Goal: Transaction & Acquisition: Purchase product/service

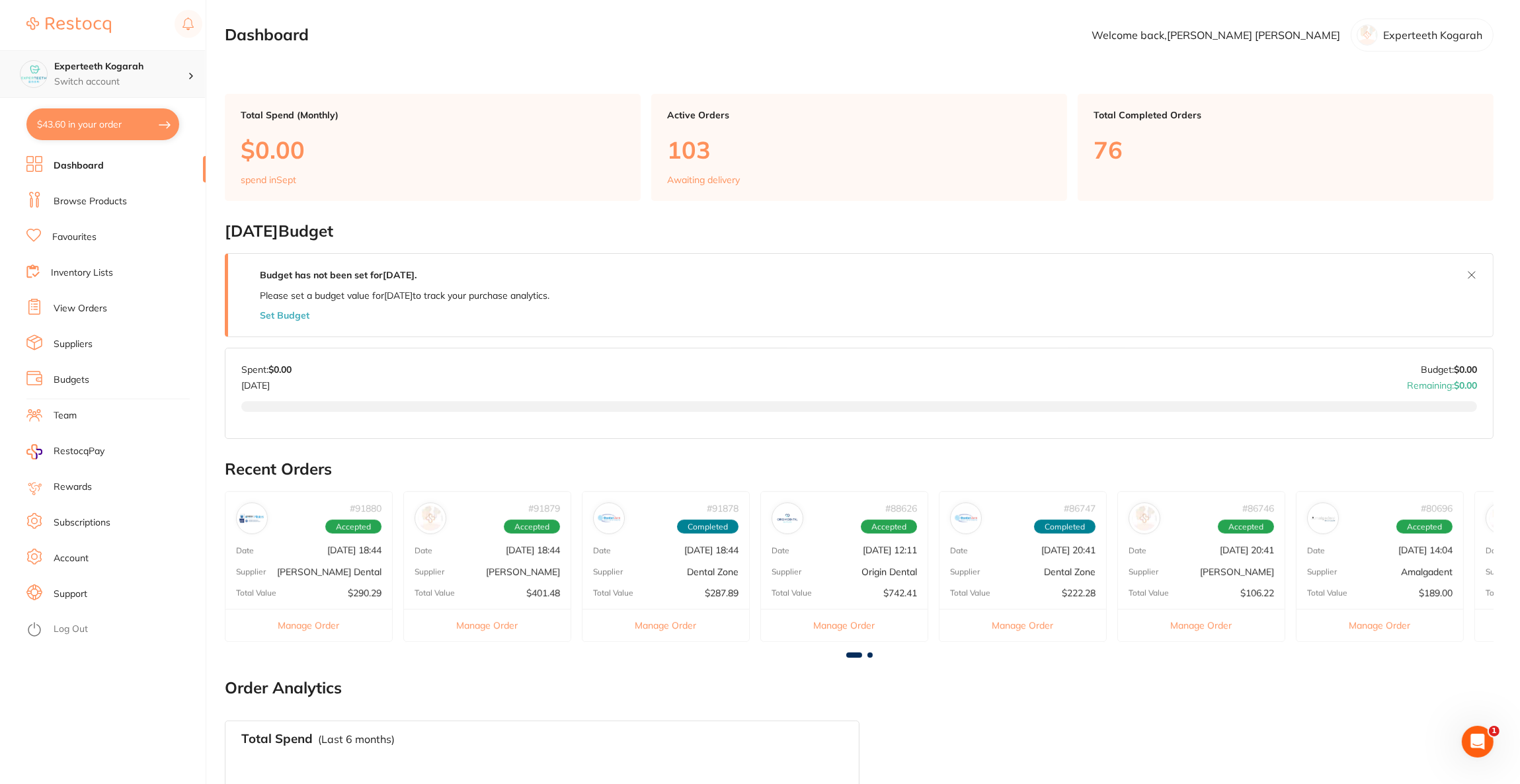
click at [192, 79] on div at bounding box center [196, 74] width 17 height 12
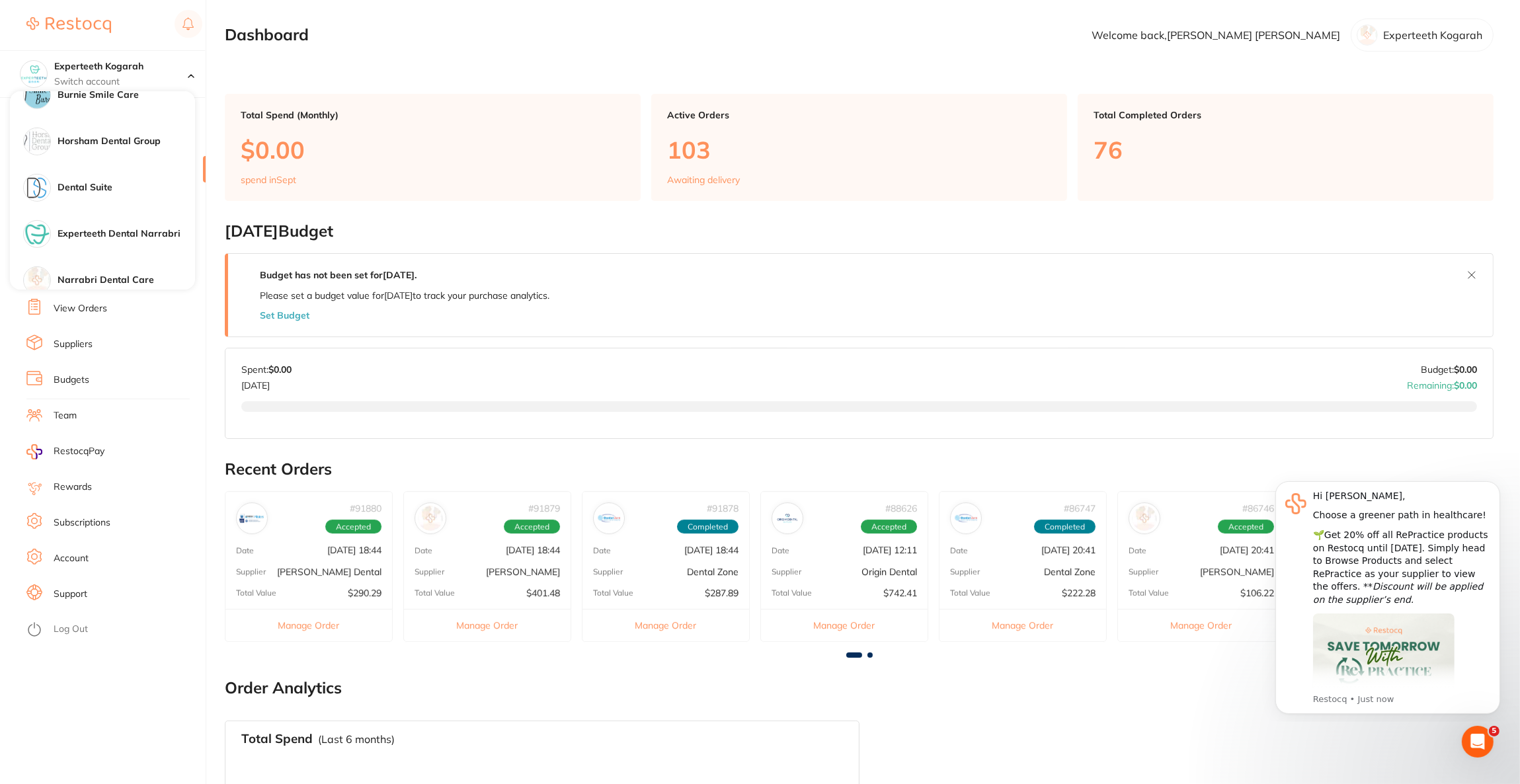
scroll to position [1090, 0]
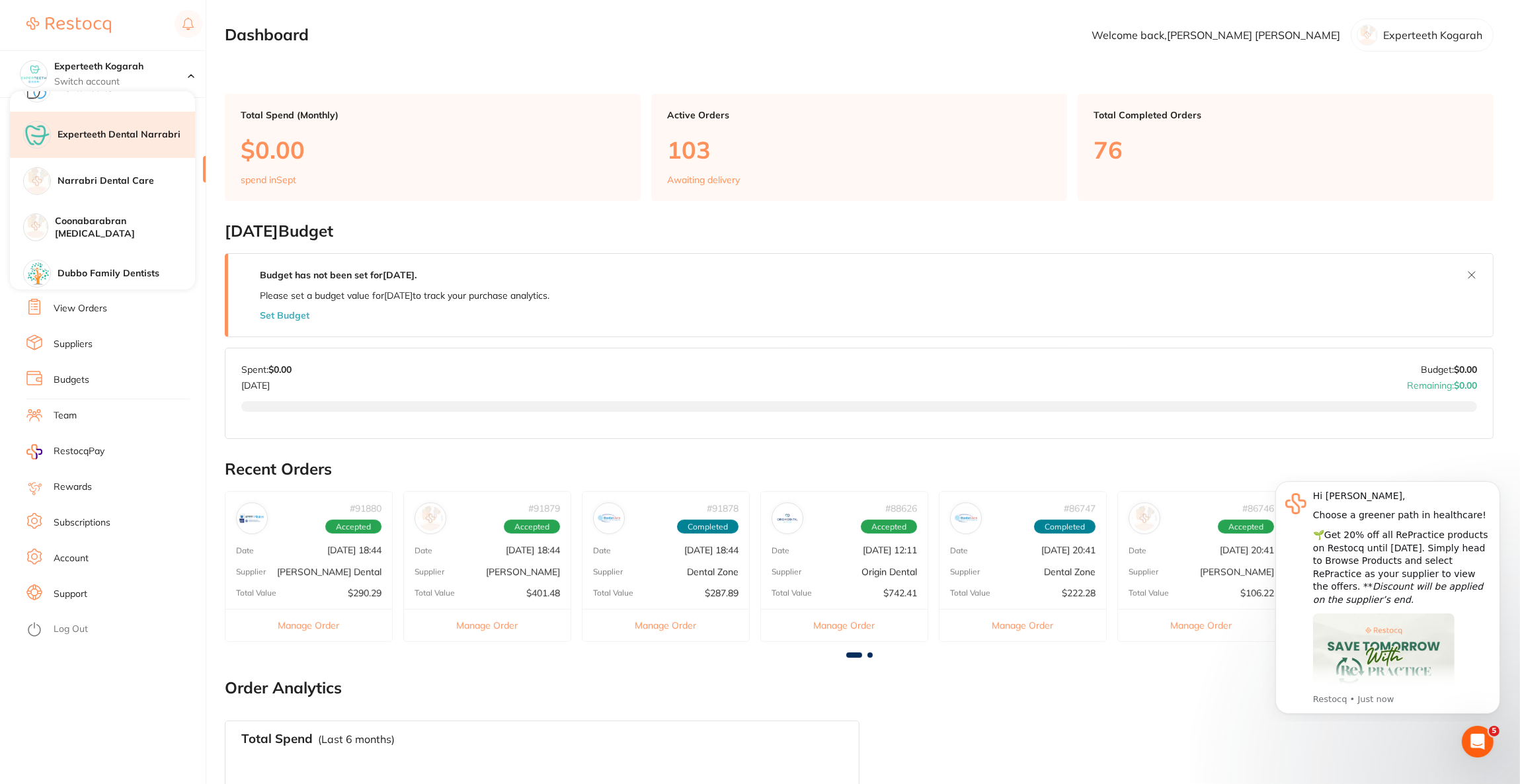
click at [156, 146] on div "Experteeth Dental Narrabri" at bounding box center [102, 135] width 185 height 46
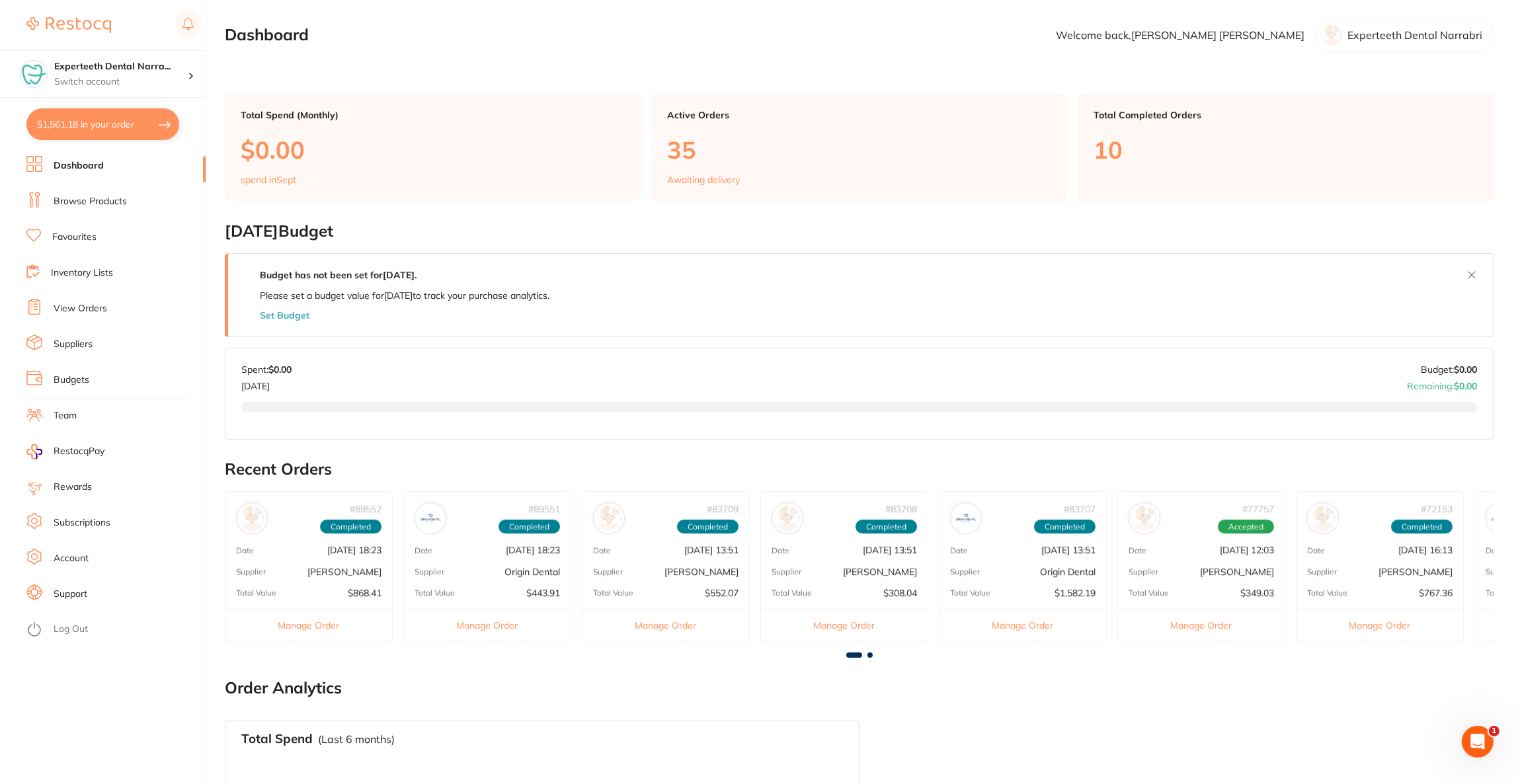
click at [128, 123] on button "$1,561.18 in your order" at bounding box center [102, 124] width 153 height 32
checkbox input "true"
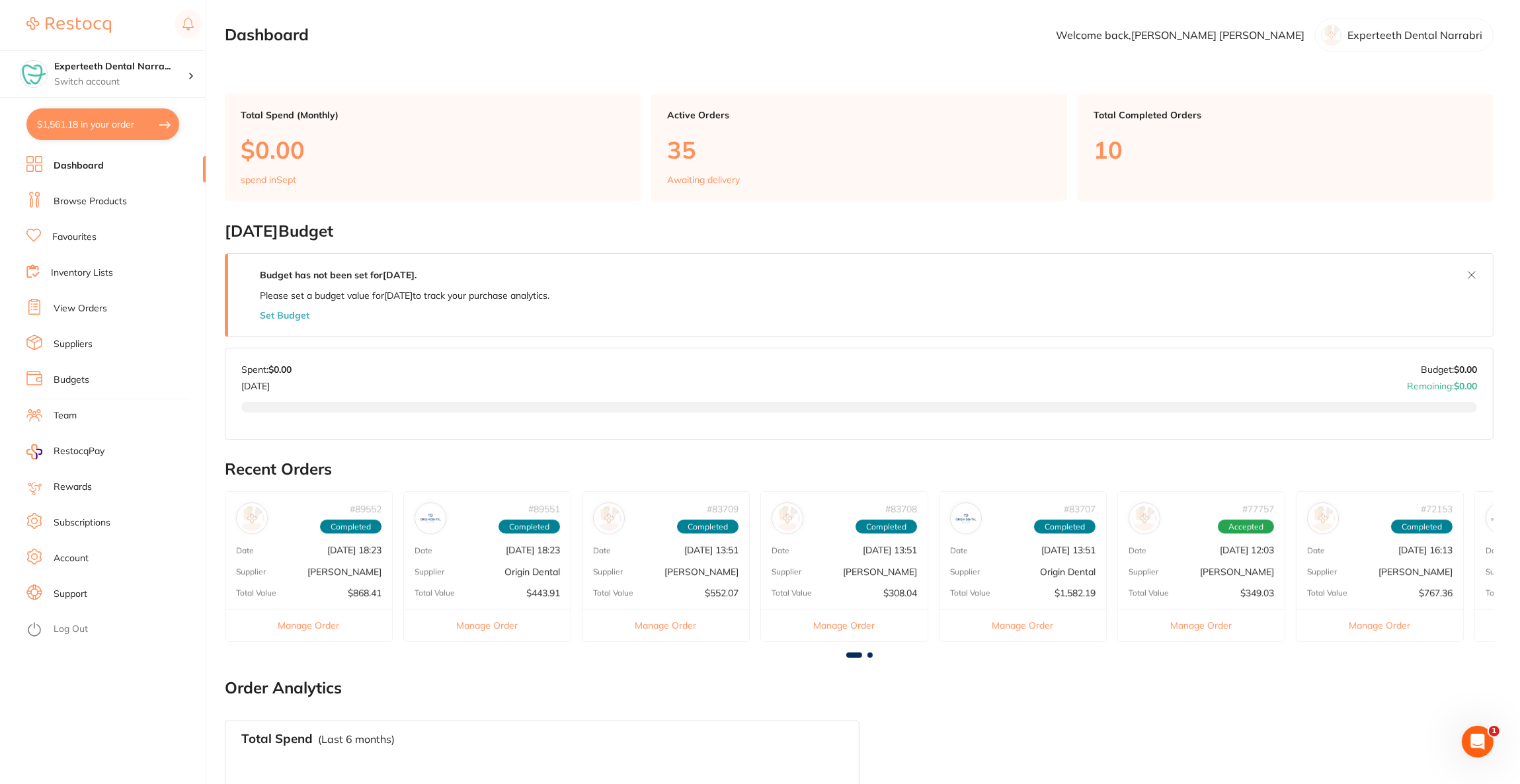
checkbox input "true"
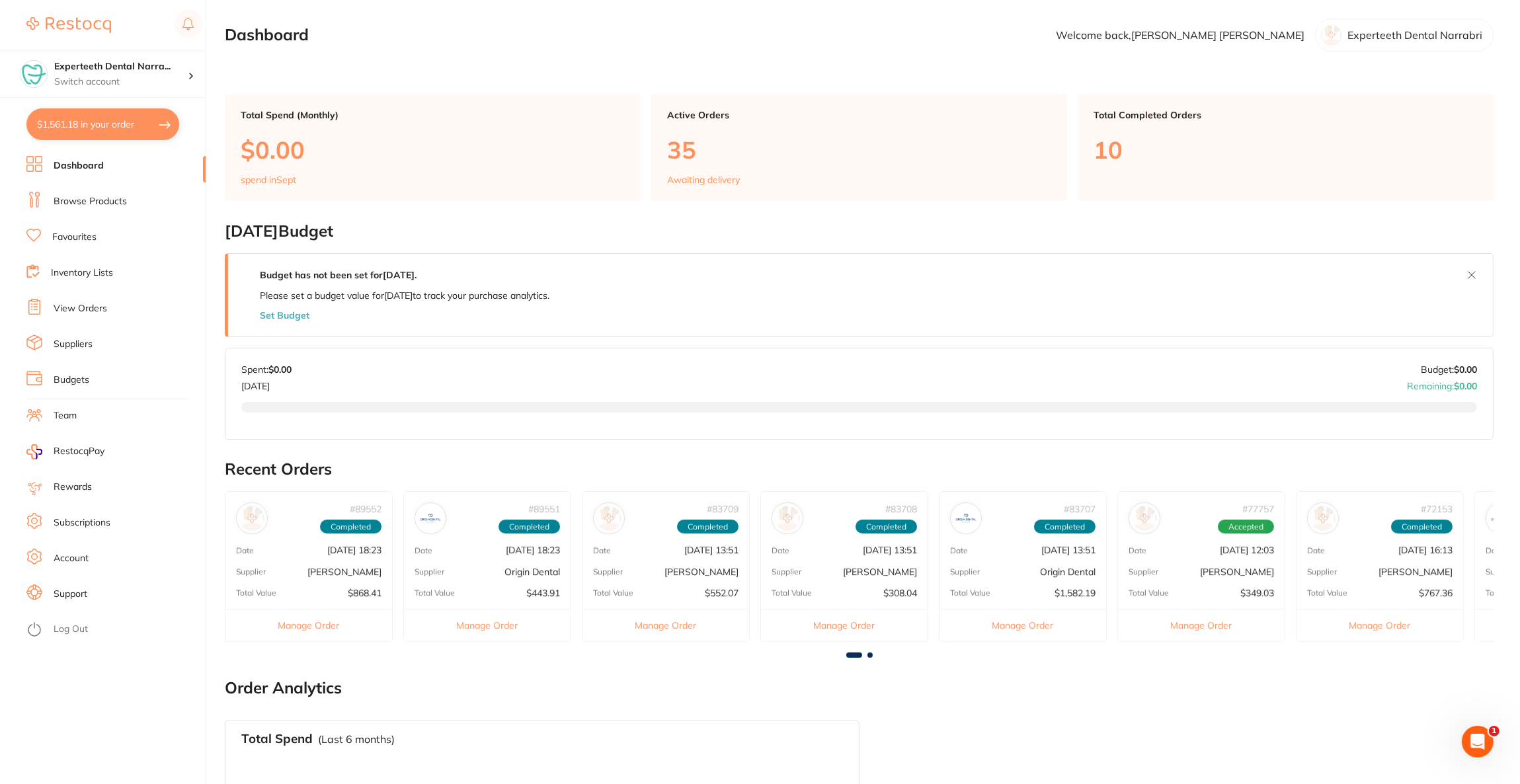
checkbox input "true"
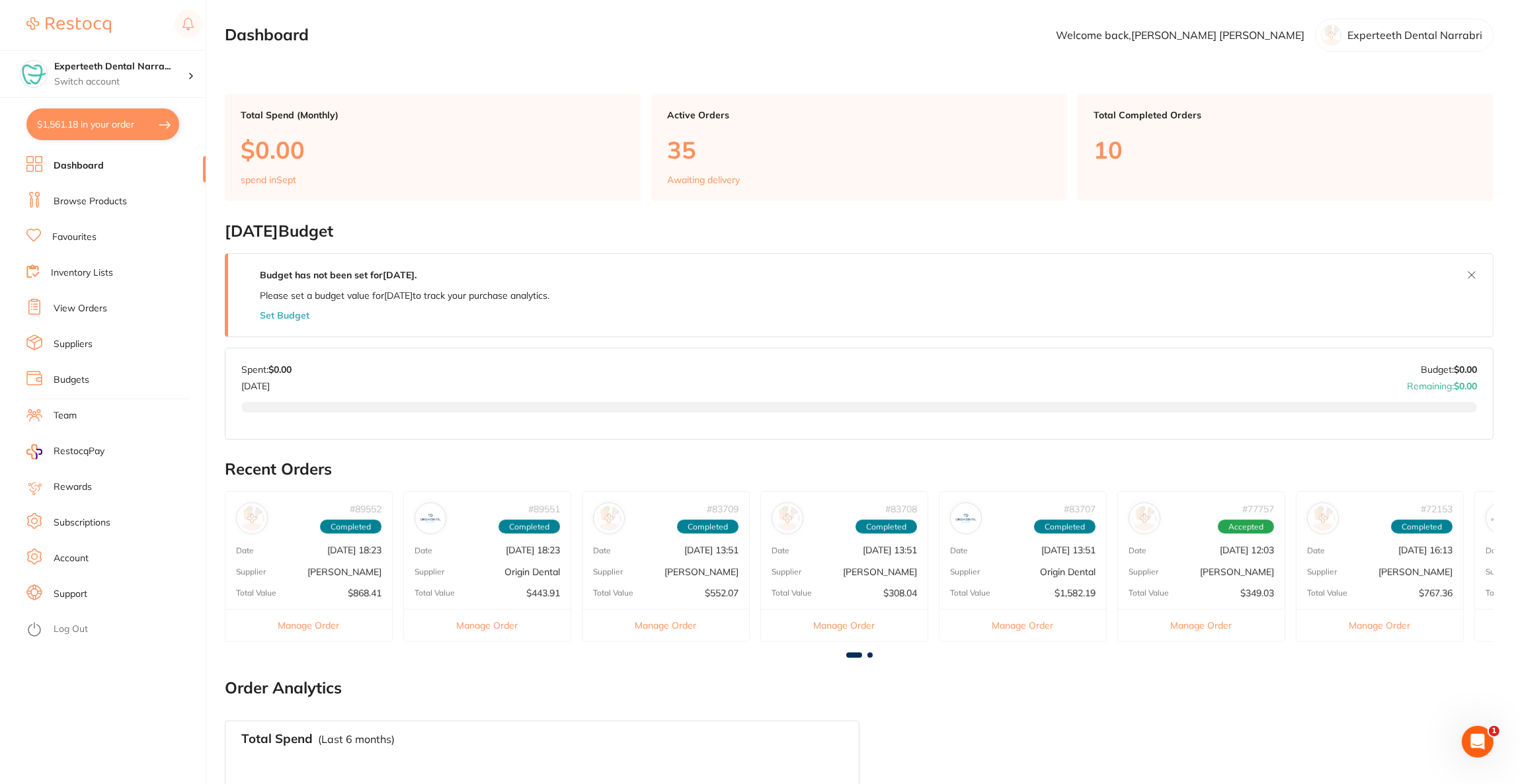
checkbox input "true"
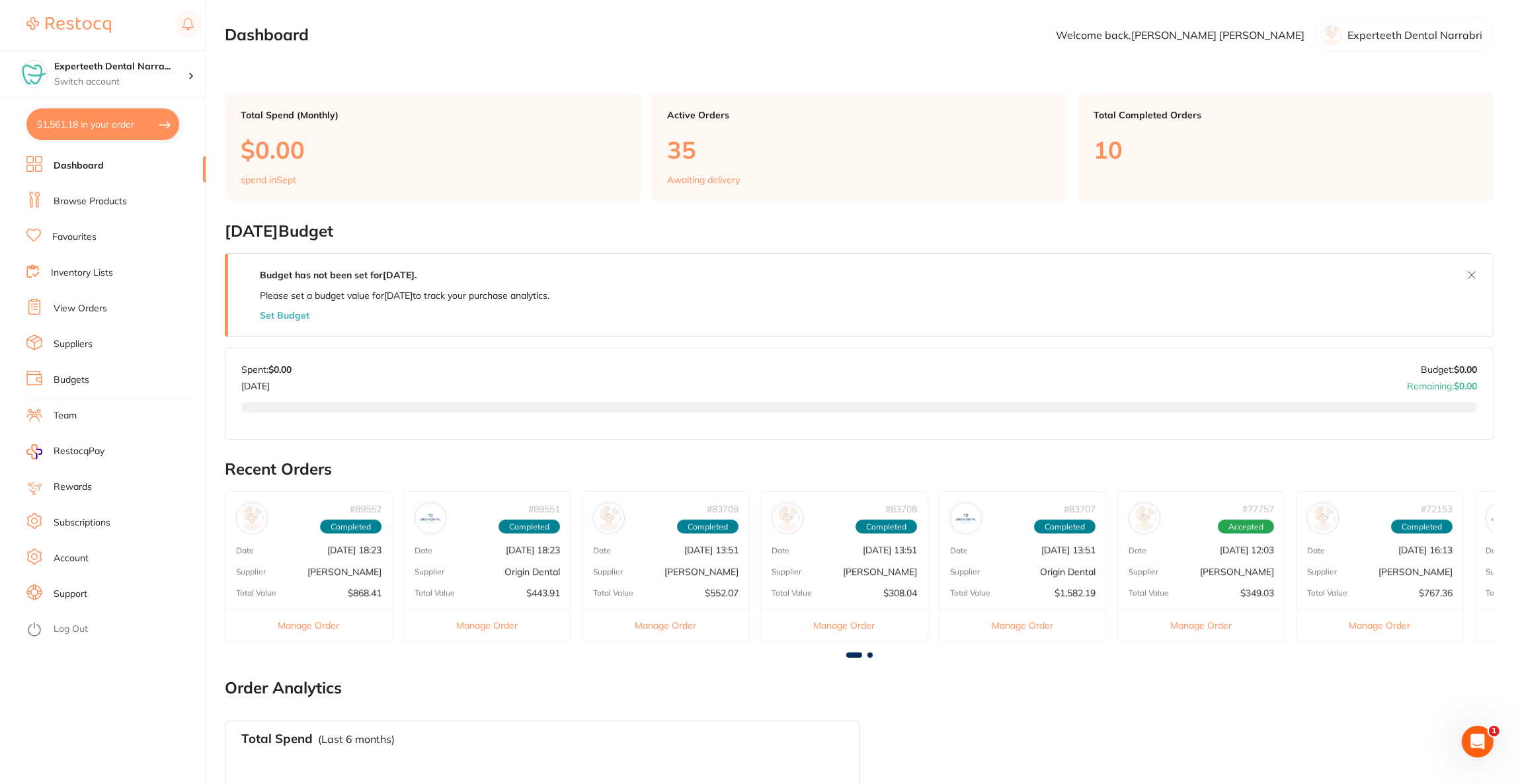
checkbox input "true"
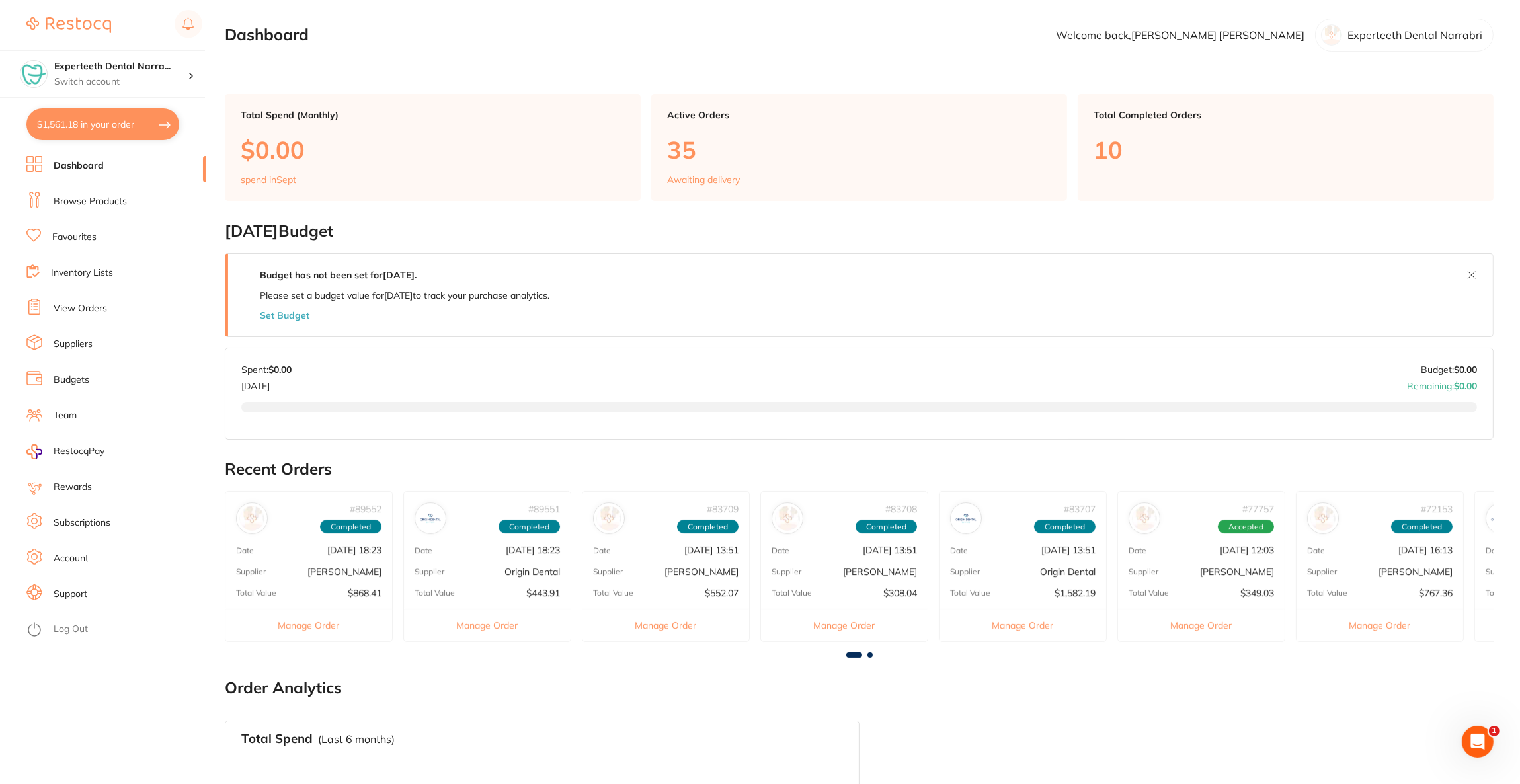
checkbox input "true"
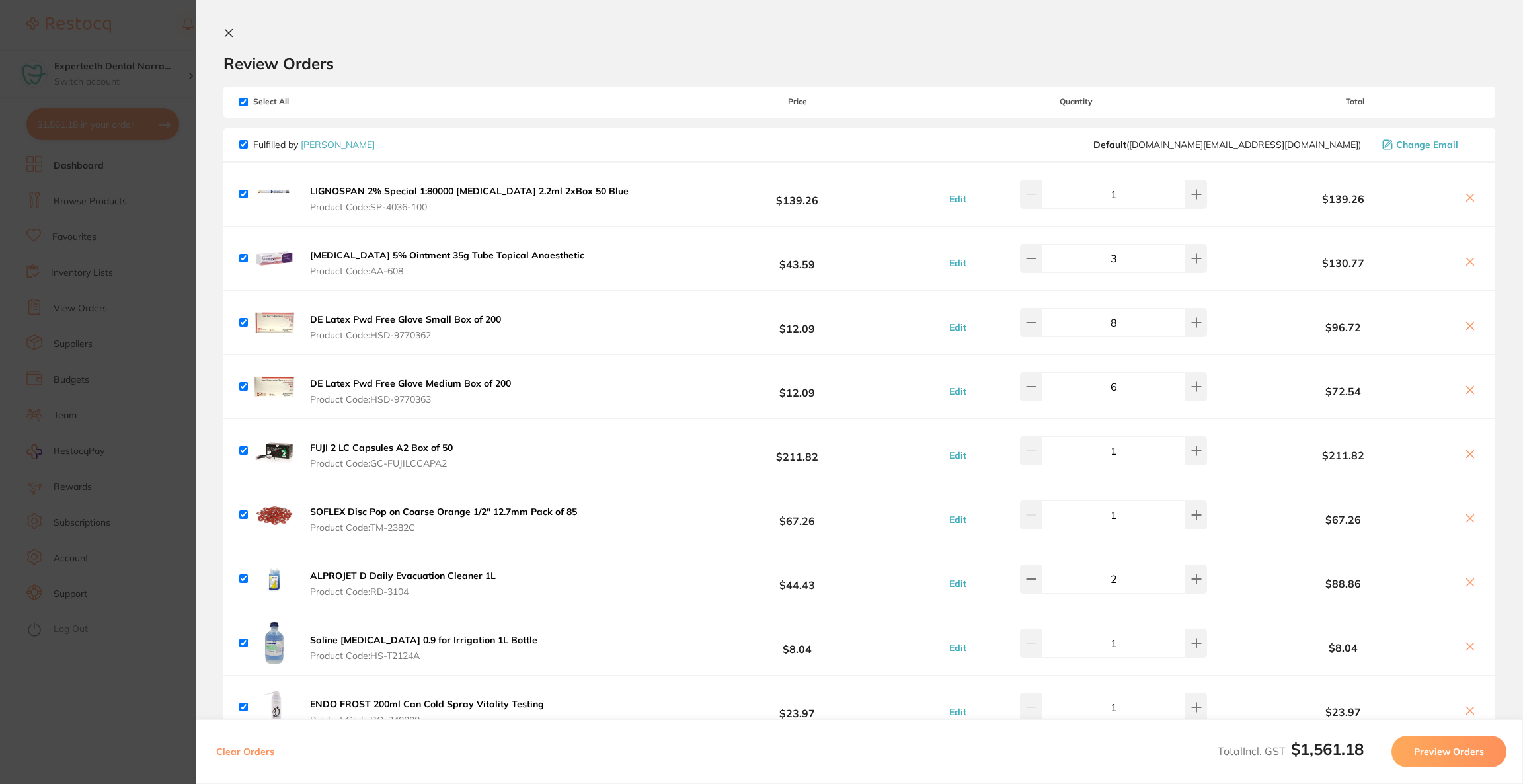
click at [1469, 388] on icon at bounding box center [1470, 390] width 11 height 11
checkbox input "false"
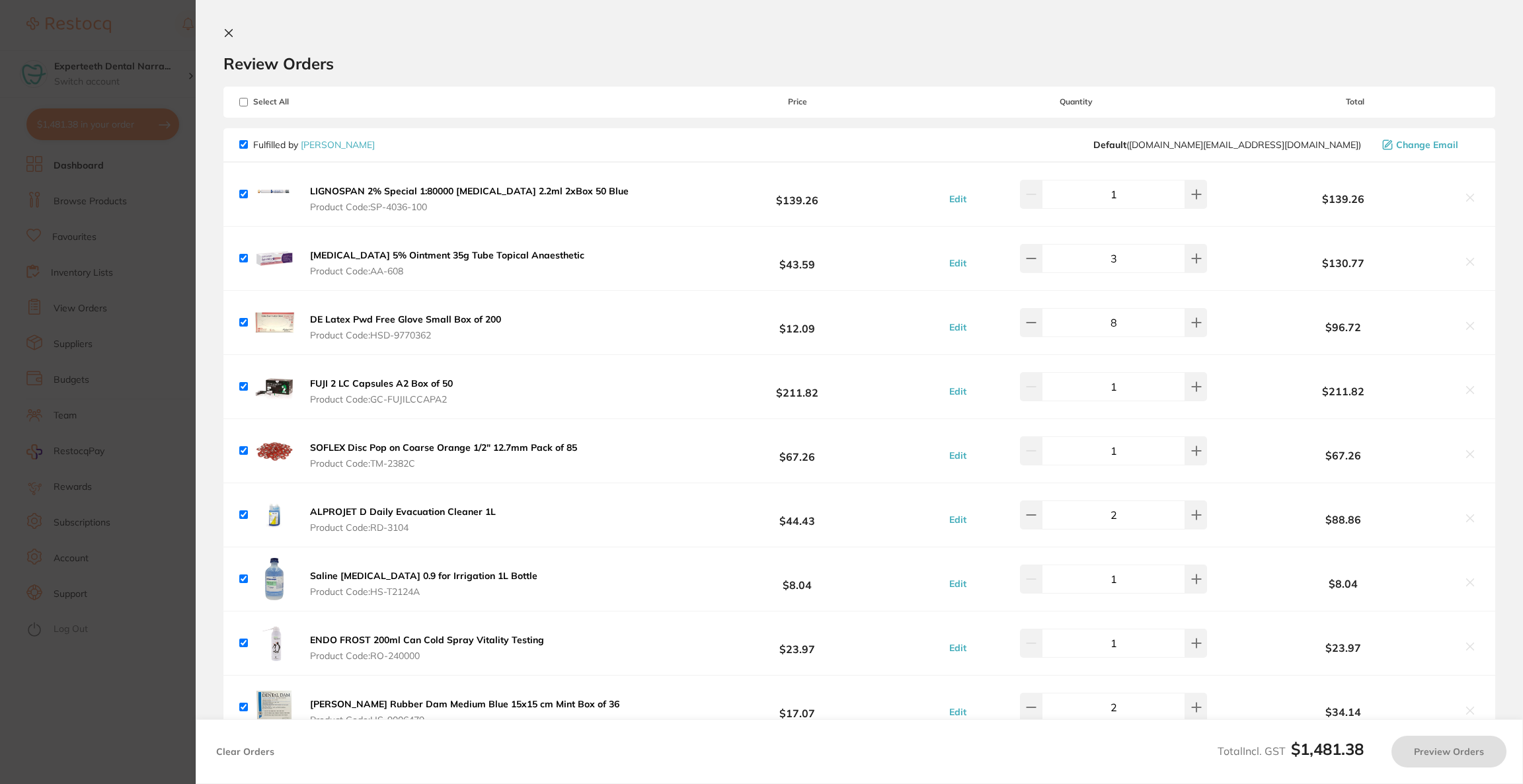
click at [29, 412] on section "Update RRP Set your pre negotiated price for this item. Item Agreed RRP (excl. …" at bounding box center [761, 392] width 1523 height 784
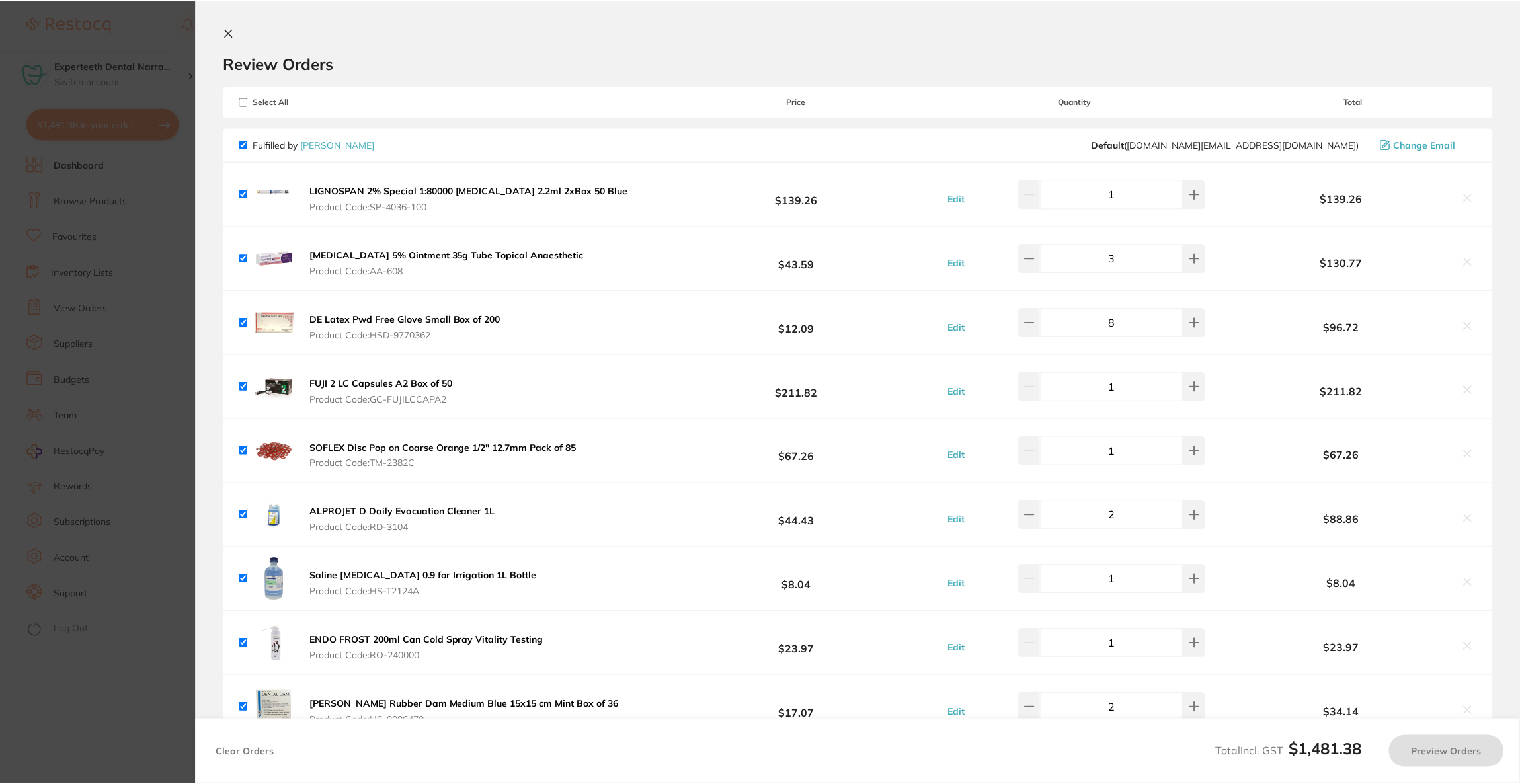
scroll to position [1, 0]
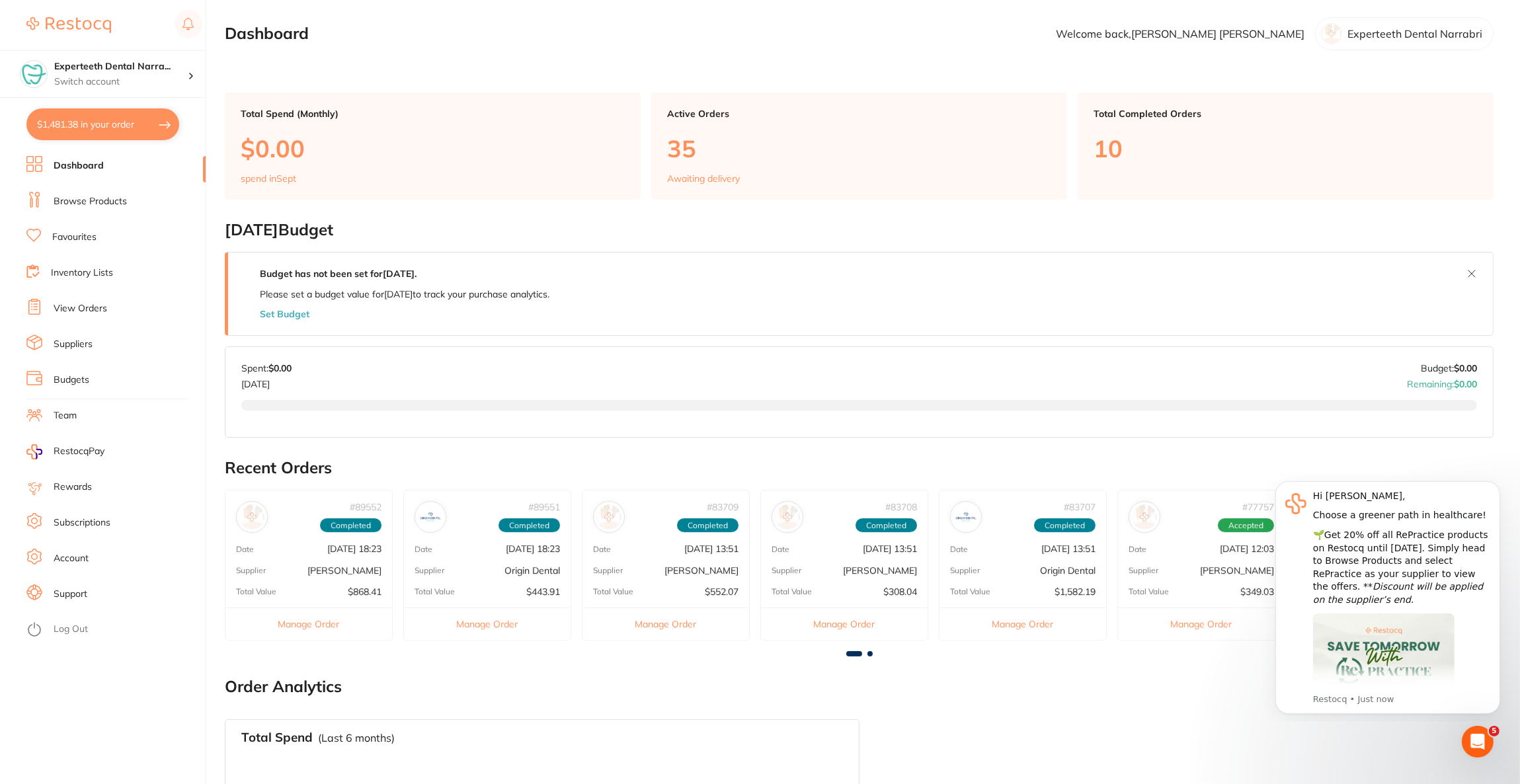
click at [93, 201] on link "Browse Products" at bounding box center [90, 201] width 73 height 13
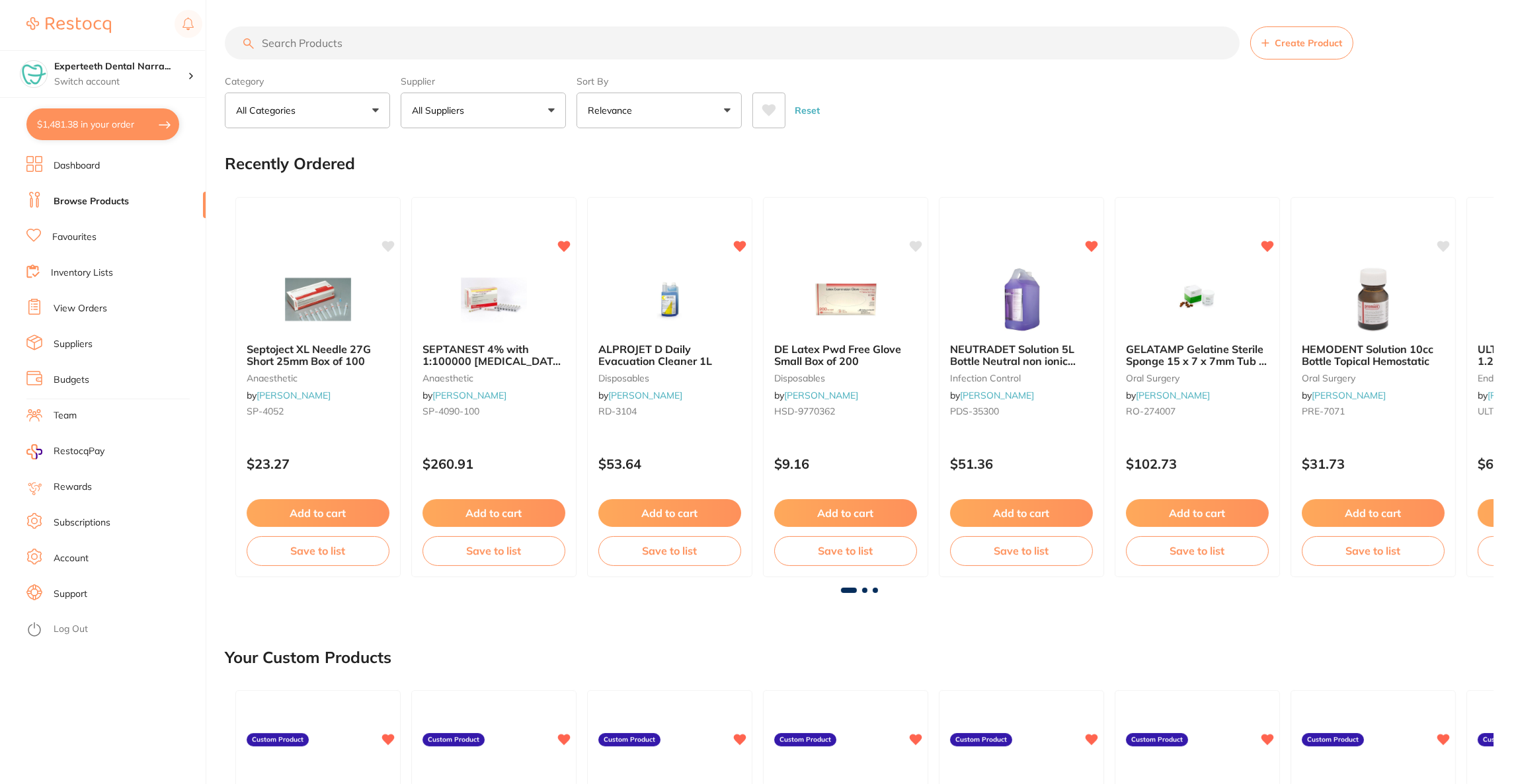
click at [382, 46] on input "search" at bounding box center [732, 43] width 1015 height 33
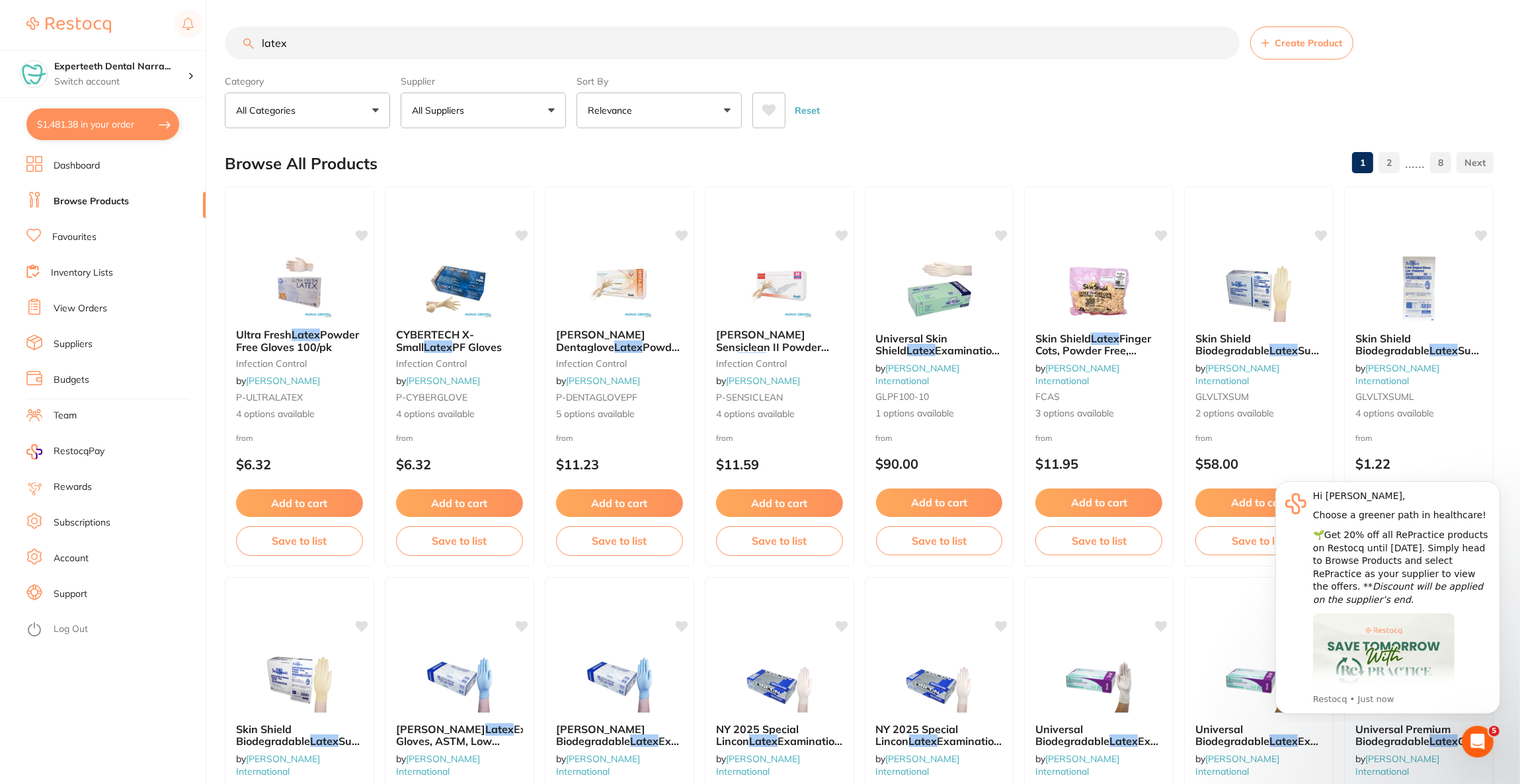
type input "latex"
click at [489, 105] on button "All Suppliers" at bounding box center [483, 110] width 166 height 36
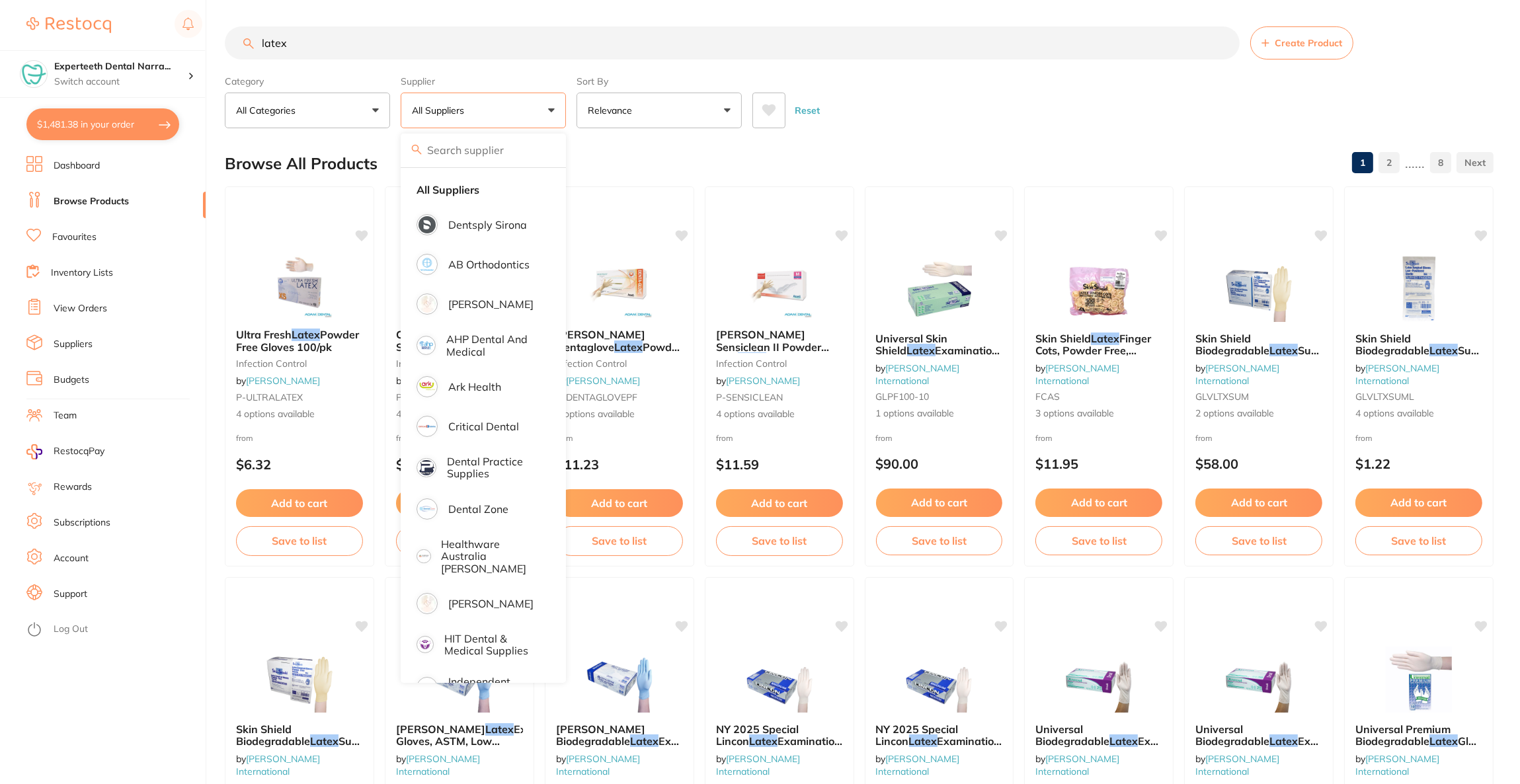
scroll to position [397, 0]
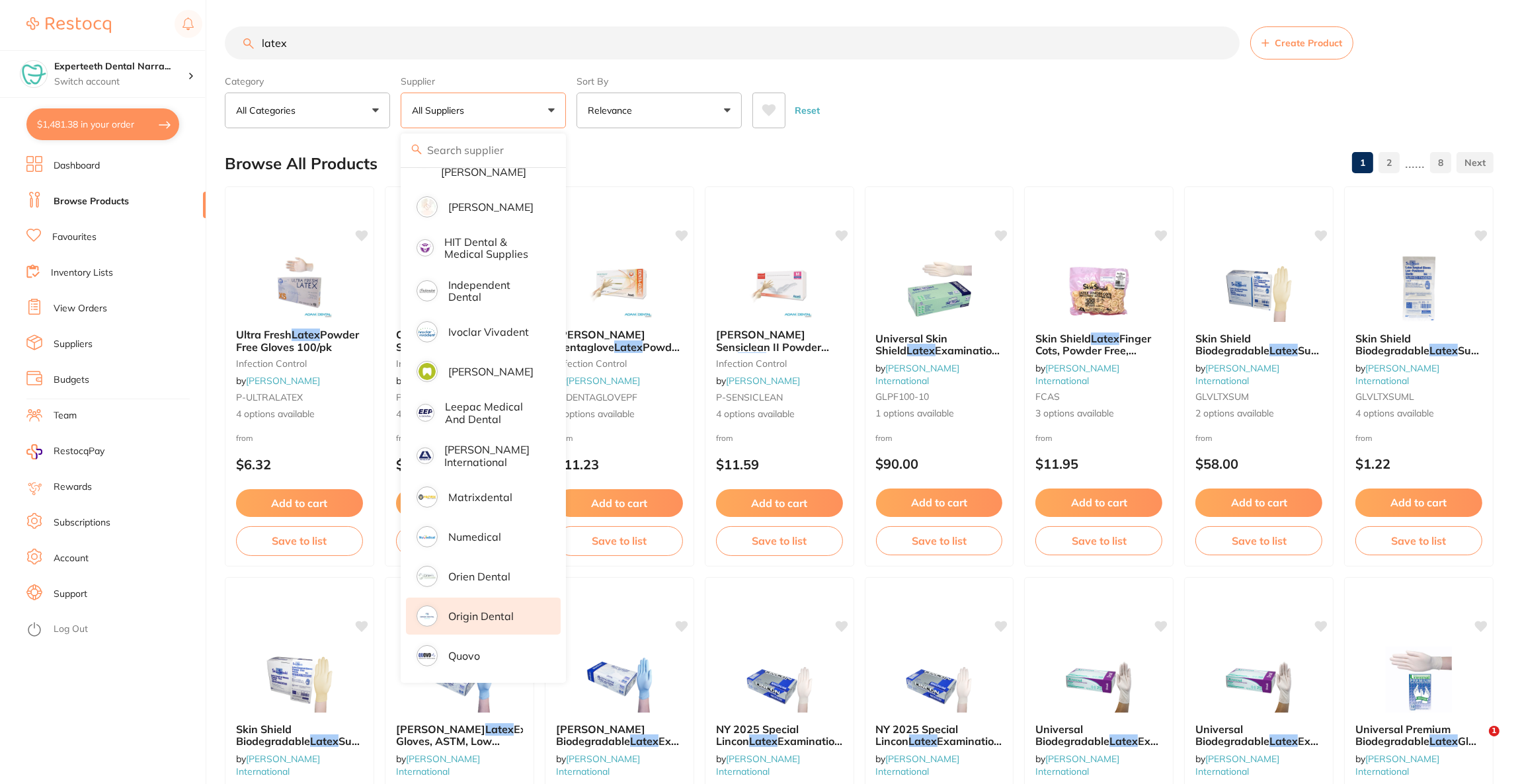
click at [497, 610] on p "Origin Dental" at bounding box center [481, 616] width 65 height 12
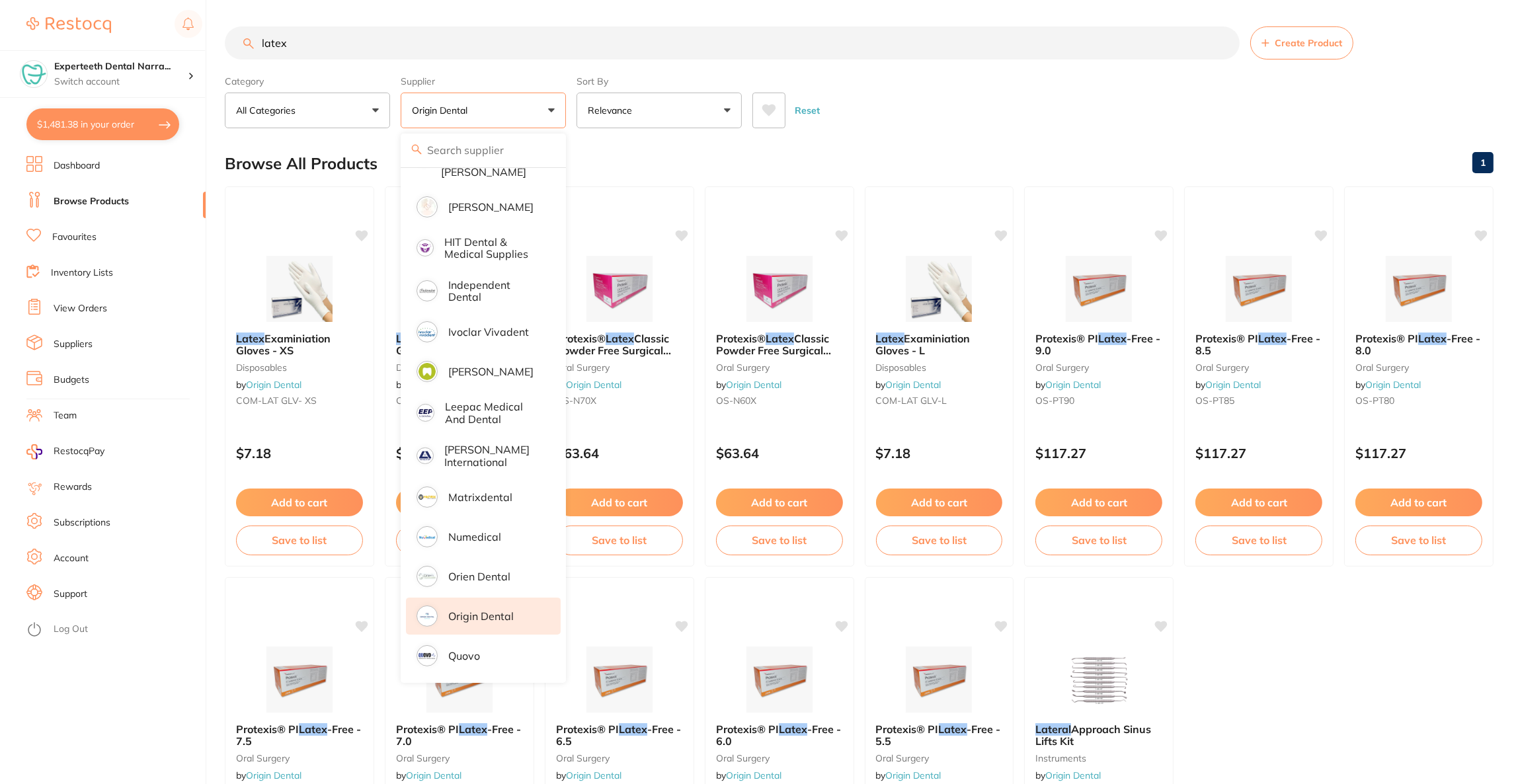
click at [875, 99] on div "Reset" at bounding box center [1118, 105] width 731 height 46
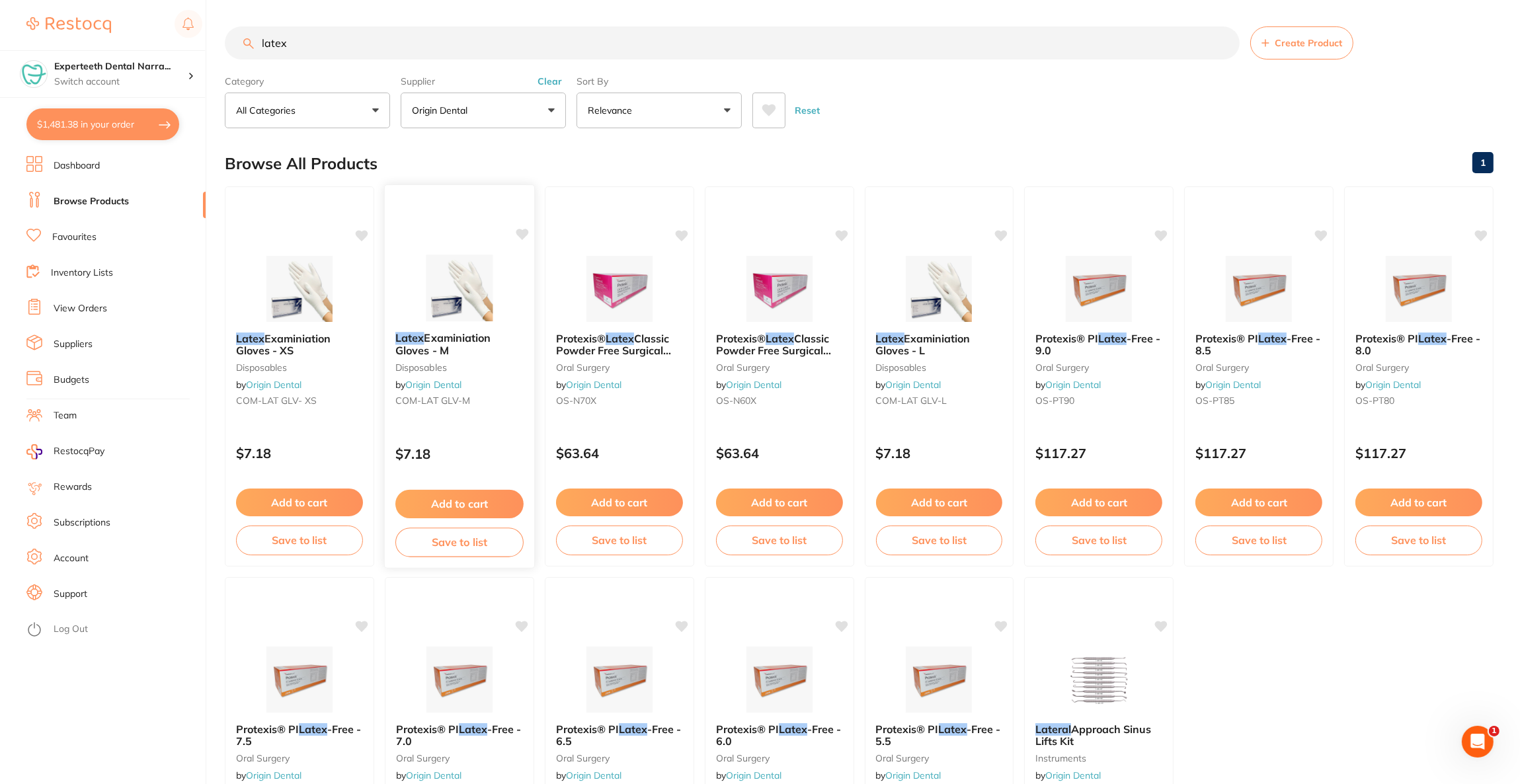
click at [489, 305] on img at bounding box center [459, 288] width 87 height 66
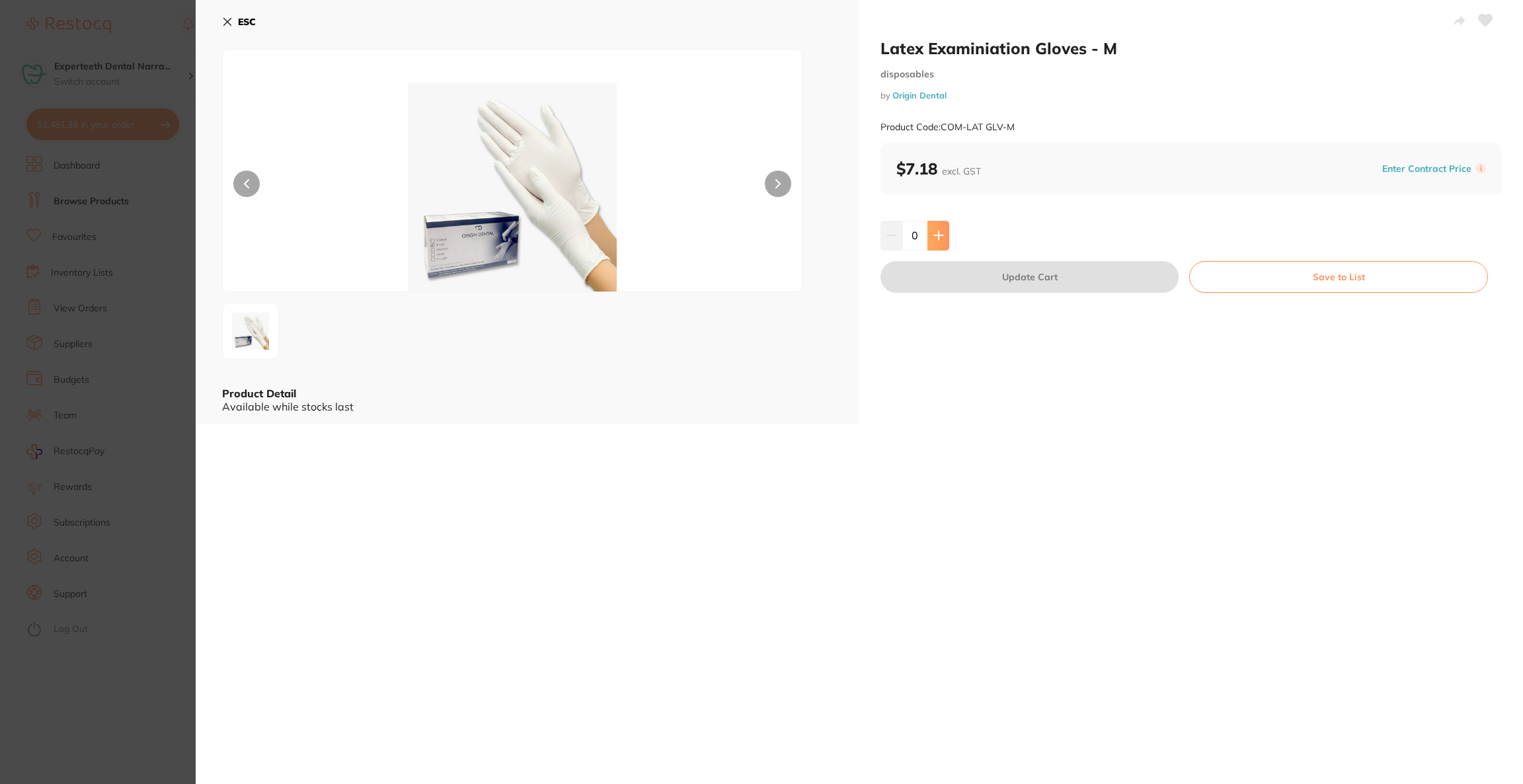
click at [945, 243] on button at bounding box center [938, 235] width 22 height 29
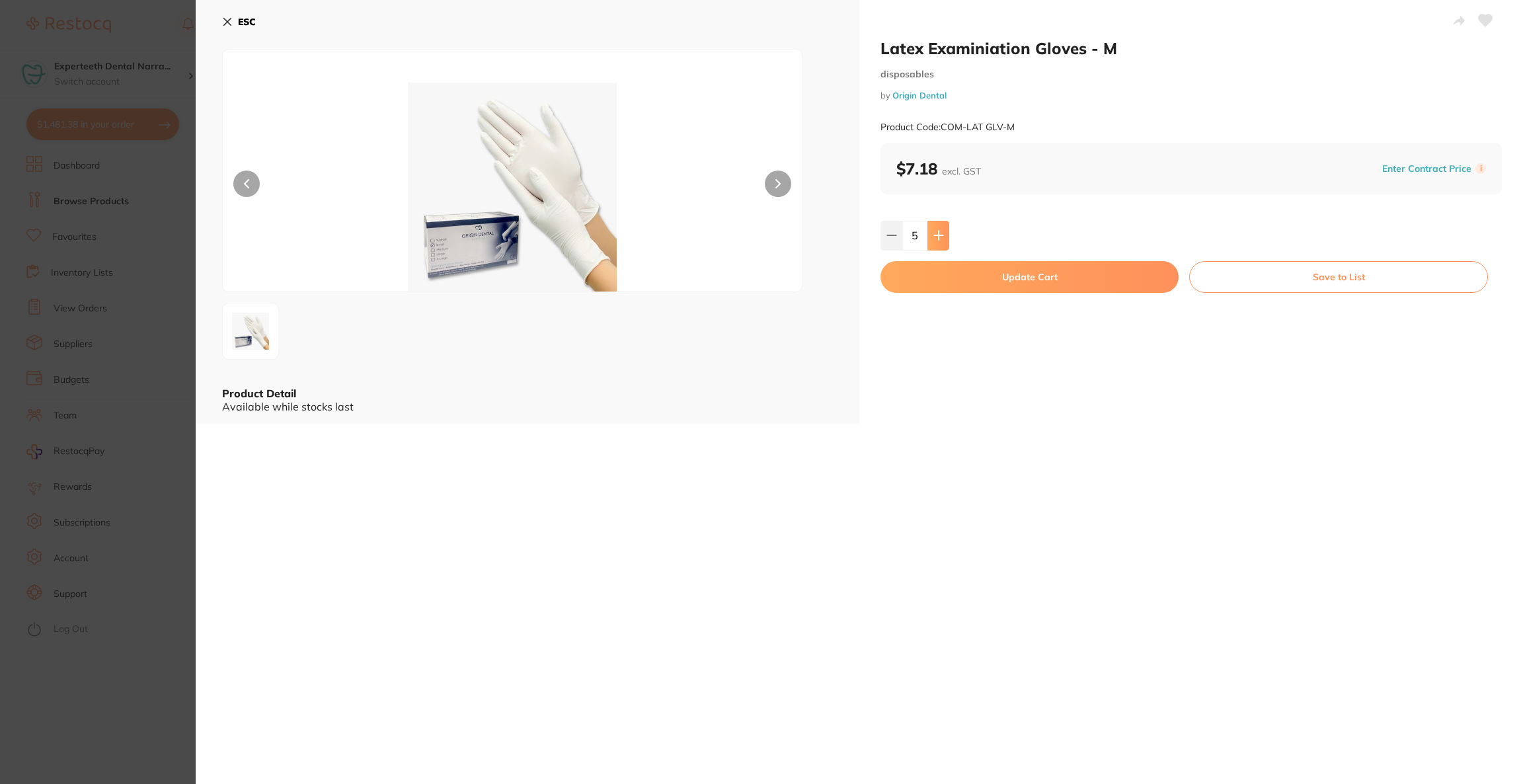
click at [945, 243] on button at bounding box center [938, 235] width 22 height 29
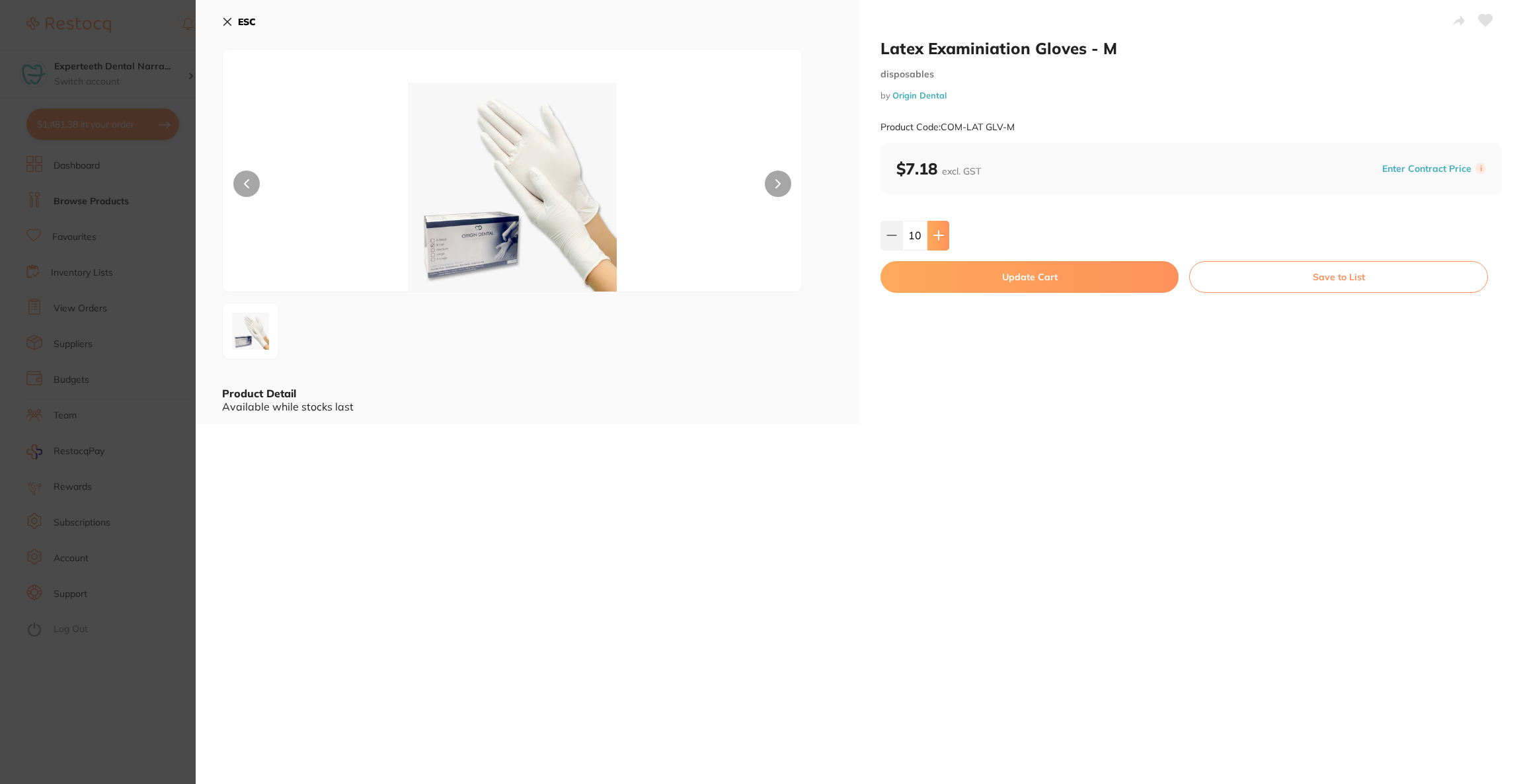
click at [945, 243] on button at bounding box center [938, 235] width 22 height 29
click at [933, 243] on button at bounding box center [938, 235] width 22 height 29
type input "12"
click at [957, 284] on button "Update Cart" at bounding box center [1029, 277] width 298 height 32
checkbox input "true"
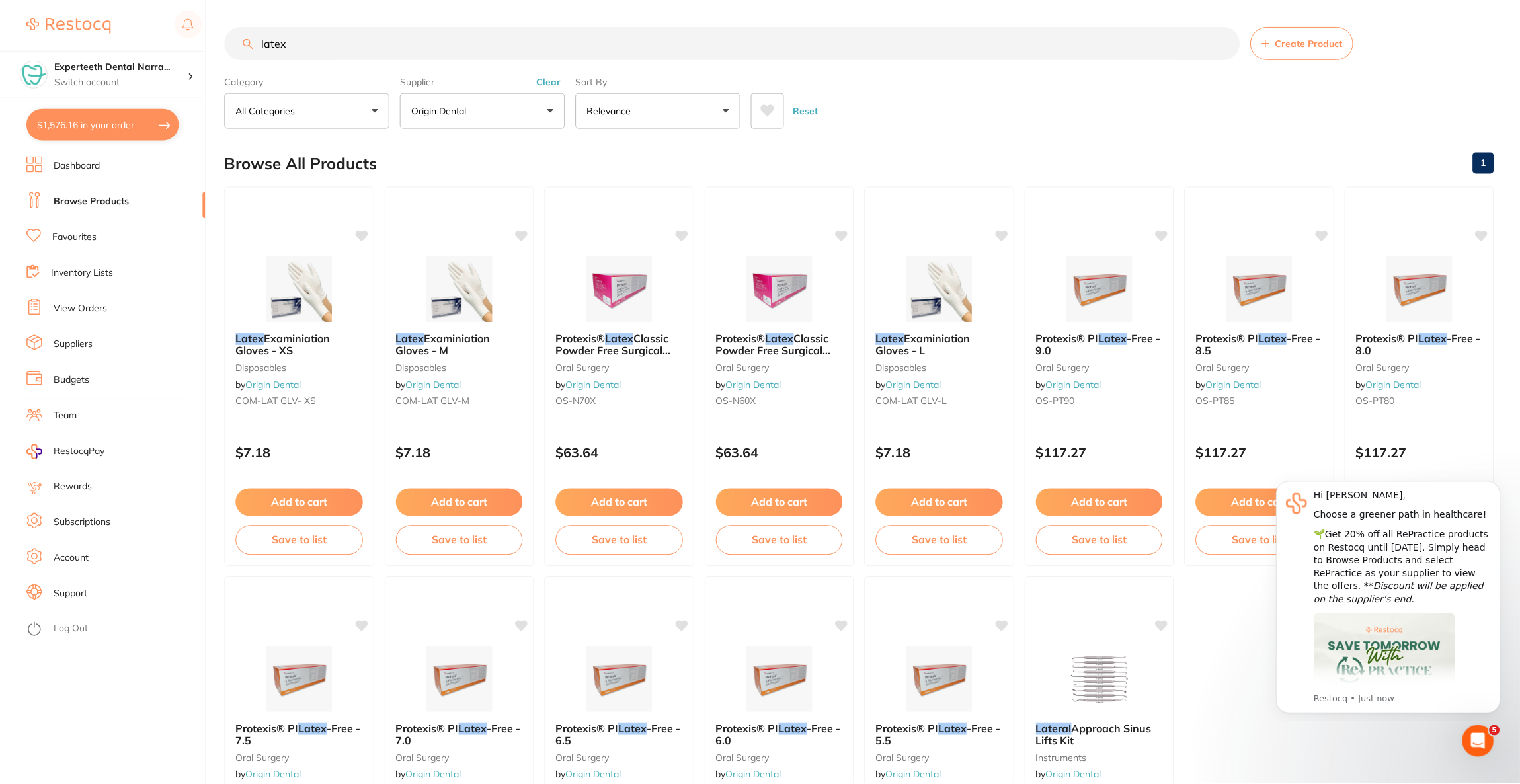
scroll to position [1, 0]
click at [105, 125] on button "$1,576.16 in your order" at bounding box center [102, 124] width 153 height 32
checkbox input "true"
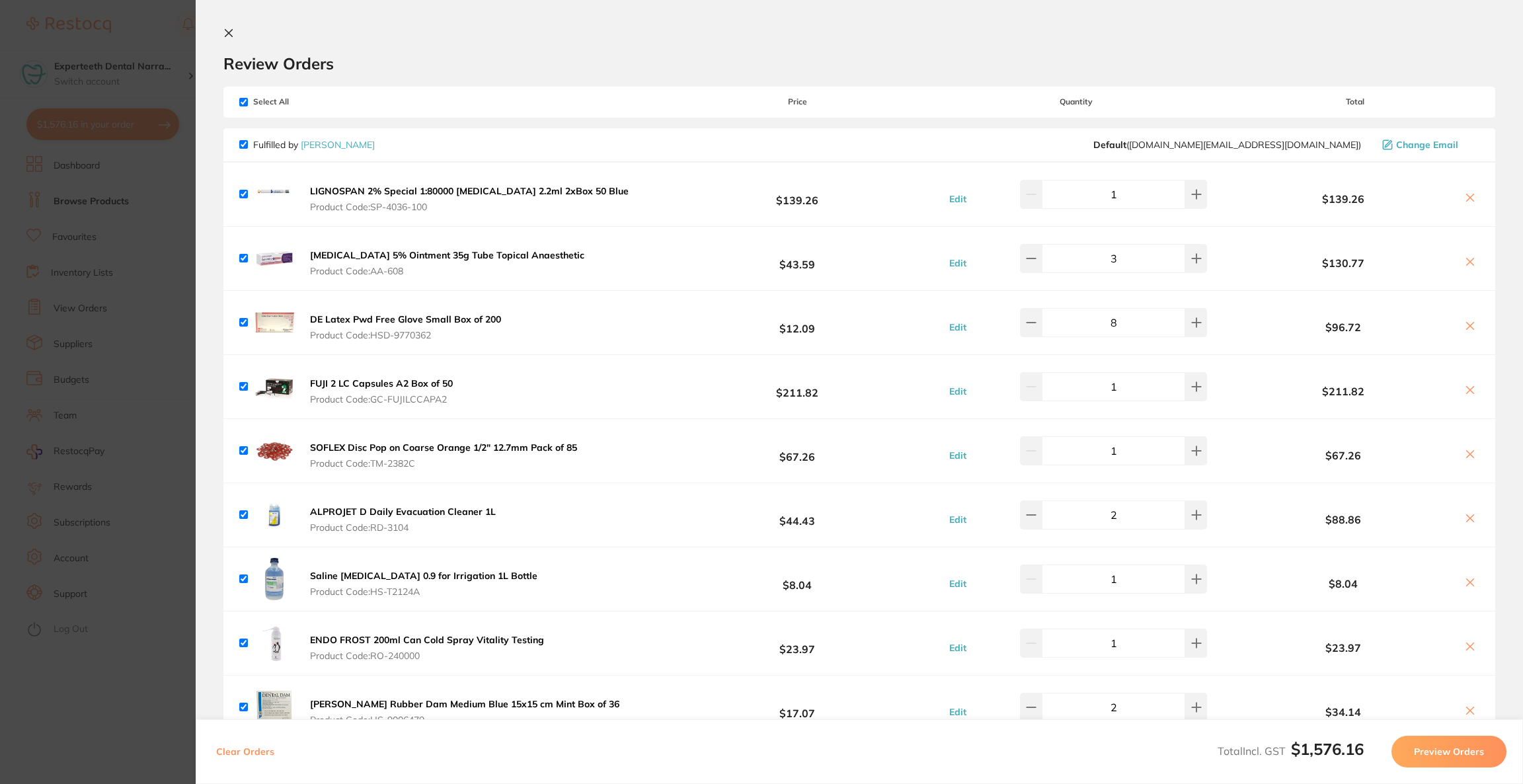
scroll to position [99, 0]
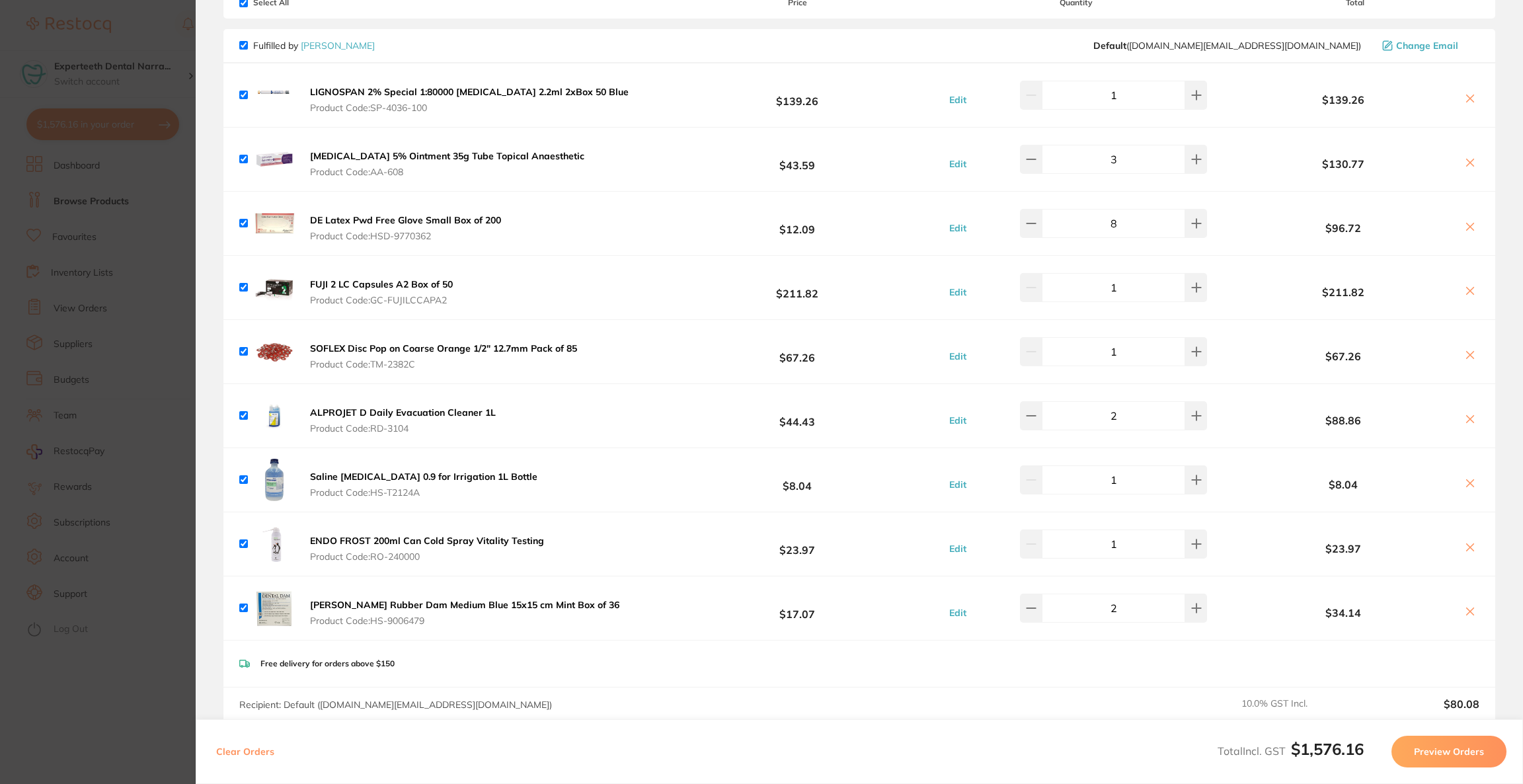
click at [1465, 490] on button at bounding box center [1469, 484] width 18 height 14
checkbox input "false"
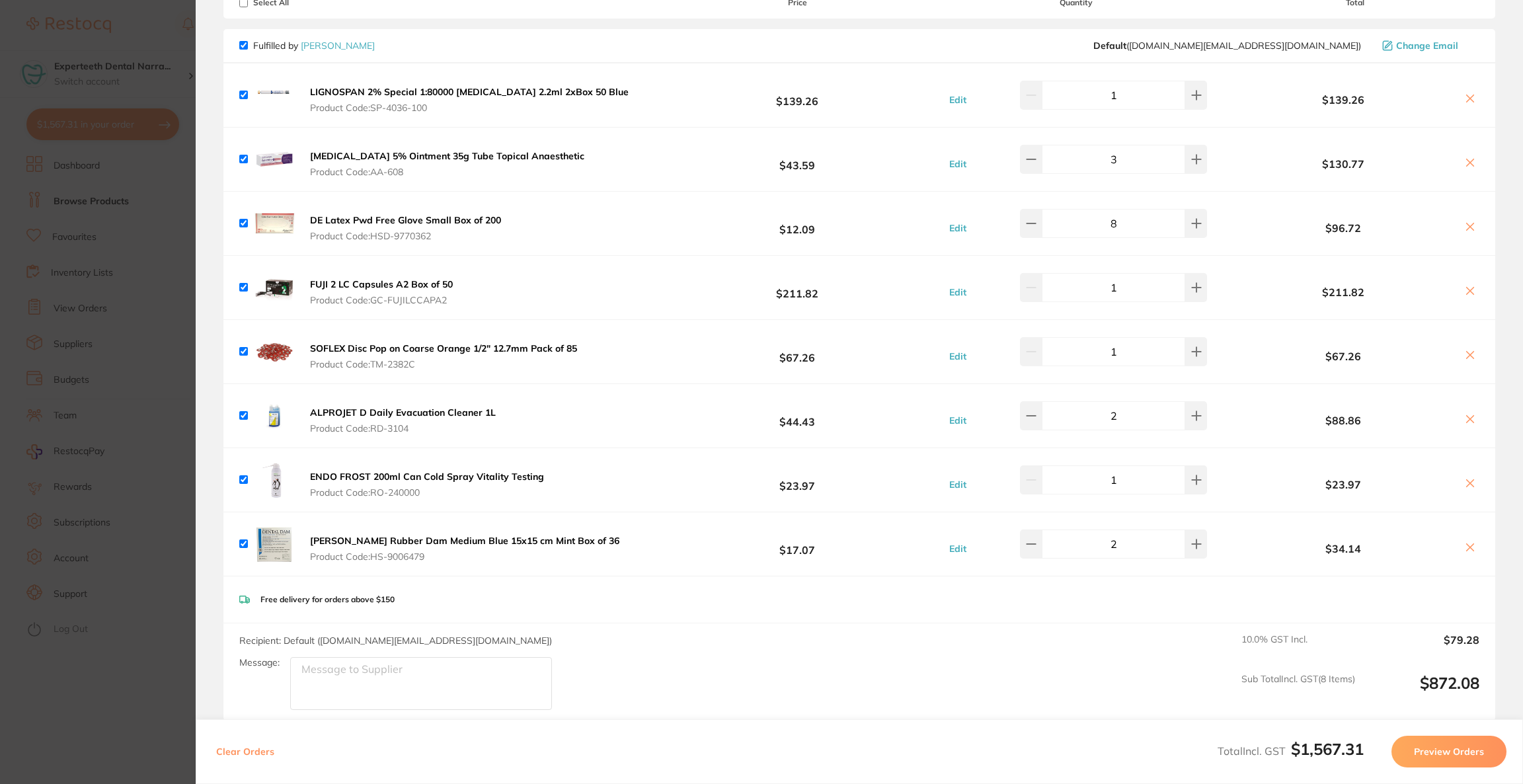
click at [105, 466] on section "Update RRP Set your pre negotiated price for this item. Item Agreed RRP (excl. …" at bounding box center [761, 392] width 1523 height 784
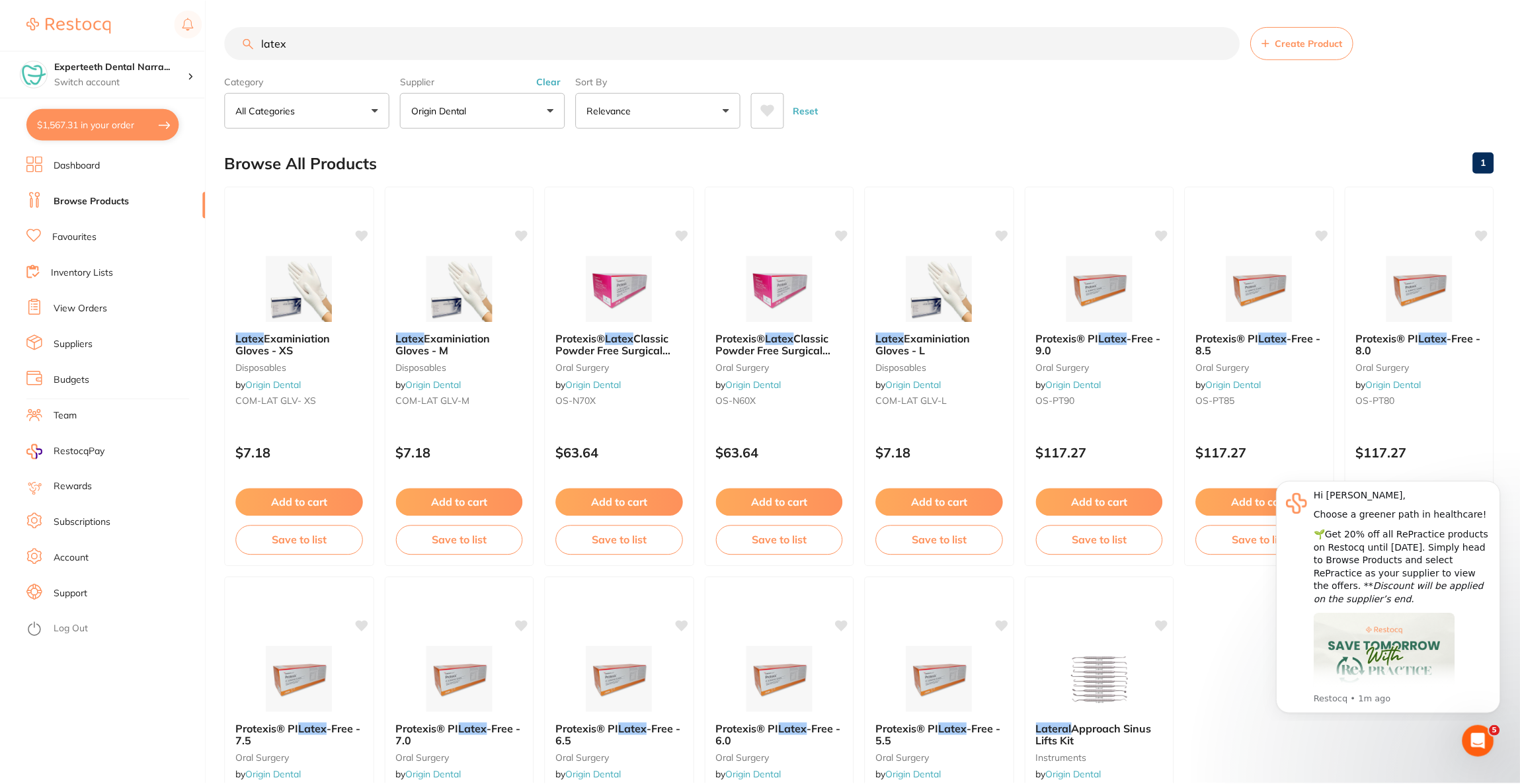
scroll to position [1, 0]
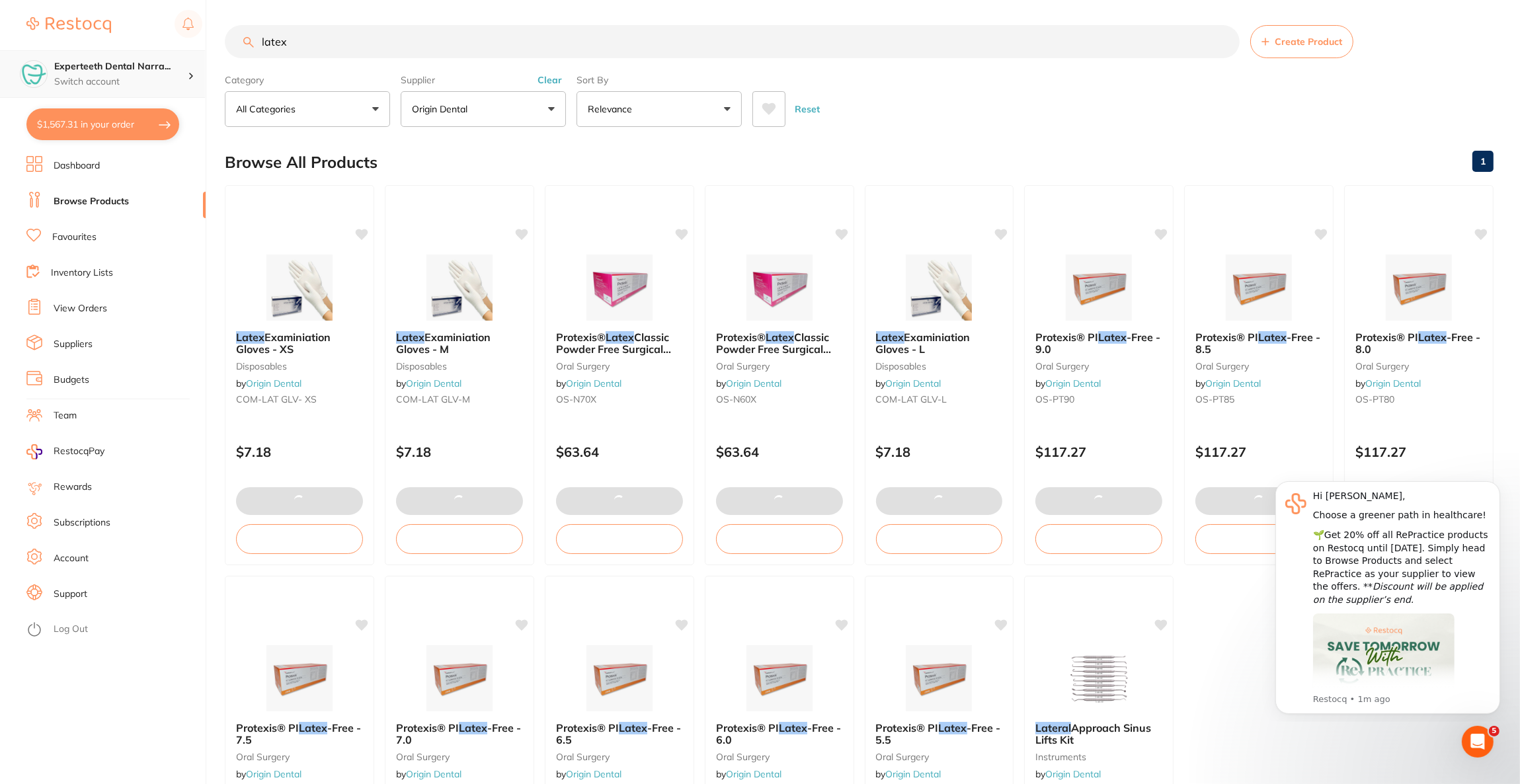
drag, startPoint x: 307, startPoint y: 41, endPoint x: 126, endPoint y: 50, distance: 181.2
click at [126, 50] on div "$1,567.31 Experteeth Dental Narra... Switch account Riaz [MEDICAL_DATA] Experte…" at bounding box center [760, 391] width 1520 height 784
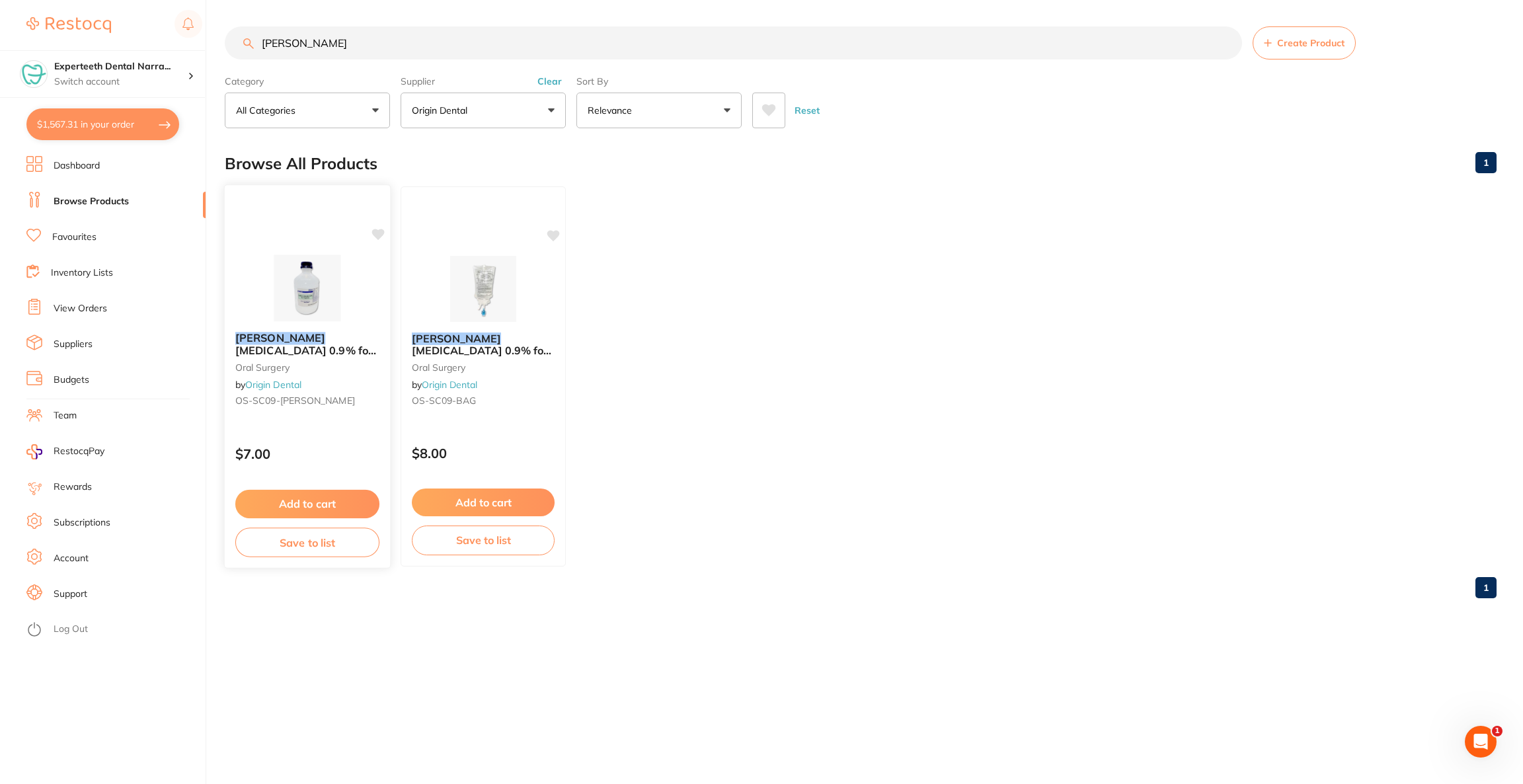
scroll to position [0, 0]
type input "[PERSON_NAME]"
click at [348, 297] on img at bounding box center [307, 288] width 87 height 66
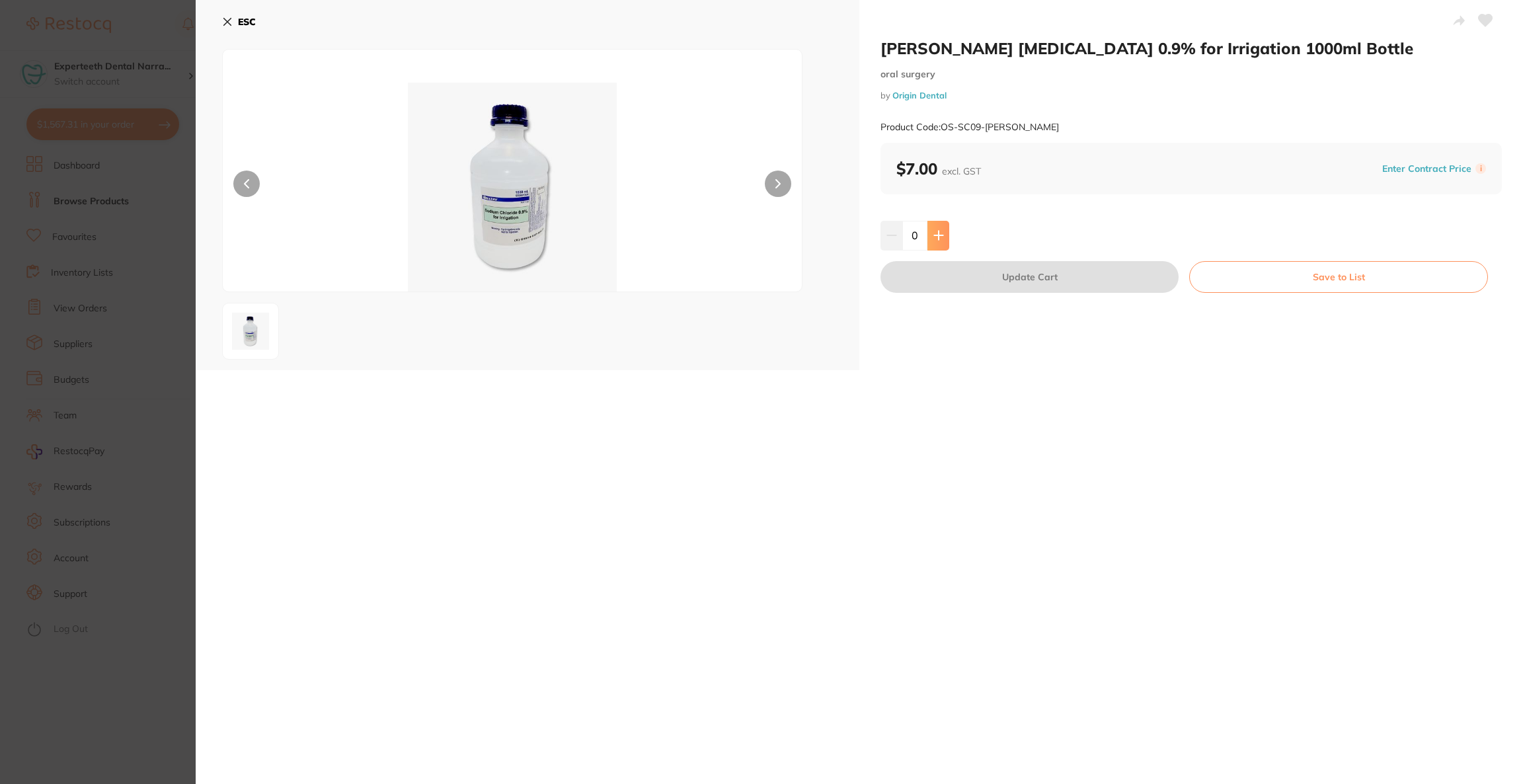
click at [933, 244] on button at bounding box center [938, 235] width 22 height 29
type input "1"
click at [931, 279] on button "Update Cart" at bounding box center [1029, 277] width 298 height 32
checkbox input "true"
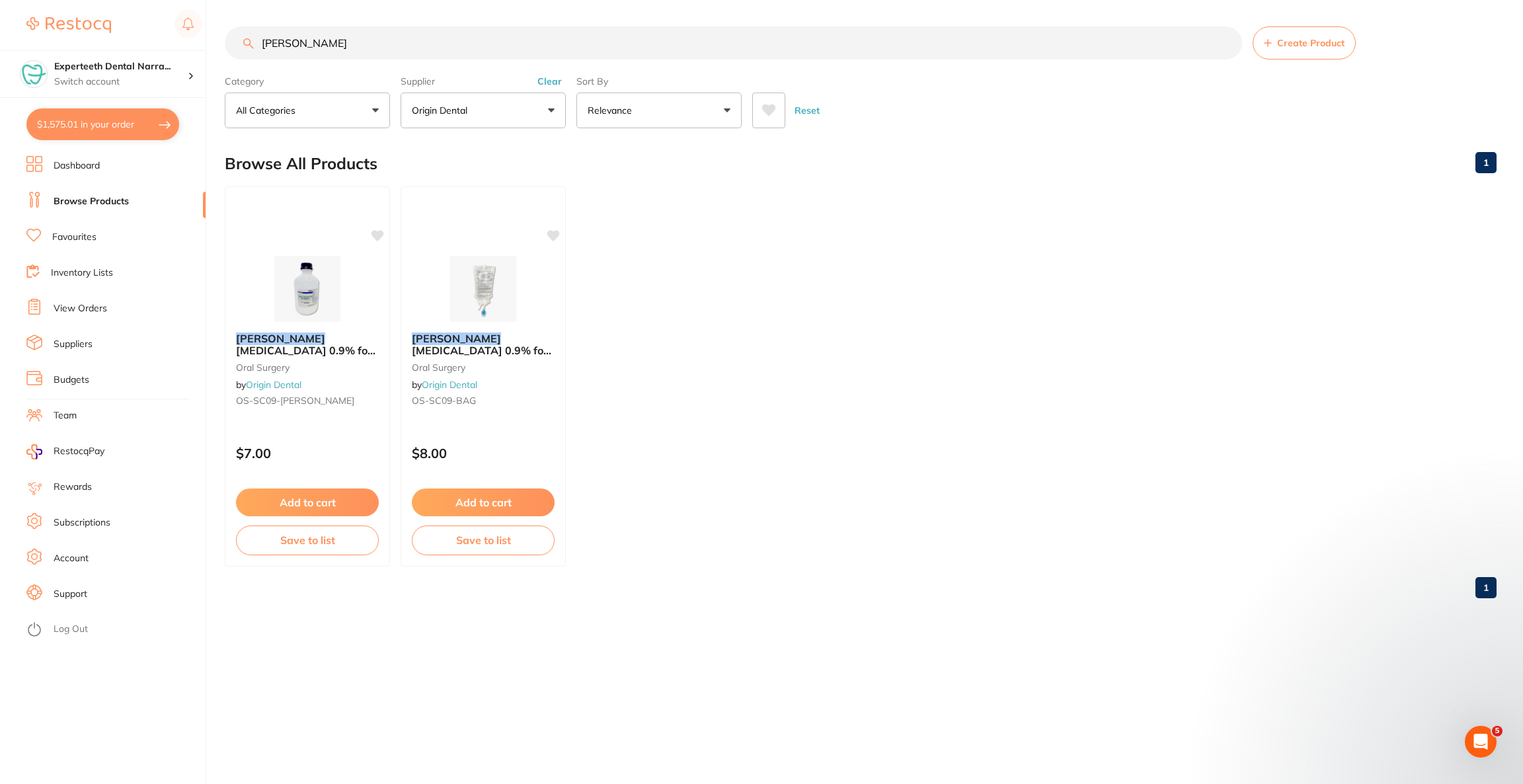
click at [94, 141] on section "Experteeth Dental Narra... Switch account Riaz [MEDICAL_DATA] Experteeth Dental…" at bounding box center [103, 392] width 206 height 784
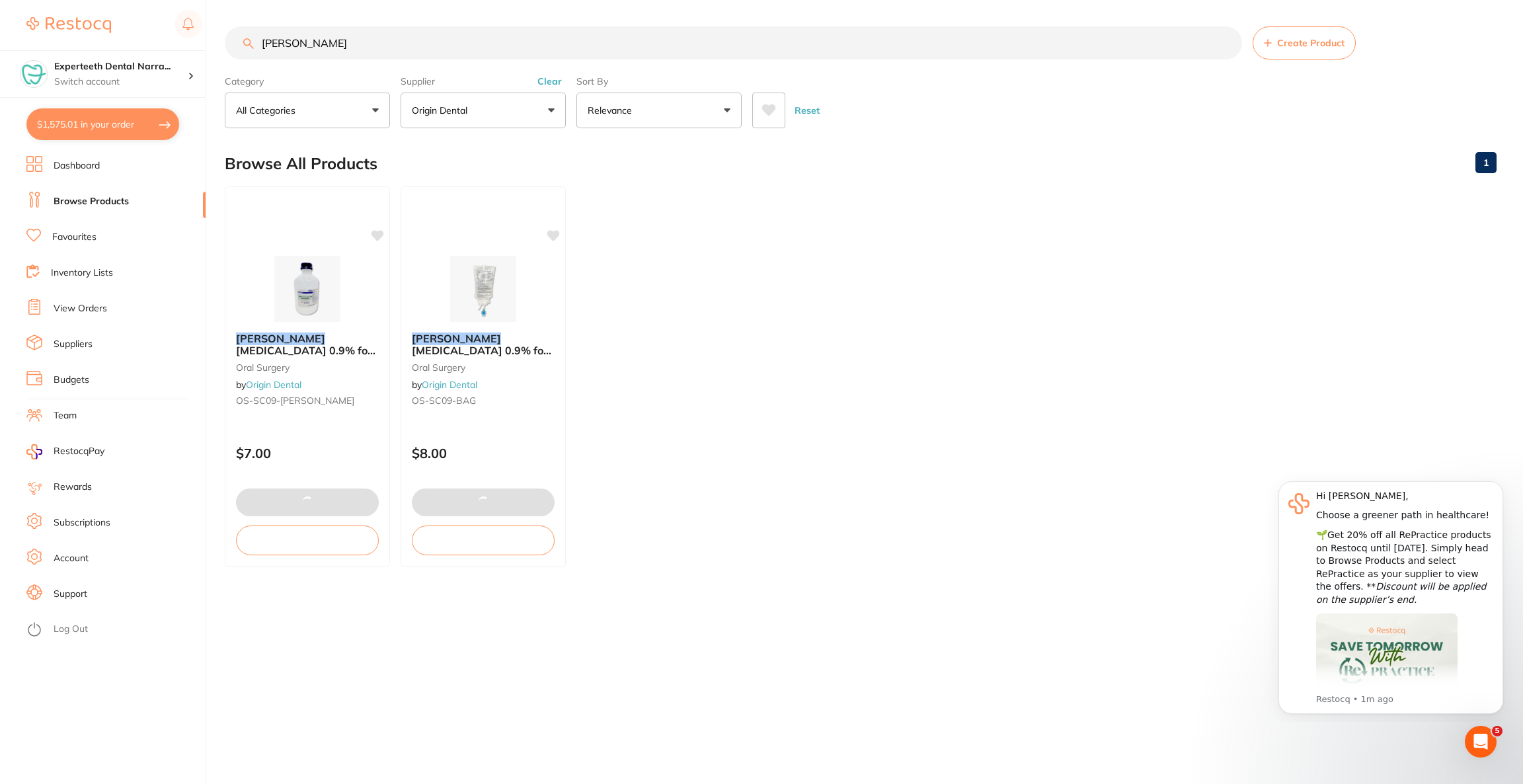
click at [102, 133] on button "$1,575.01 in your order" at bounding box center [102, 124] width 153 height 32
checkbox input "true"
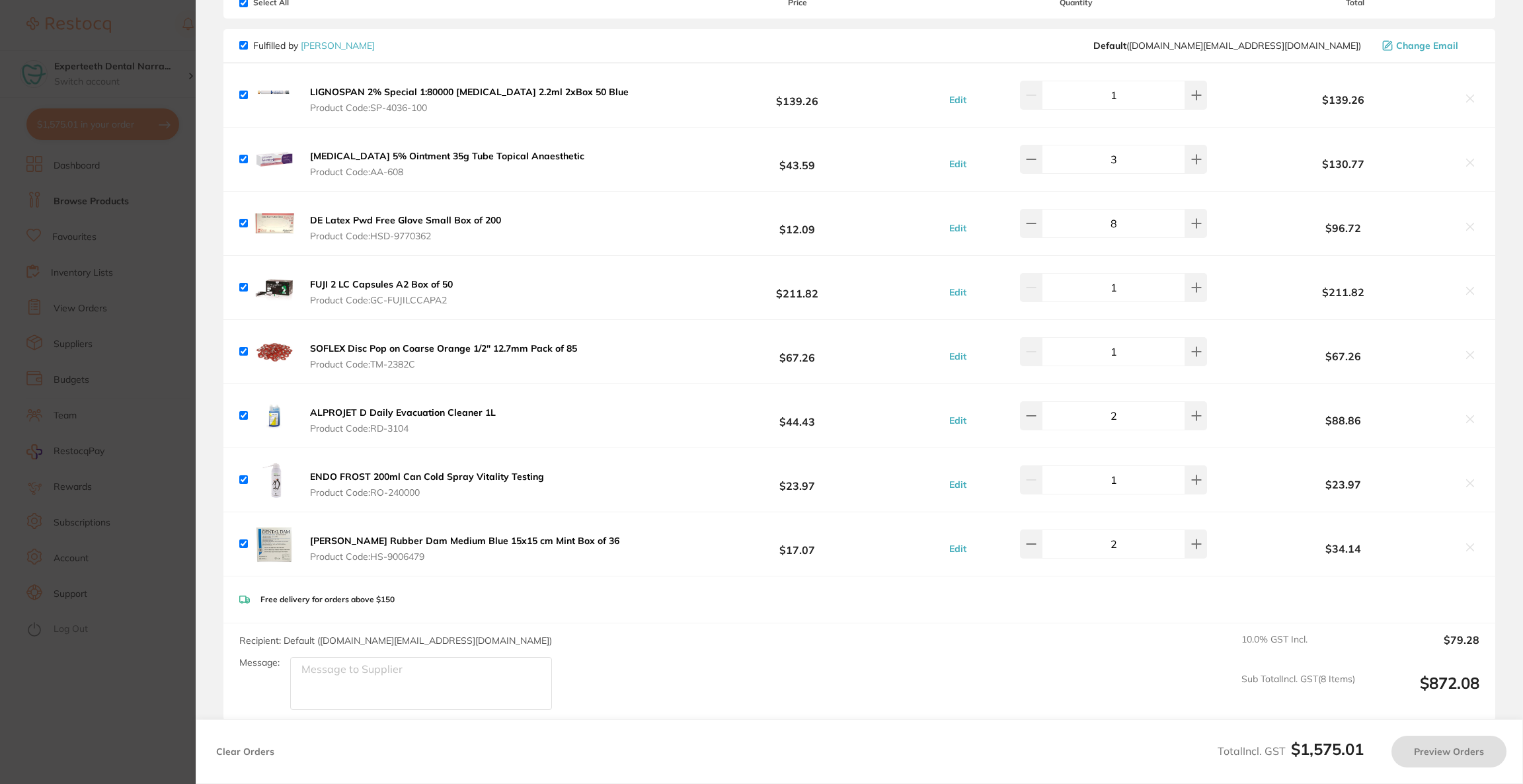
checkbox input "false"
checkbox input "true"
click at [1461, 481] on button at bounding box center [1469, 484] width 18 height 14
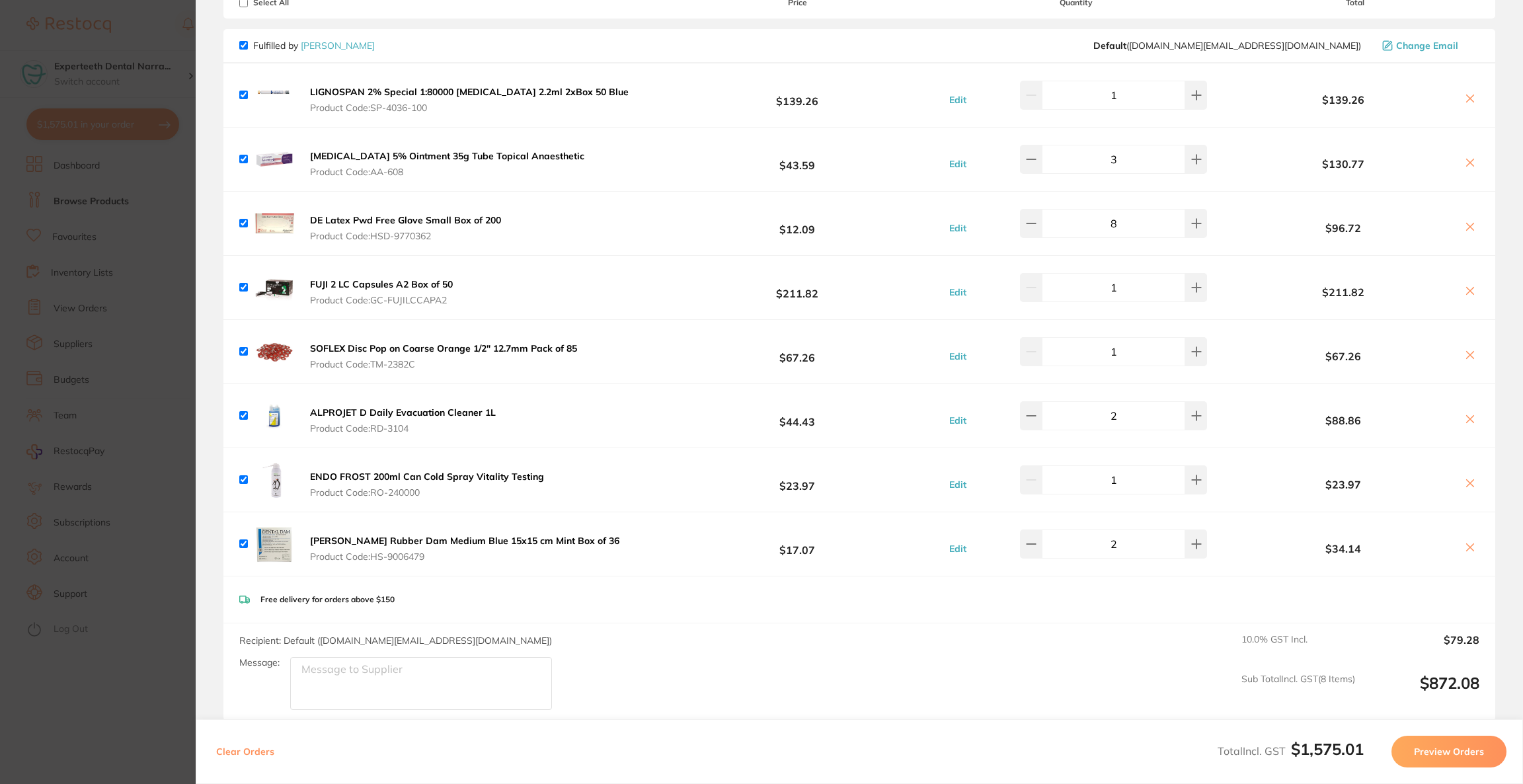
checkbox input "false"
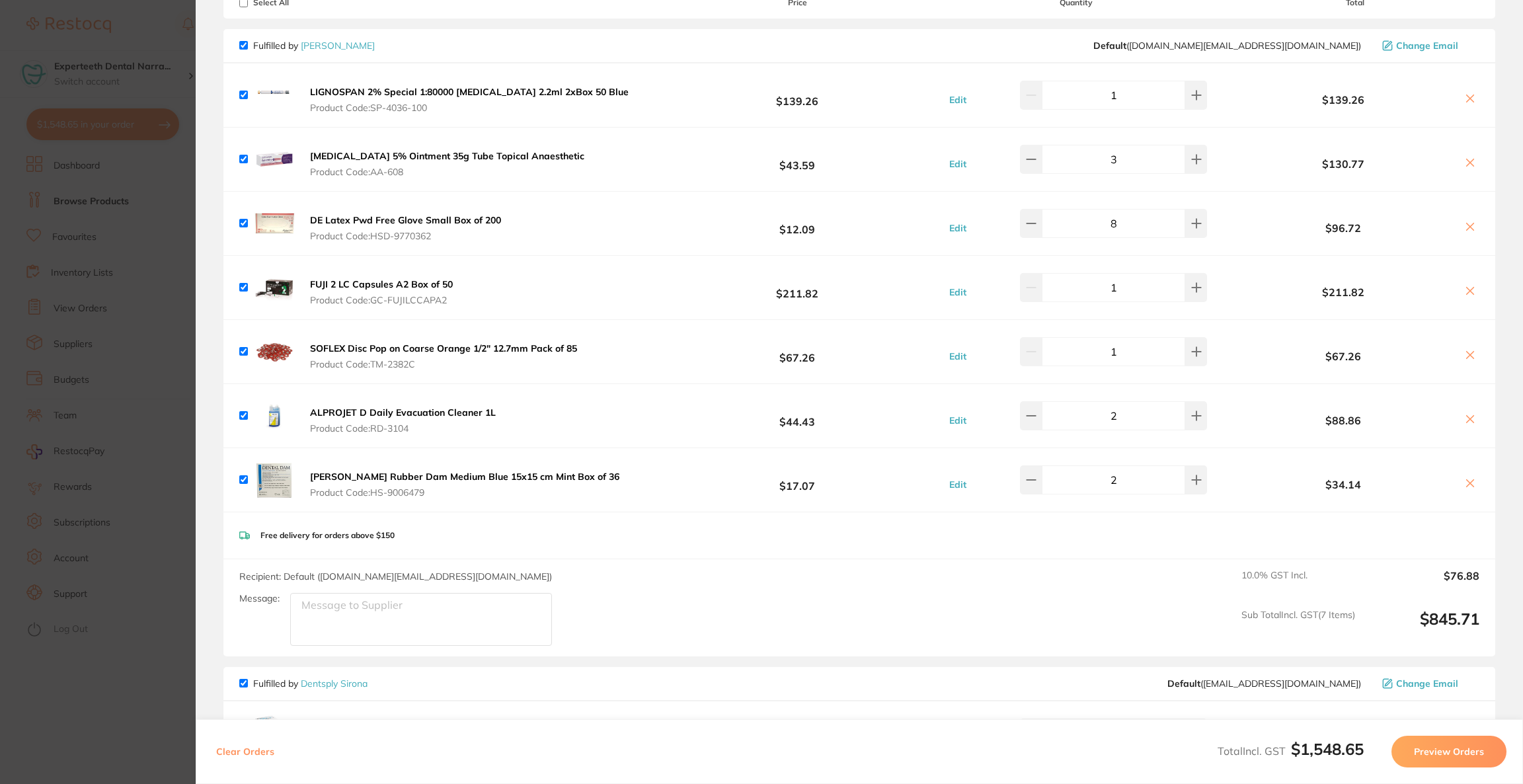
click at [109, 344] on section "Update RRP Set your pre negotiated price for this item. Item Agreed RRP (excl. …" at bounding box center [761, 392] width 1523 height 784
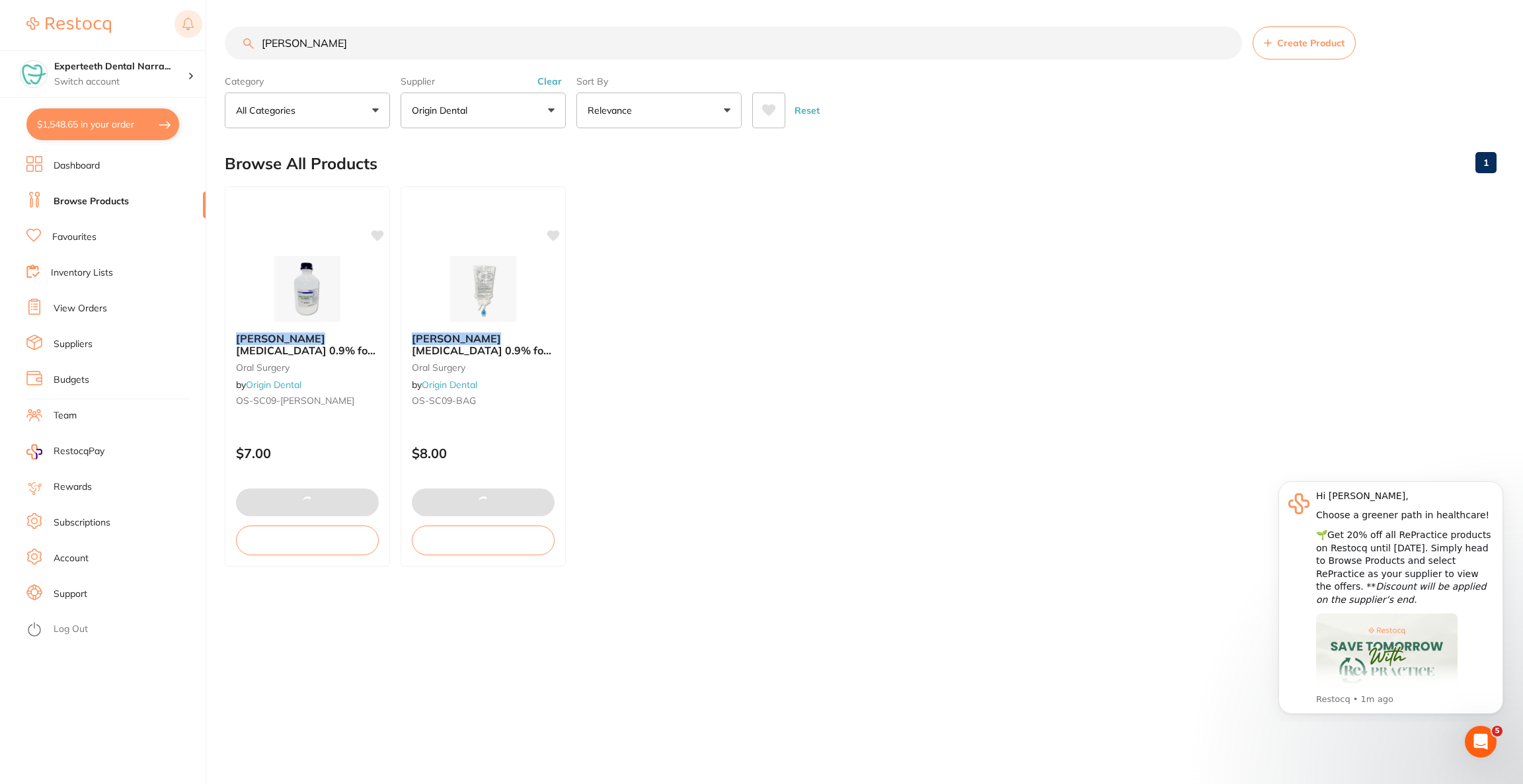
drag, startPoint x: 307, startPoint y: 39, endPoint x: 197, endPoint y: 31, distance: 110.3
click at [197, 31] on div "$1,548.65 Experteeth Dental Narra... Switch account Riaz [MEDICAL_DATA] Experte…" at bounding box center [761, 392] width 1523 height 784
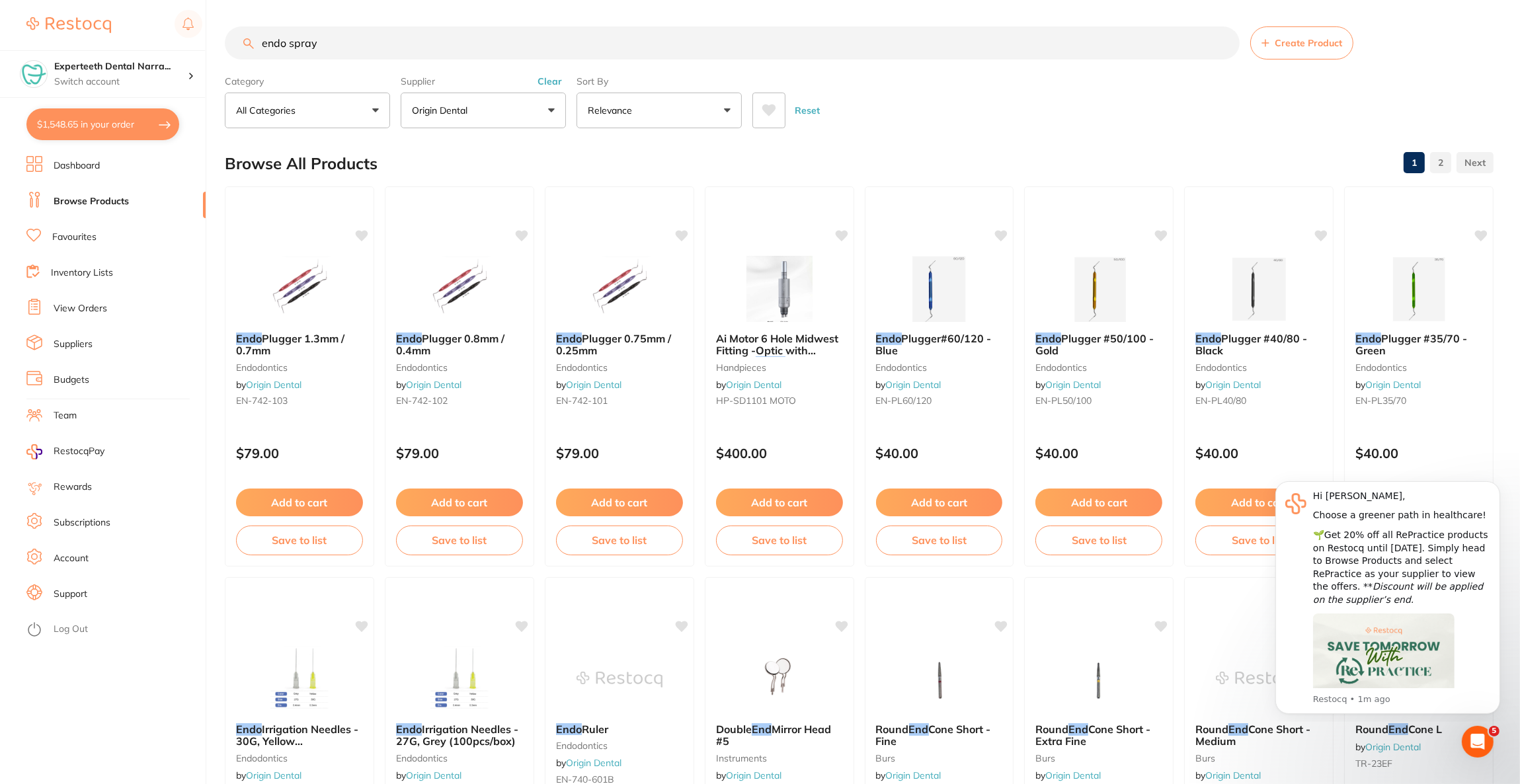
type input "endo spray"
click at [530, 105] on button "Origin Dental" at bounding box center [483, 110] width 166 height 36
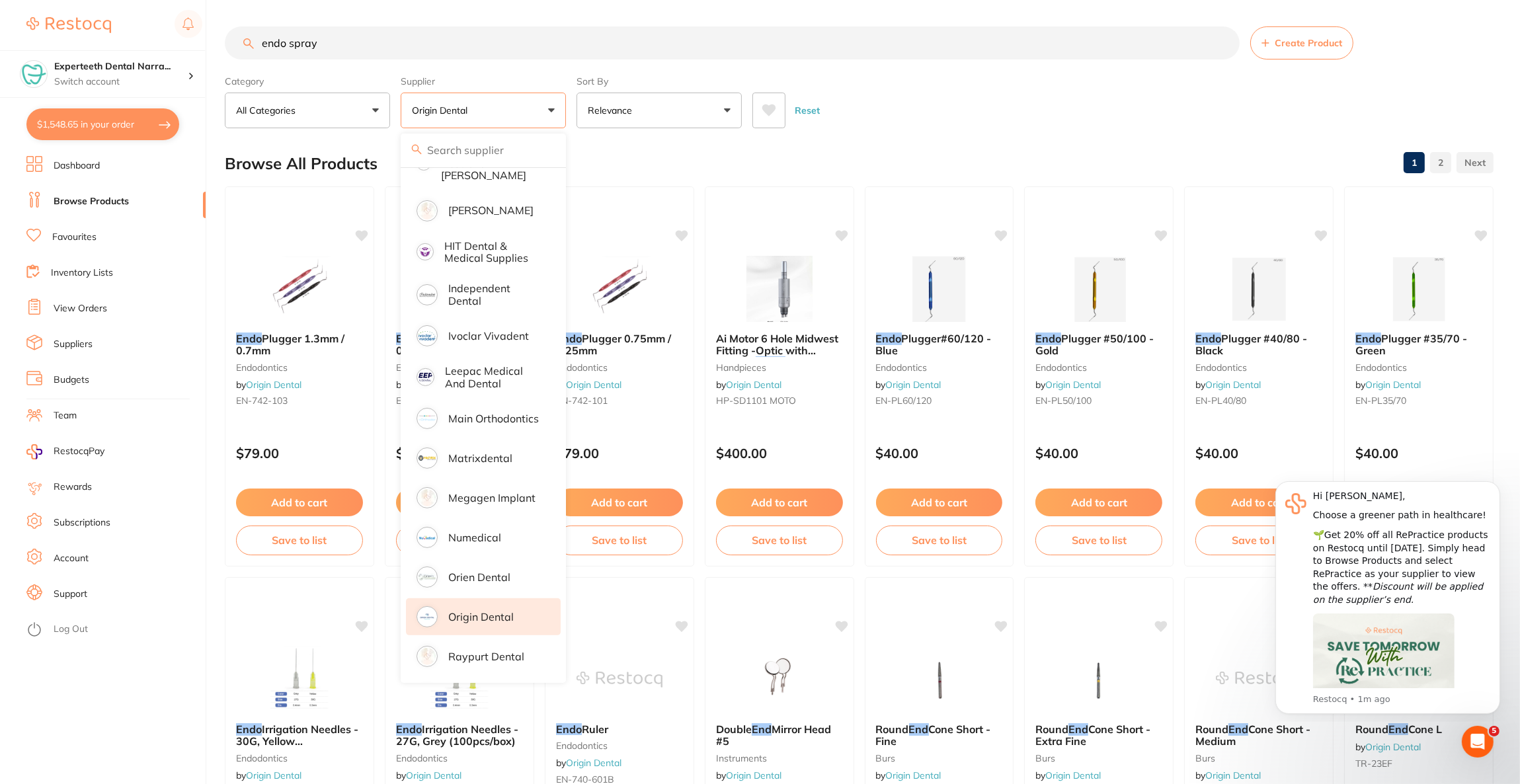
click at [529, 598] on li "Origin Dental" at bounding box center [483, 616] width 155 height 37
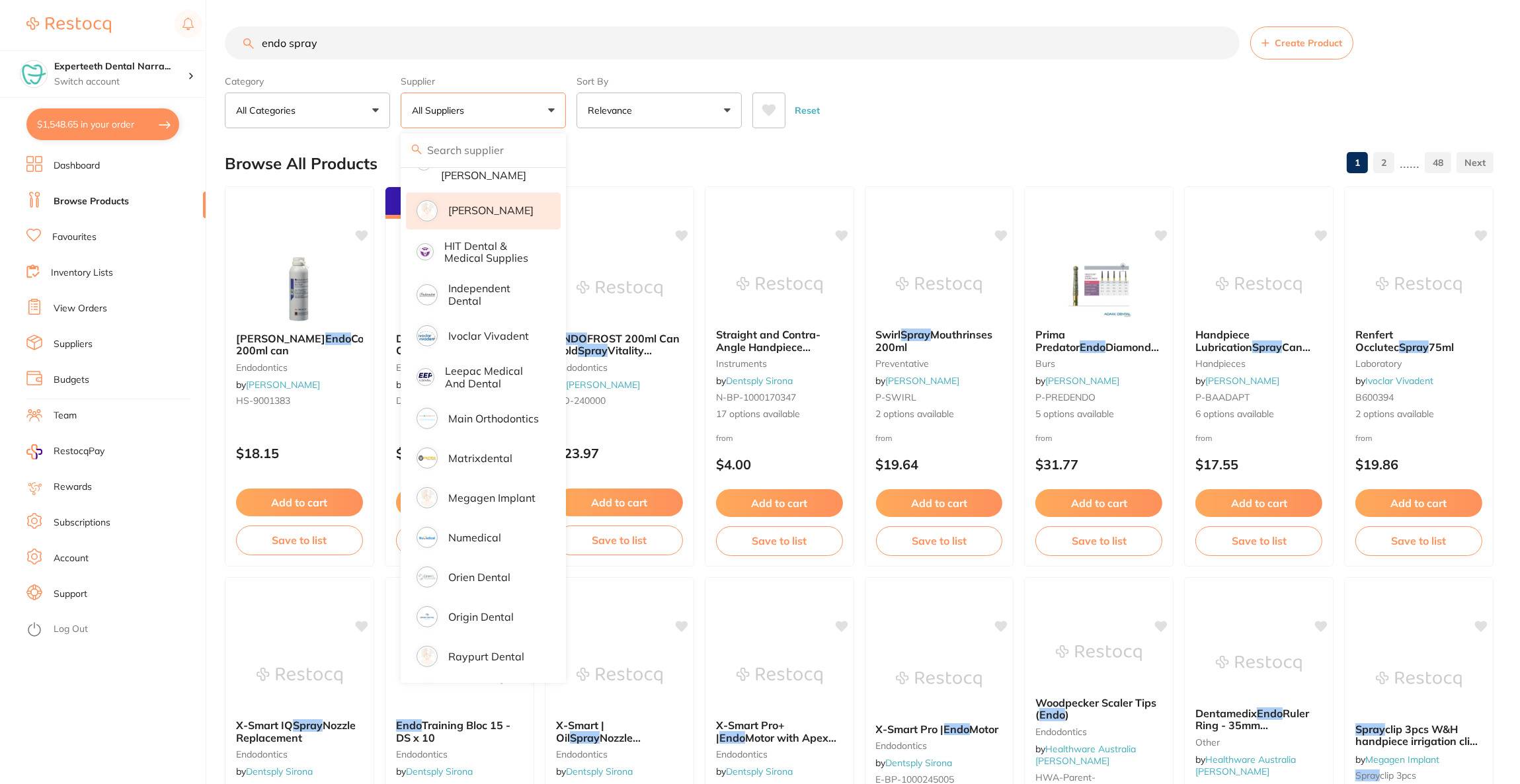
click at [517, 208] on p "[PERSON_NAME]" at bounding box center [491, 210] width 86 height 12
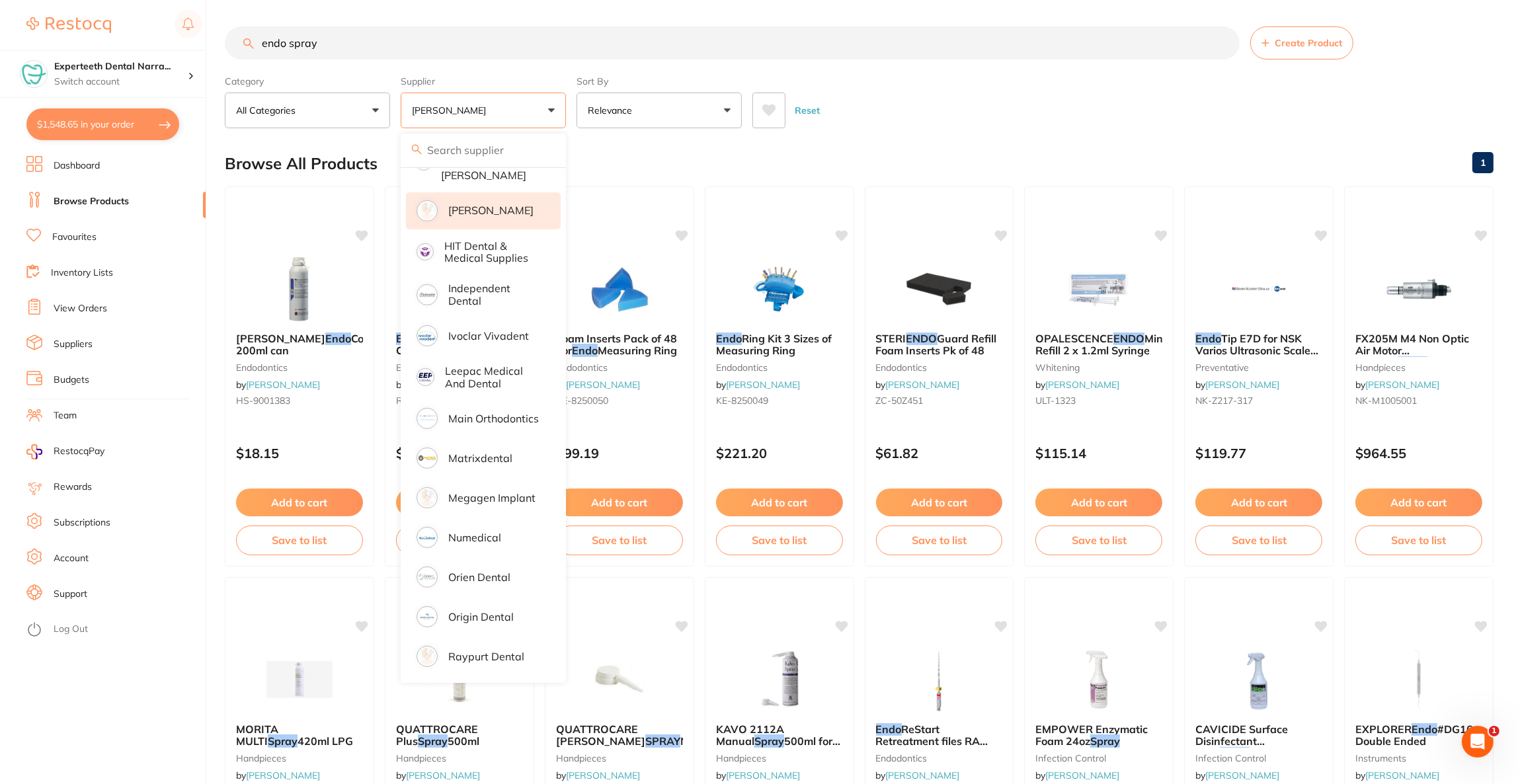
click at [1064, 153] on div "Browse All Products 1" at bounding box center [859, 163] width 1269 height 44
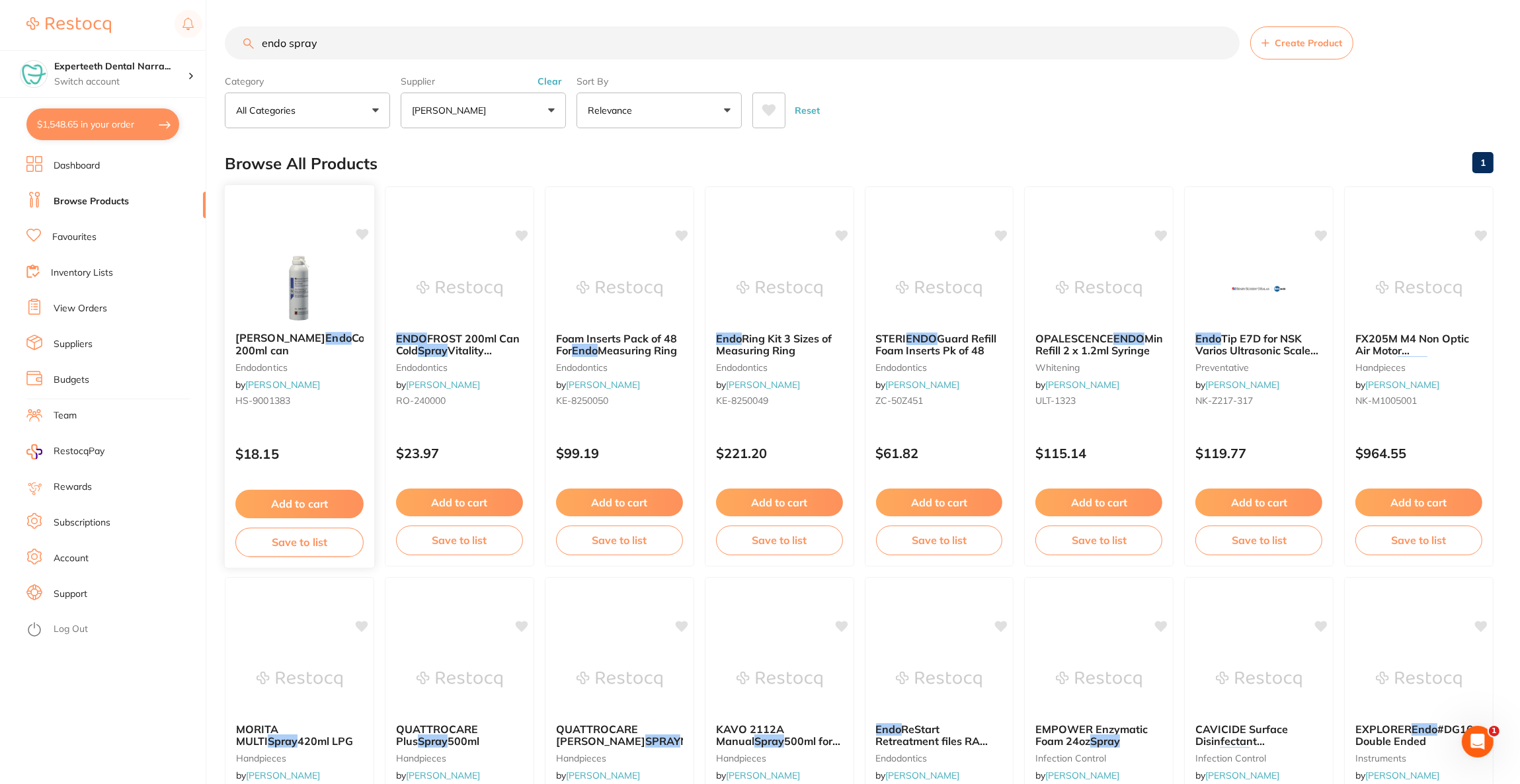
click at [342, 311] on img at bounding box center [299, 288] width 87 height 66
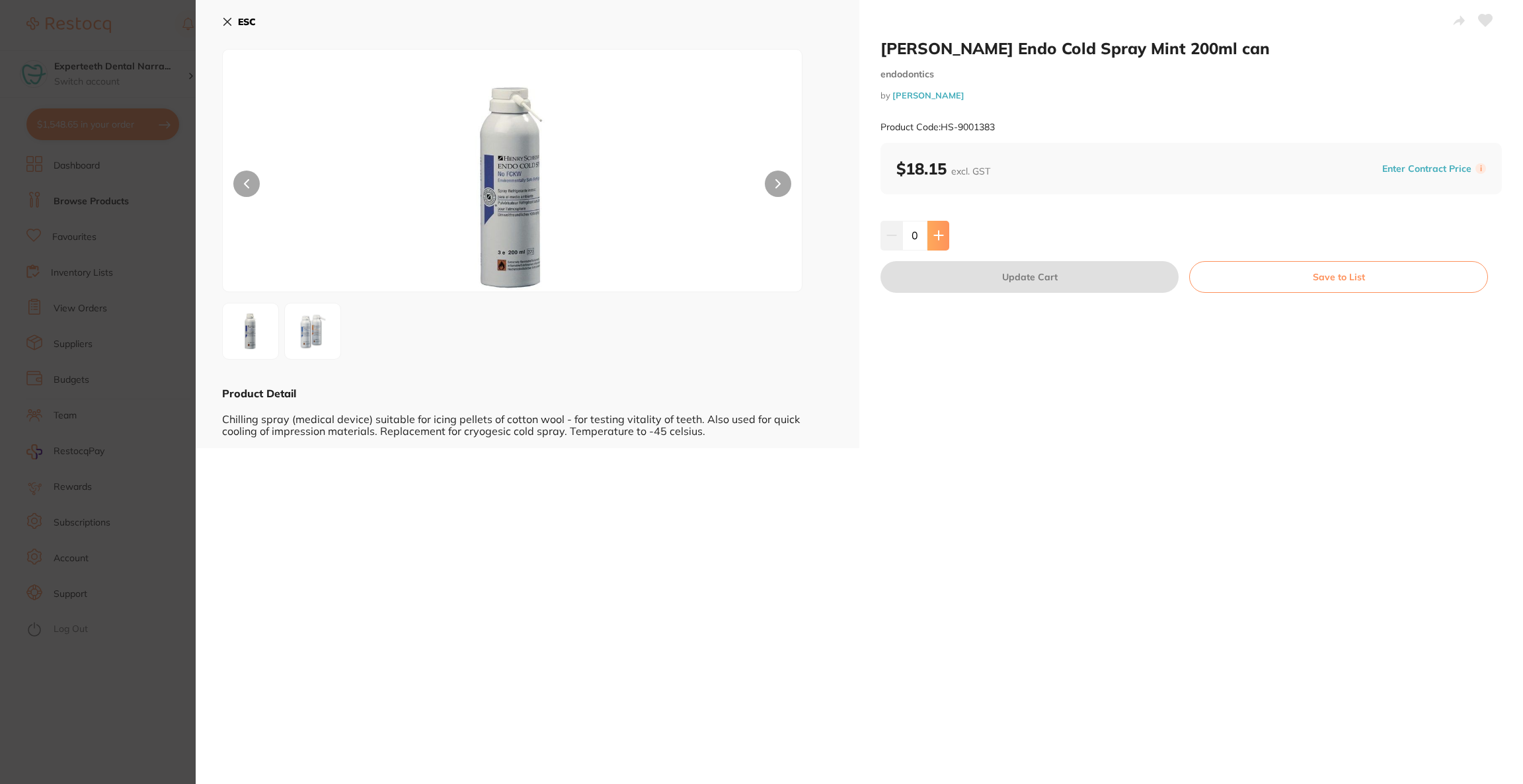
click at [935, 233] on icon at bounding box center [939, 235] width 11 height 11
type input "1"
click at [936, 273] on button "Update Cart" at bounding box center [1029, 277] width 298 height 32
checkbox input "true"
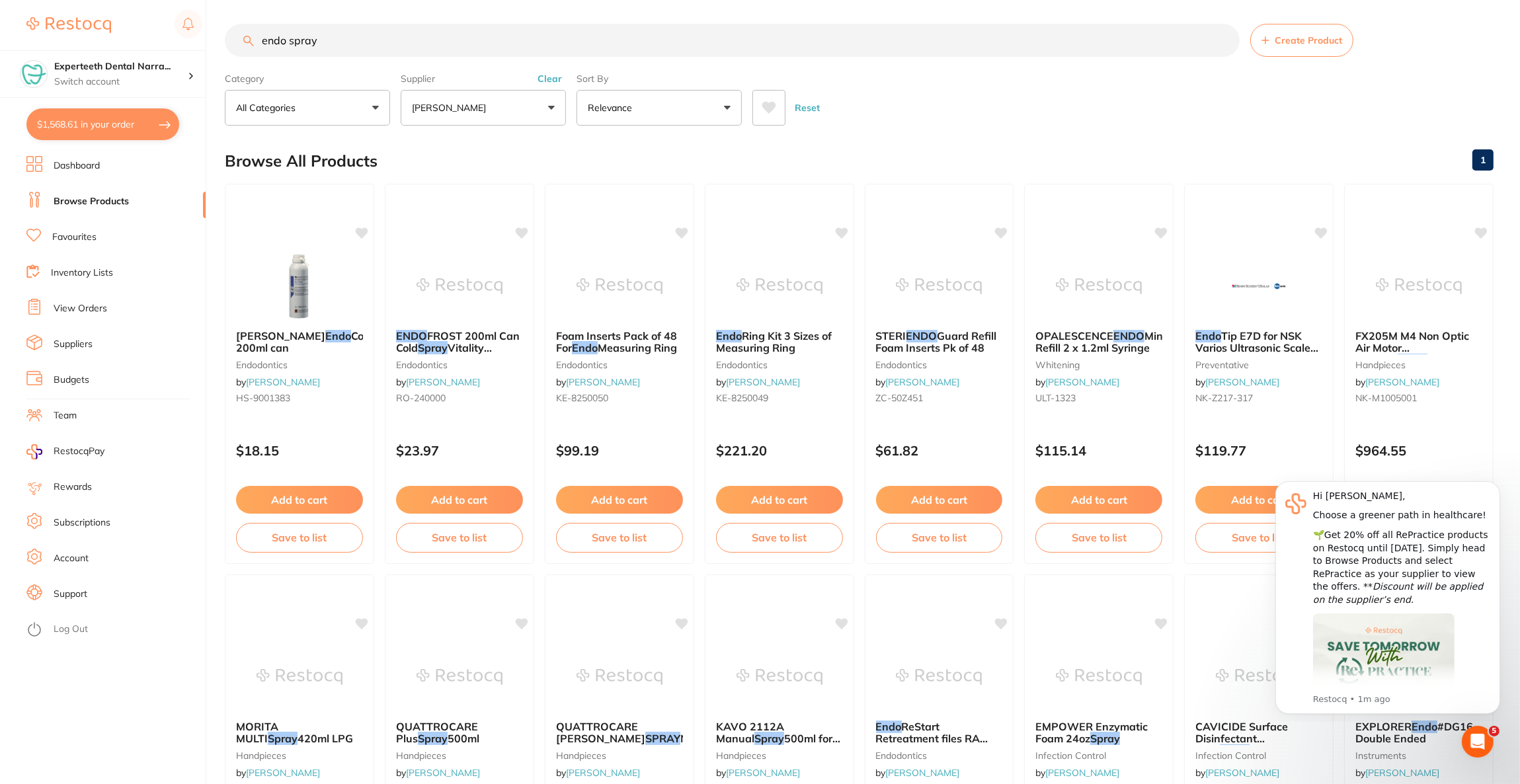
click at [96, 120] on button "$1,568.61 in your order" at bounding box center [102, 124] width 153 height 32
checkbox input "true"
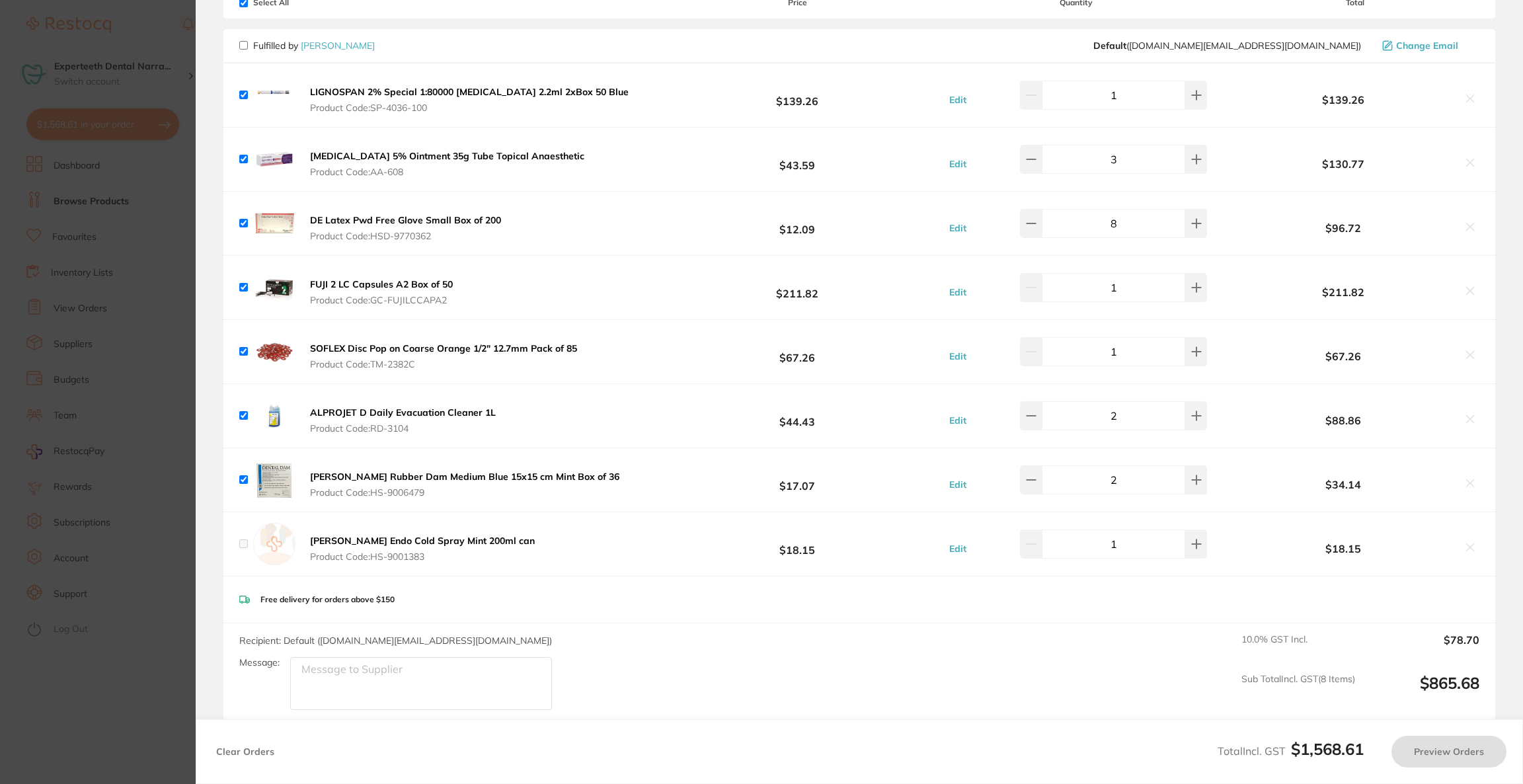
checkbox input "false"
checkbox input "true"
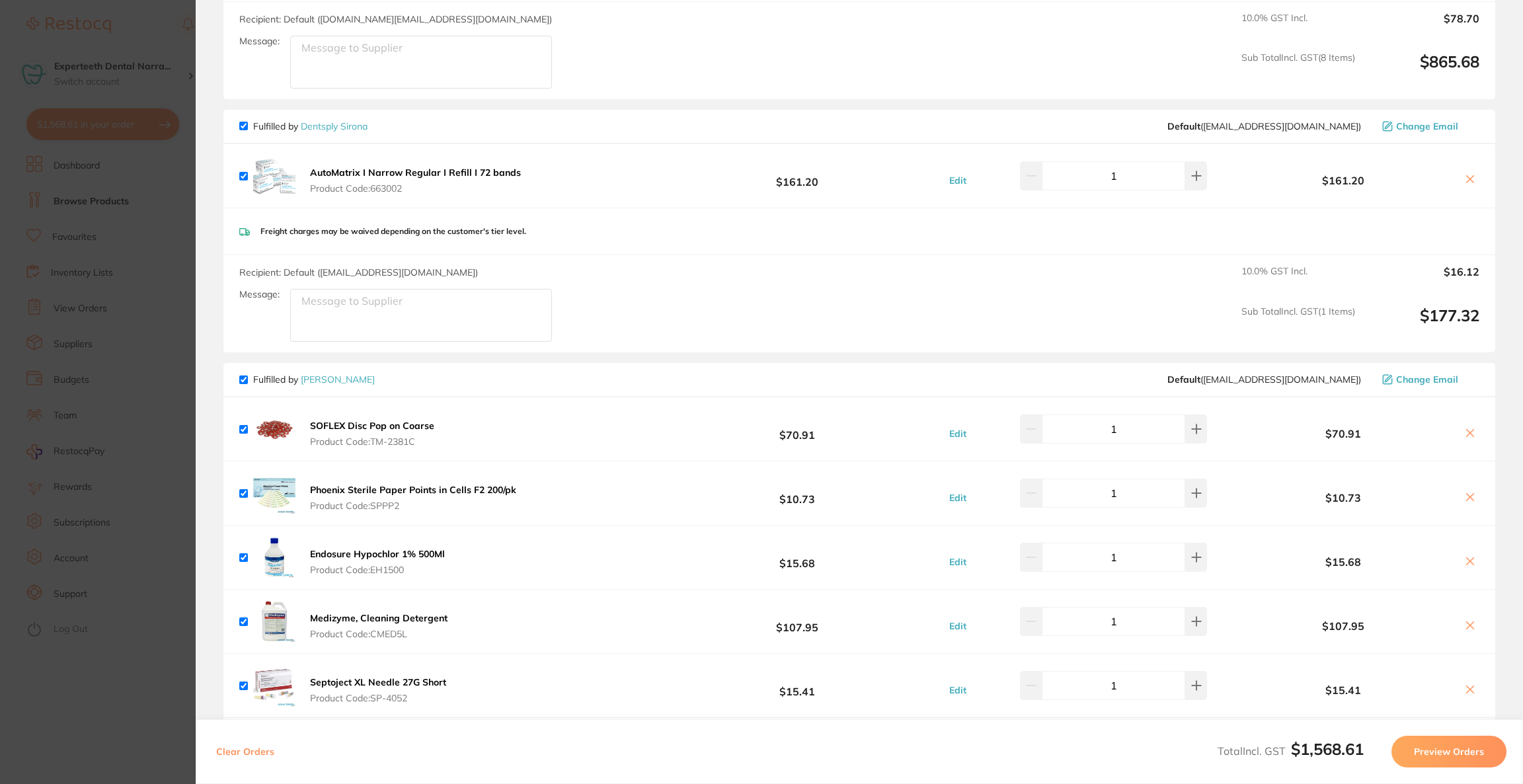
scroll to position [793, 0]
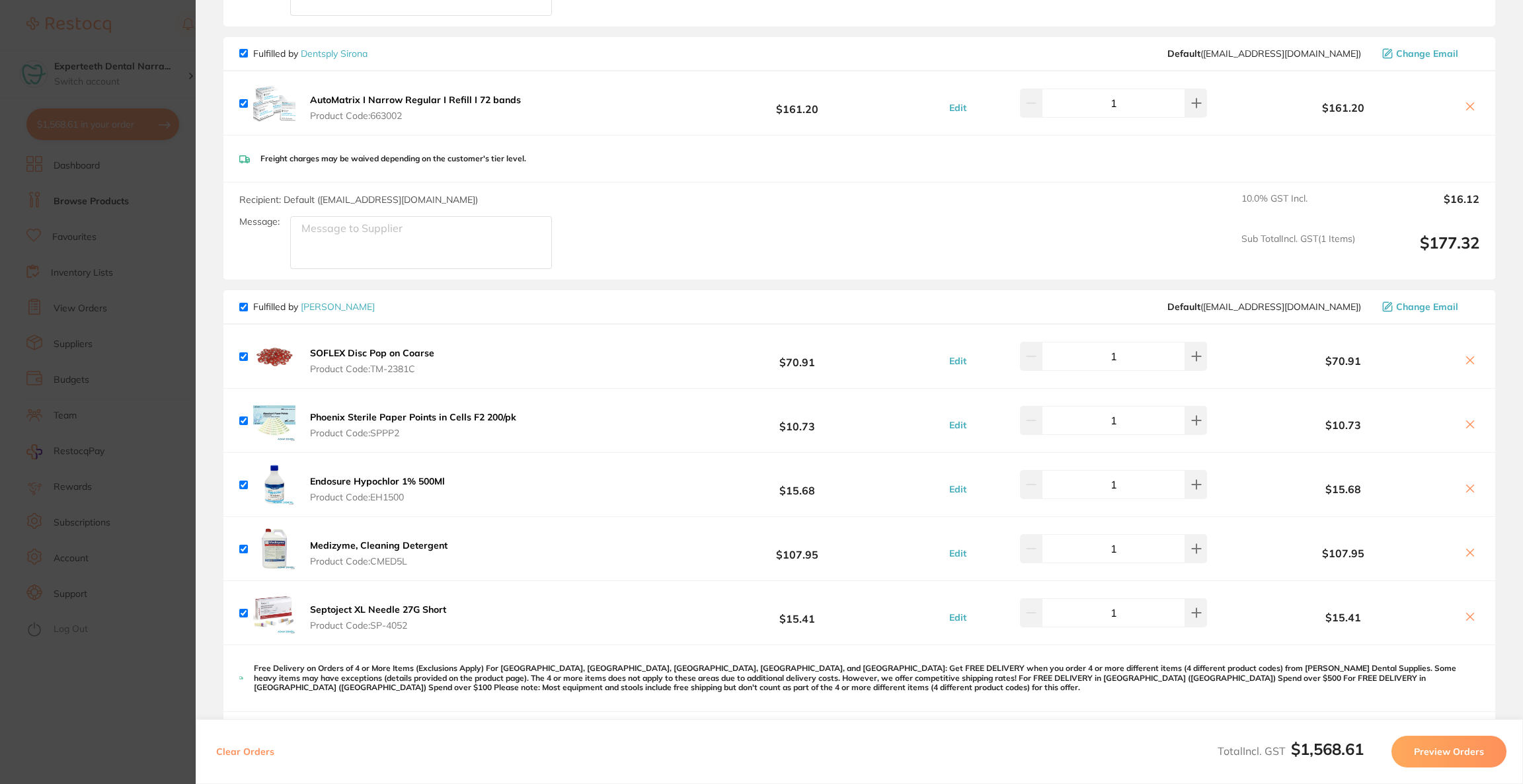
click at [39, 321] on section "Update RRP Set your pre negotiated price for this item. Item Agreed RRP (excl. …" at bounding box center [761, 392] width 1523 height 784
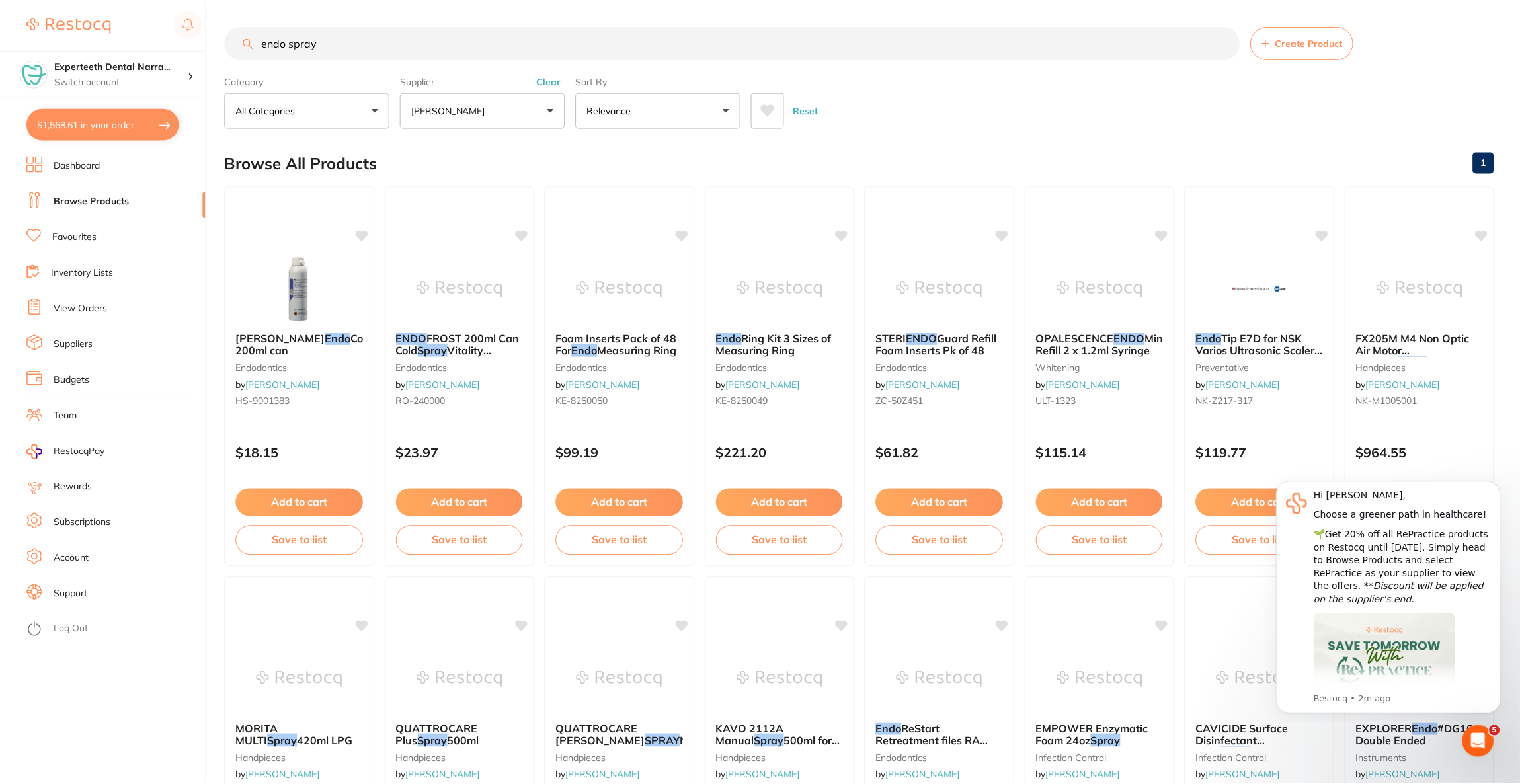
scroll to position [3, 0]
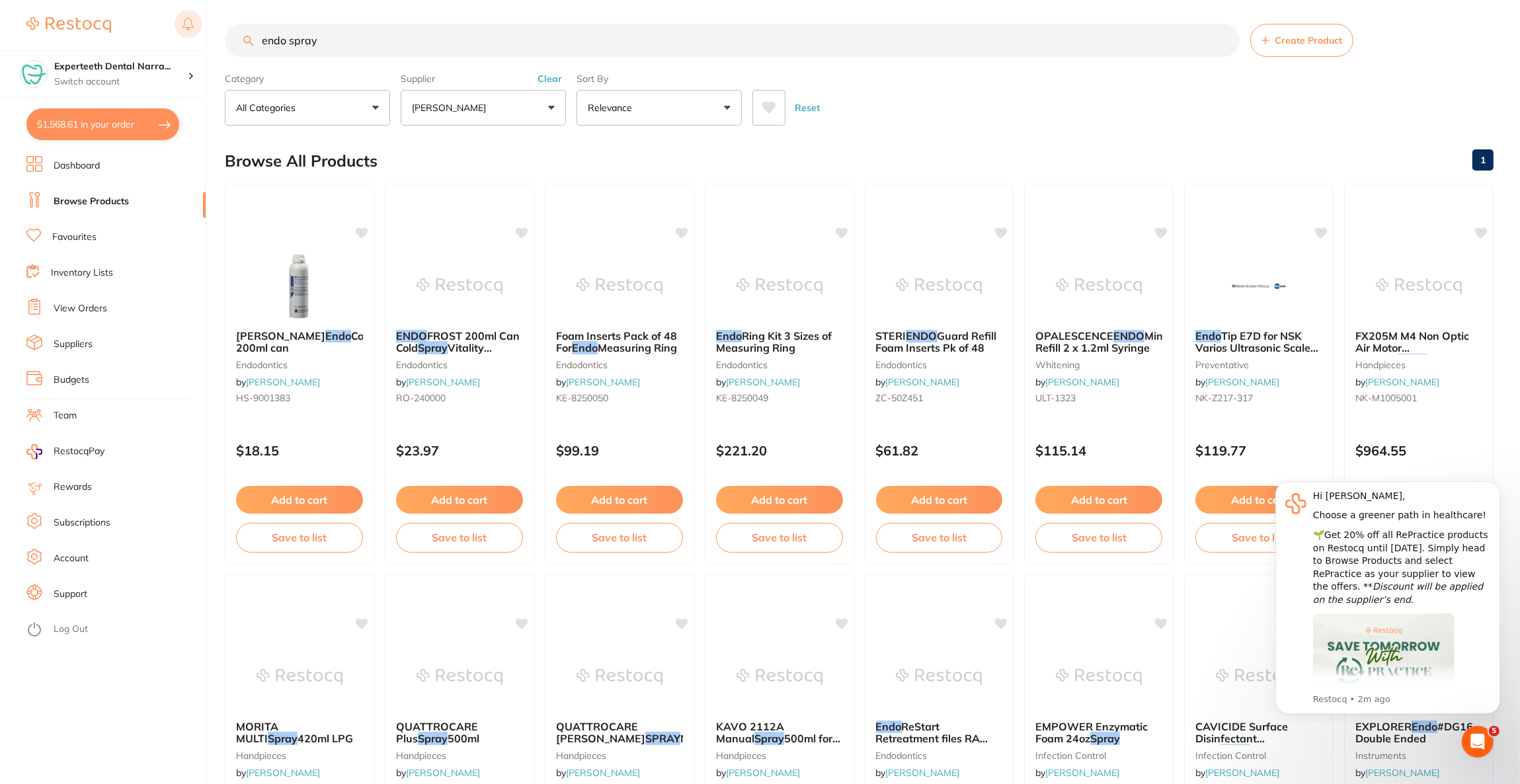
drag, startPoint x: 370, startPoint y: 41, endPoint x: 183, endPoint y: 35, distance: 187.1
click at [183, 35] on div "$1,568.61 Experteeth Dental Narra... Switch account Riaz [MEDICAL_DATA] Experte…" at bounding box center [760, 389] width 1520 height 784
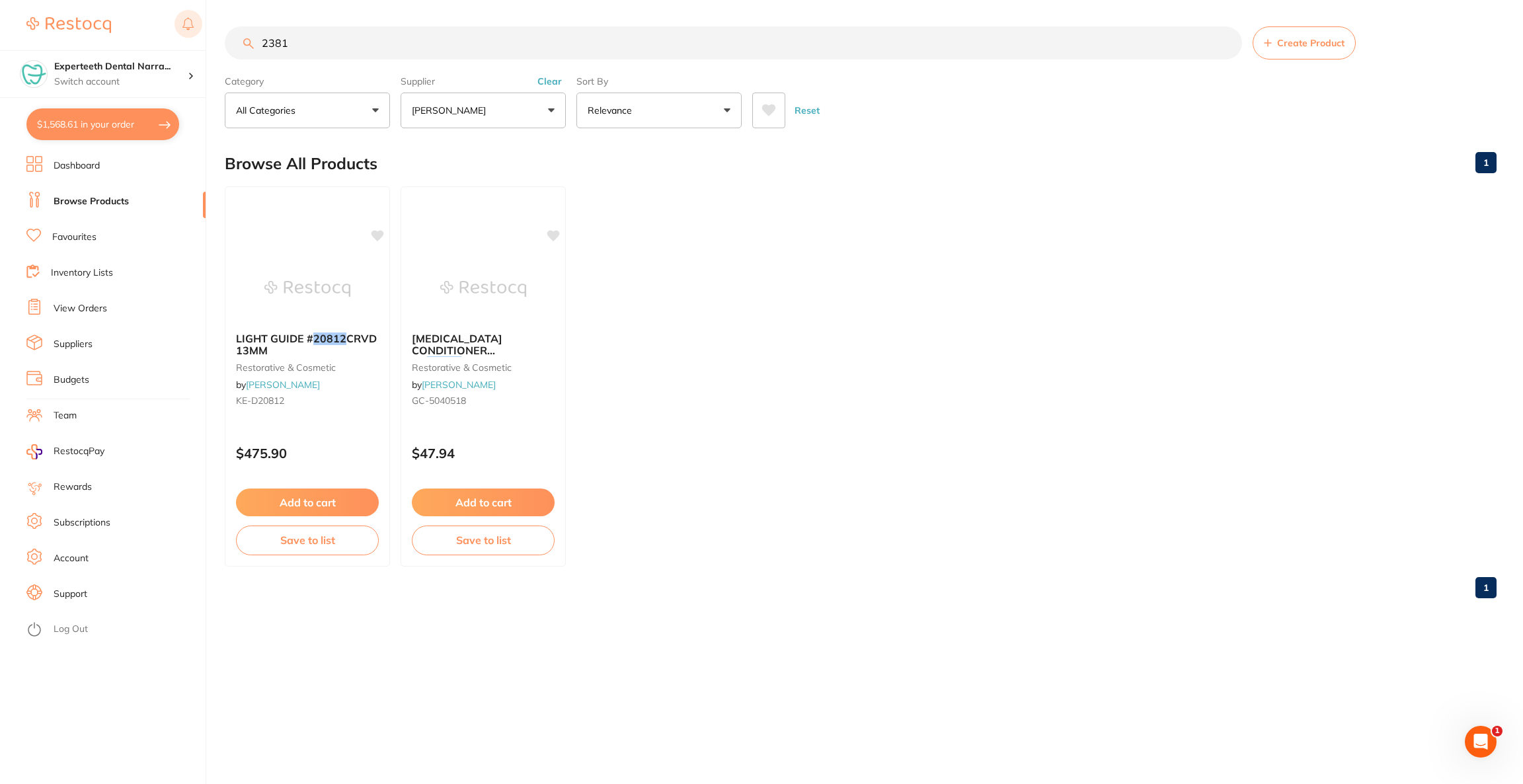
scroll to position [0, 0]
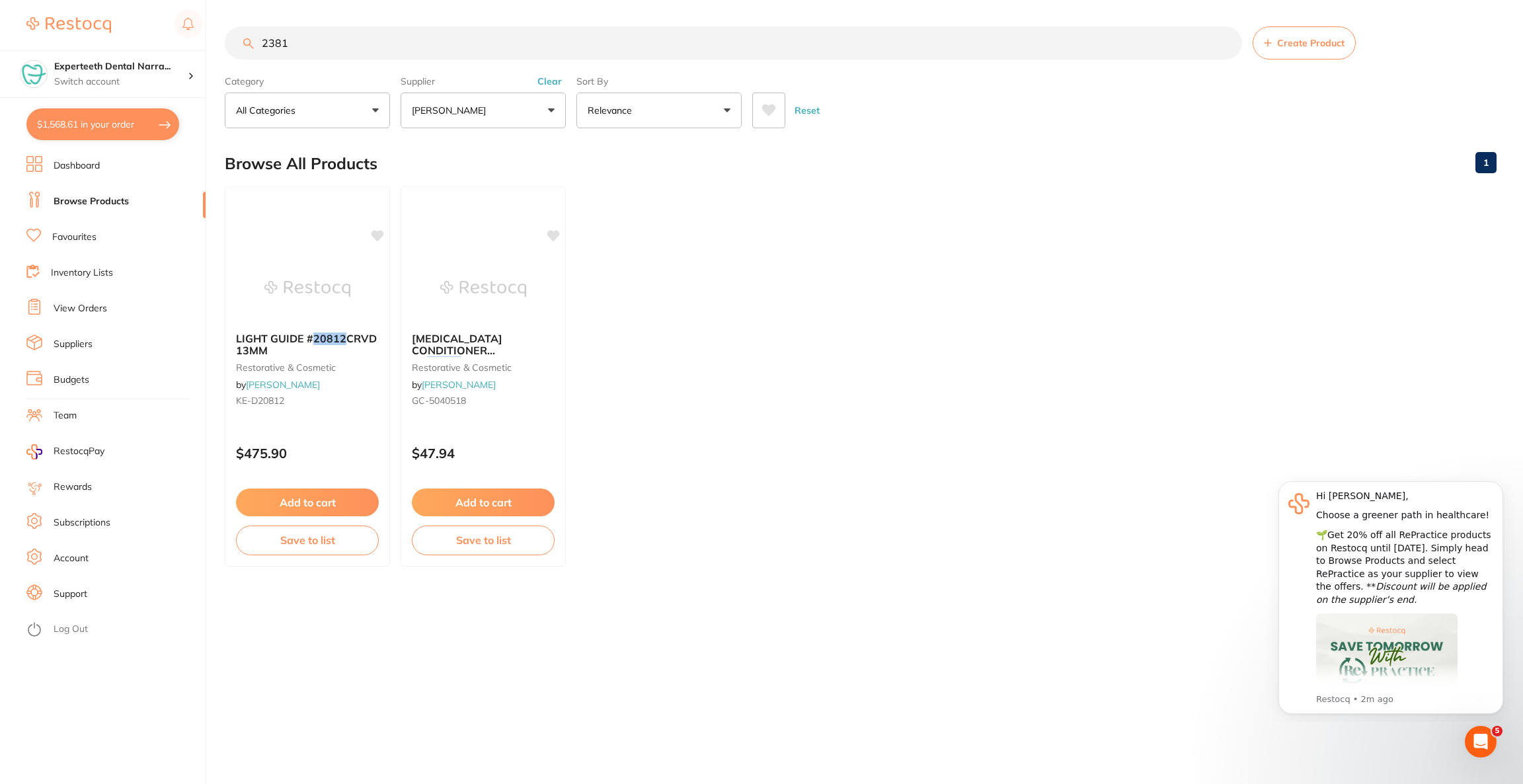
click at [258, 45] on input "2381" at bounding box center [733, 43] width 1018 height 33
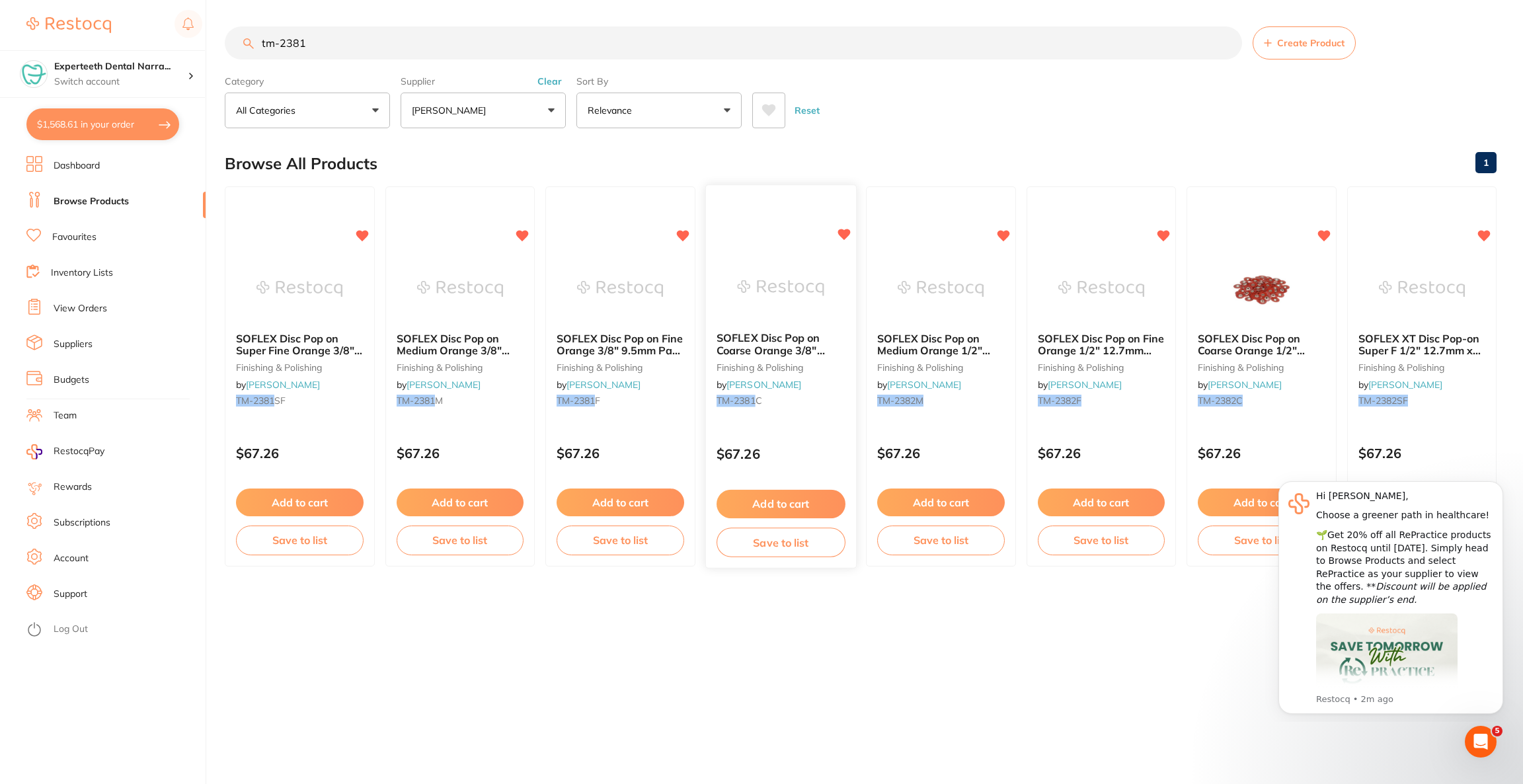
type input "tm-2381"
click at [815, 356] on div "SOFLEX Disc Pop on Coarse Orange 3/8" 9.5mm Pack of 85 finishing & polishing by…" at bounding box center [780, 372] width 150 height 101
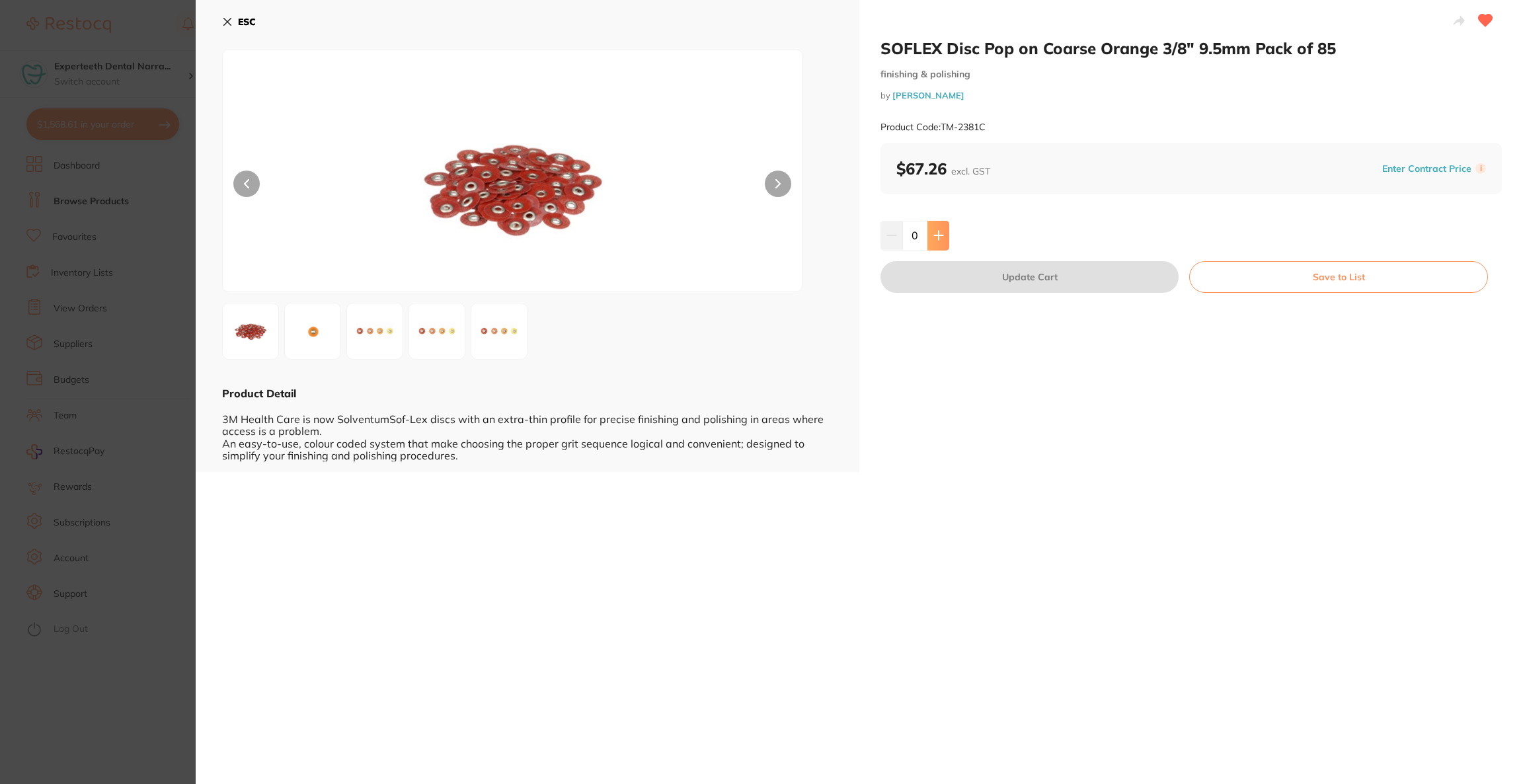
click at [942, 239] on icon at bounding box center [939, 235] width 11 height 11
type input "1"
click at [947, 275] on button "Update Cart" at bounding box center [1029, 277] width 298 height 32
checkbox input "false"
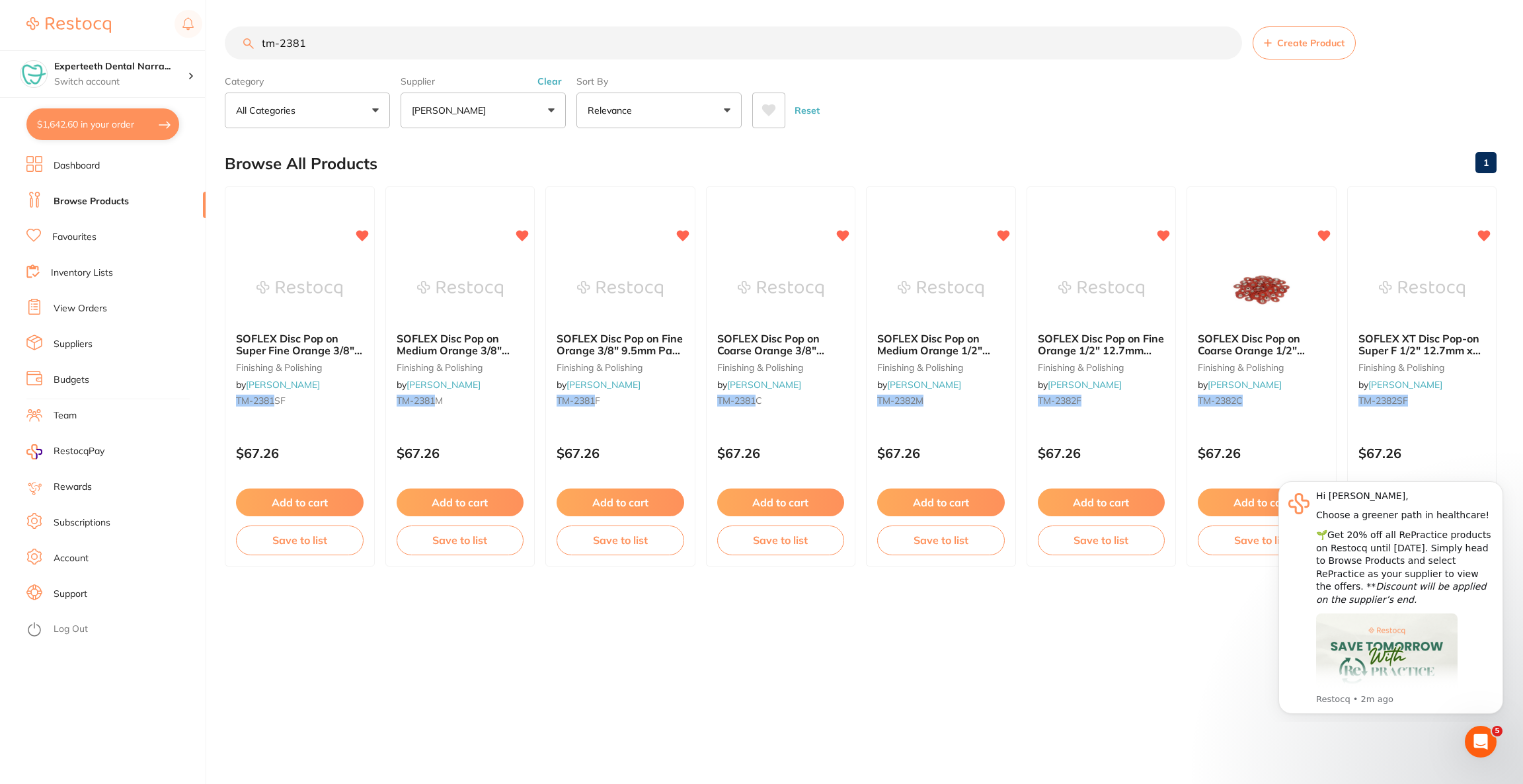
click at [136, 122] on button "$1,642.60 in your order" at bounding box center [102, 124] width 153 height 32
checkbox input "true"
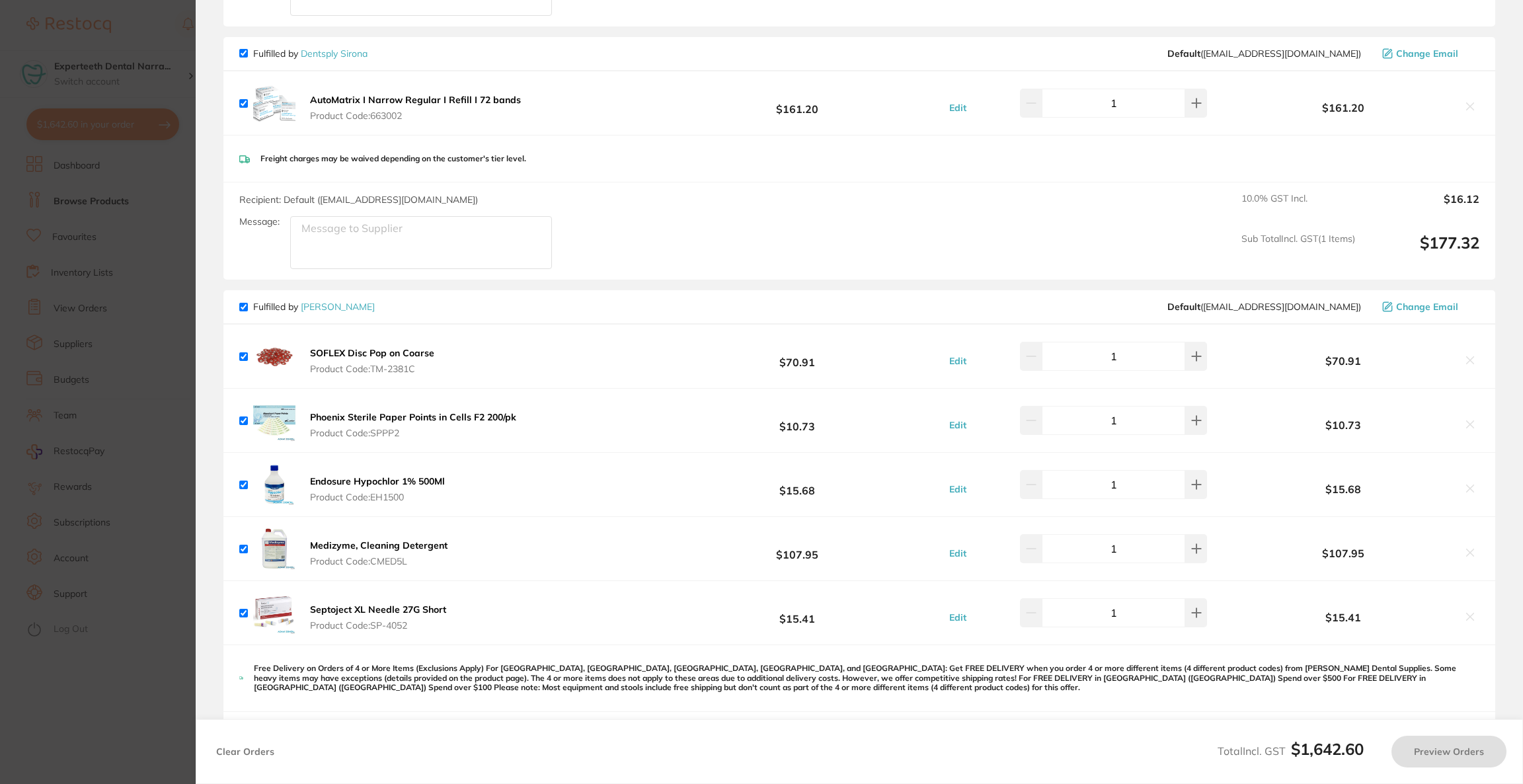
checkbox input "false"
checkbox input "true"
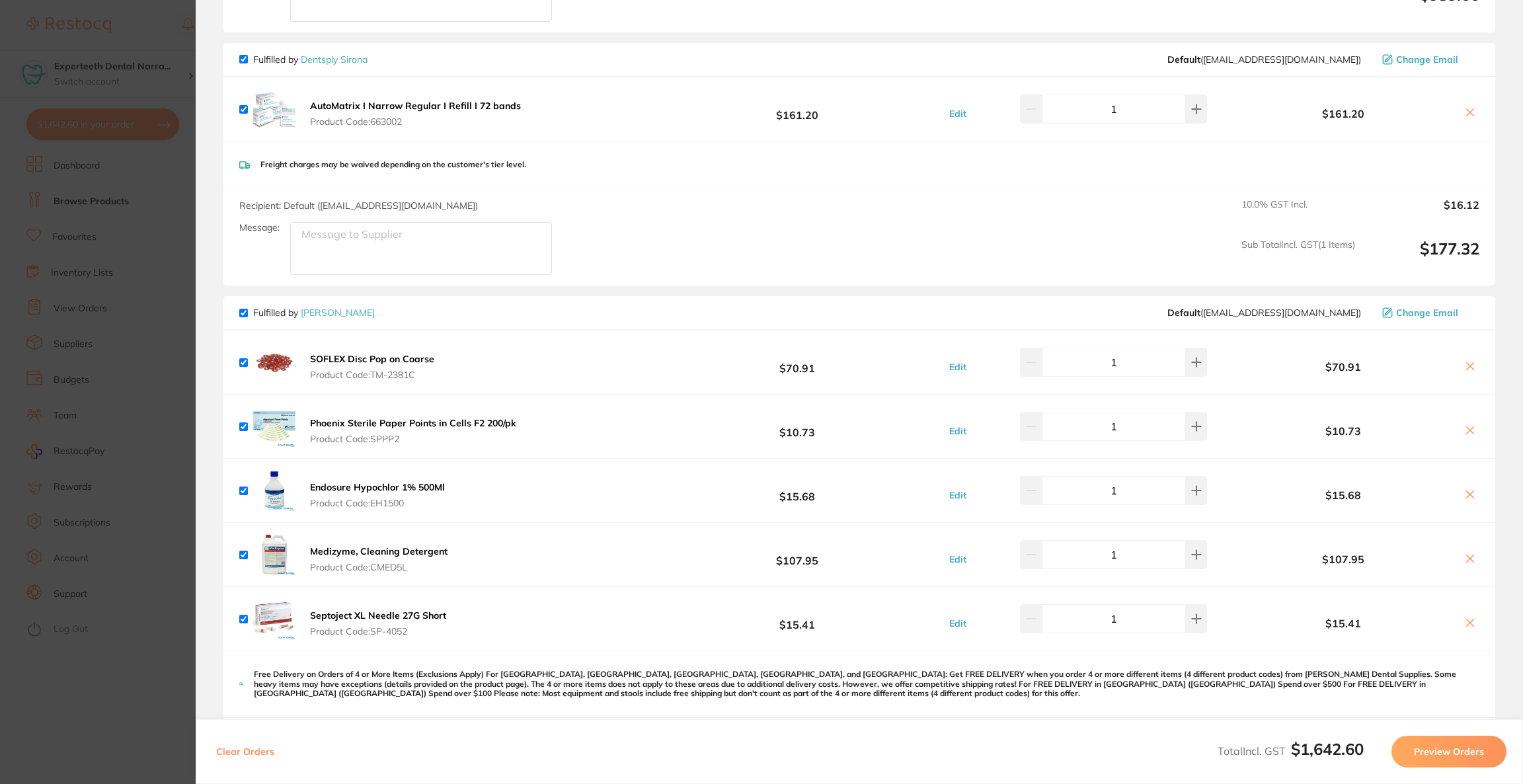
click at [1468, 362] on icon at bounding box center [1470, 366] width 7 height 7
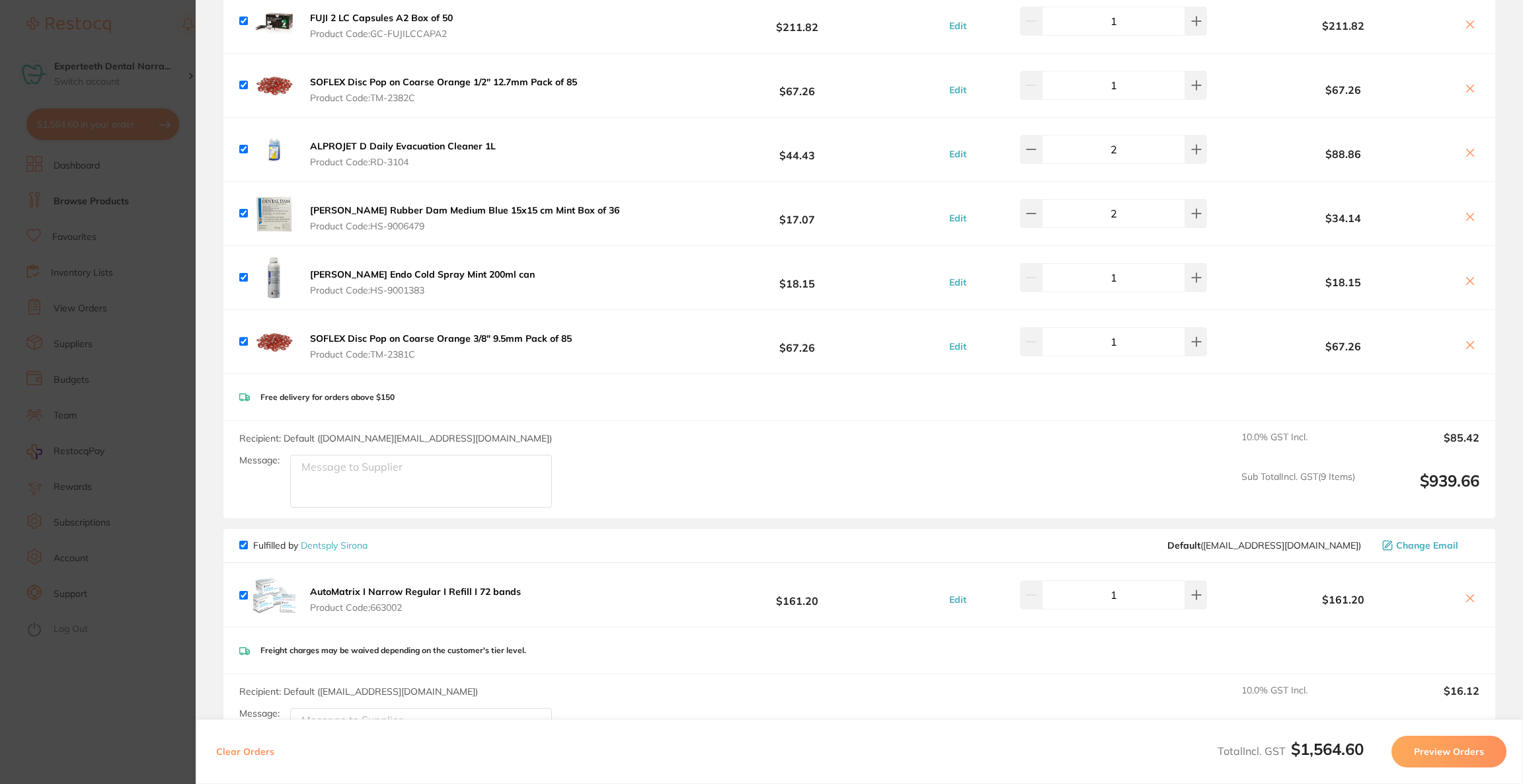
scroll to position [157, 0]
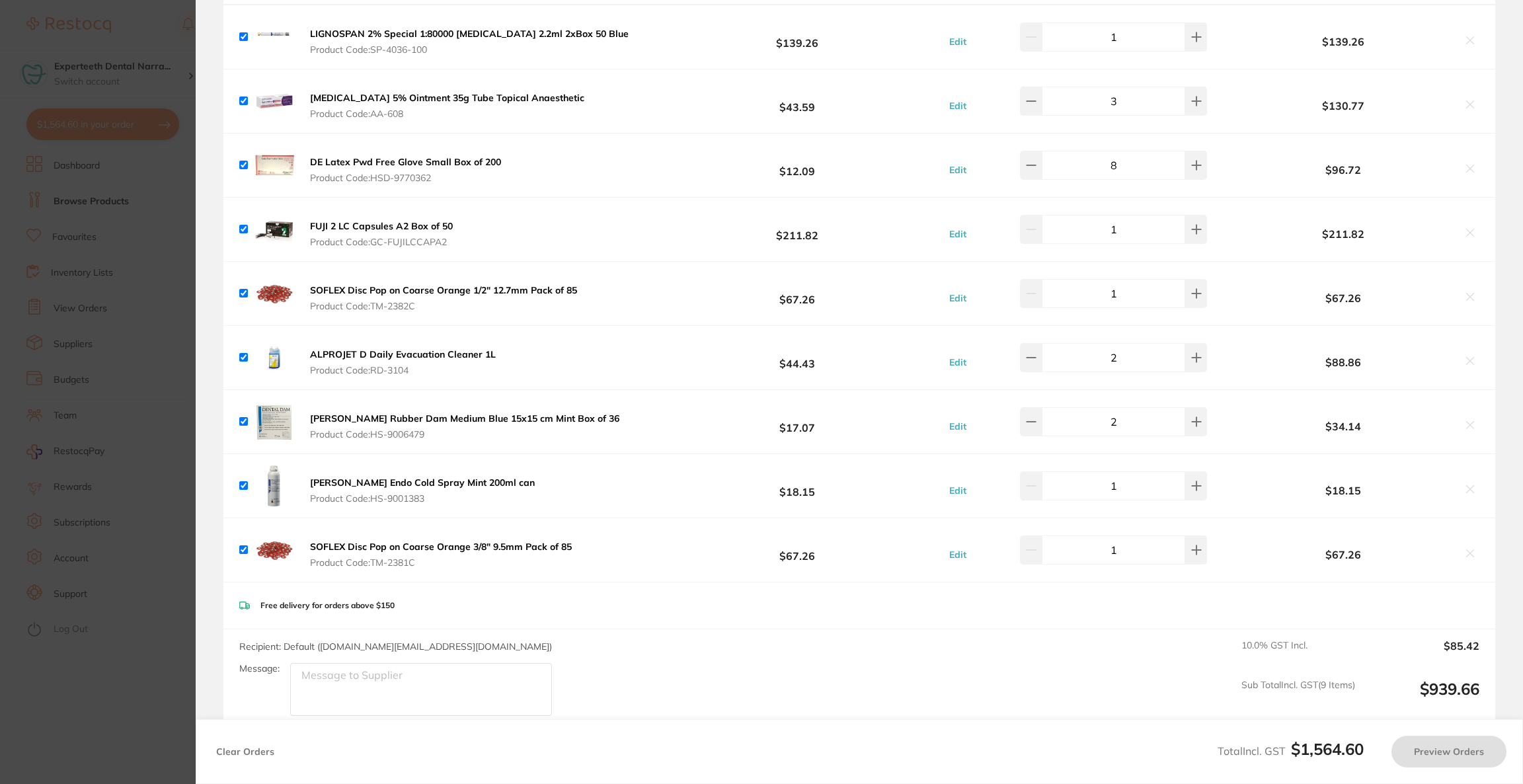
checkbox input "true"
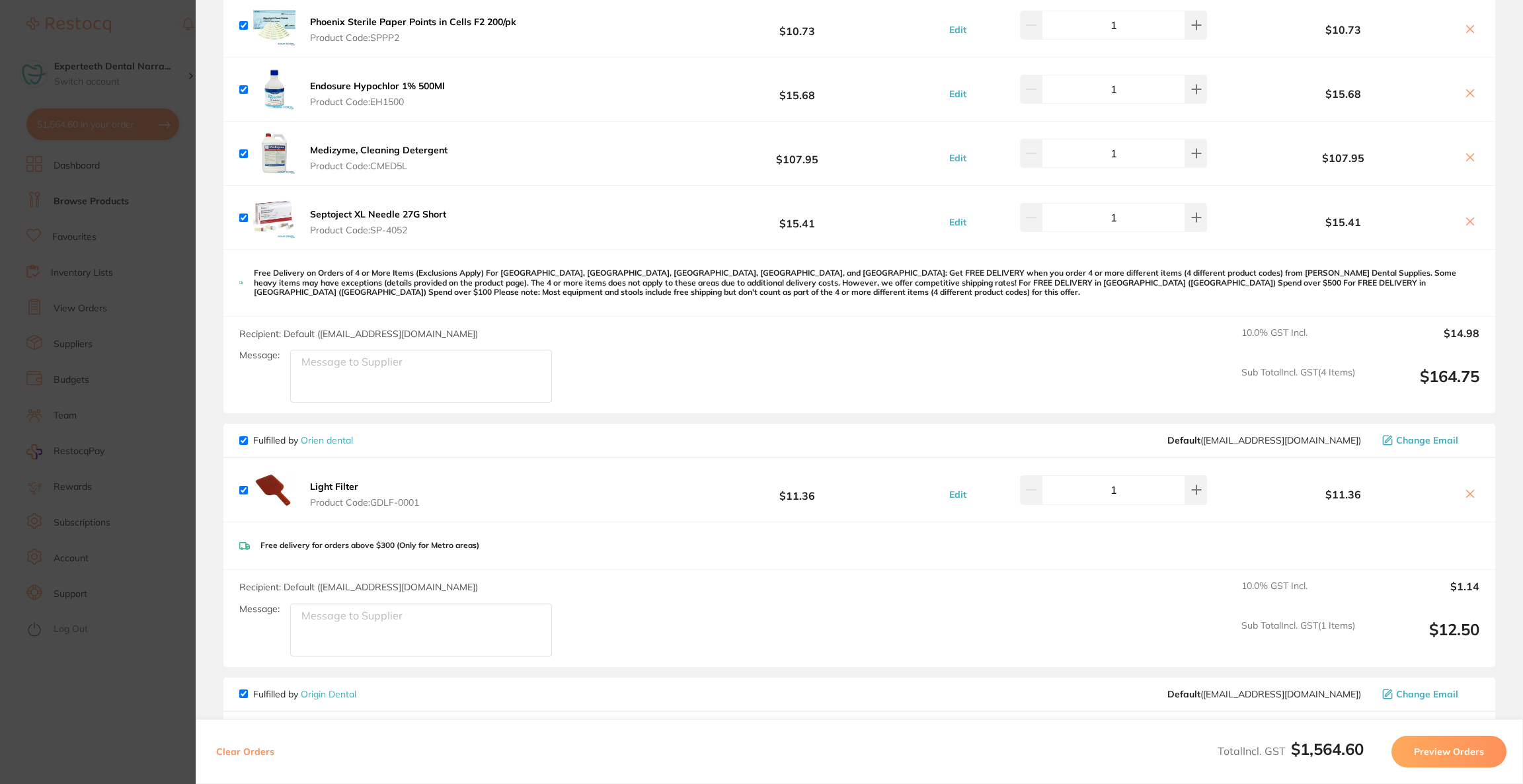
scroll to position [1189, 0]
click at [164, 458] on section "Update RRP Set your pre negotiated price for this item. Item Agreed RRP (excl. …" at bounding box center [761, 392] width 1523 height 784
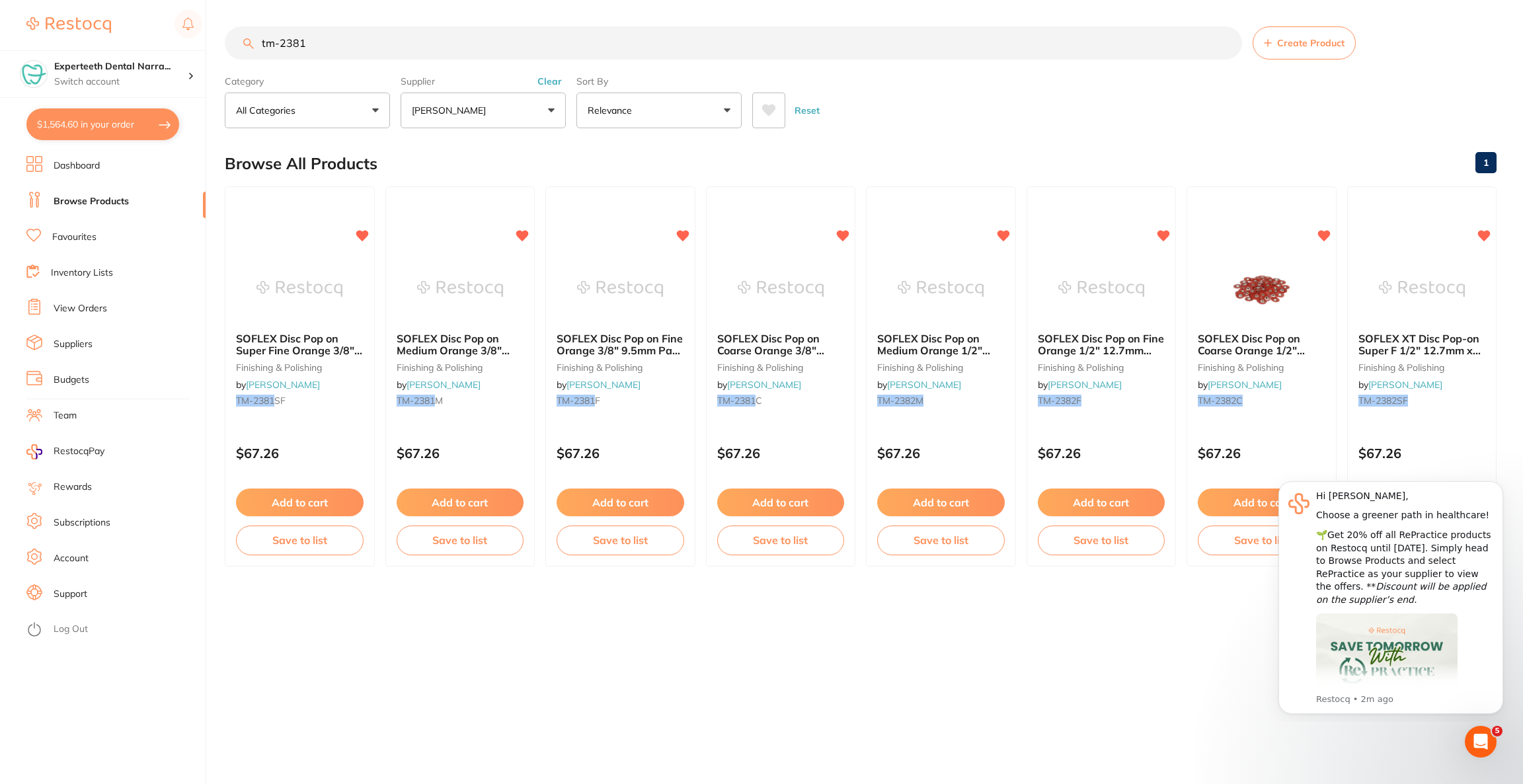
drag, startPoint x: 458, startPoint y: 46, endPoint x: 221, endPoint y: 25, distance: 237.9
click at [221, 25] on div "$1,564.60 Experteeth Dental Narra... Switch account Riaz [MEDICAL_DATA] Experte…" at bounding box center [761, 392] width 1523 height 784
click at [491, 115] on p "[PERSON_NAME]" at bounding box center [451, 110] width 79 height 13
click at [481, 261] on p "[PERSON_NAME]" at bounding box center [491, 264] width 85 height 12
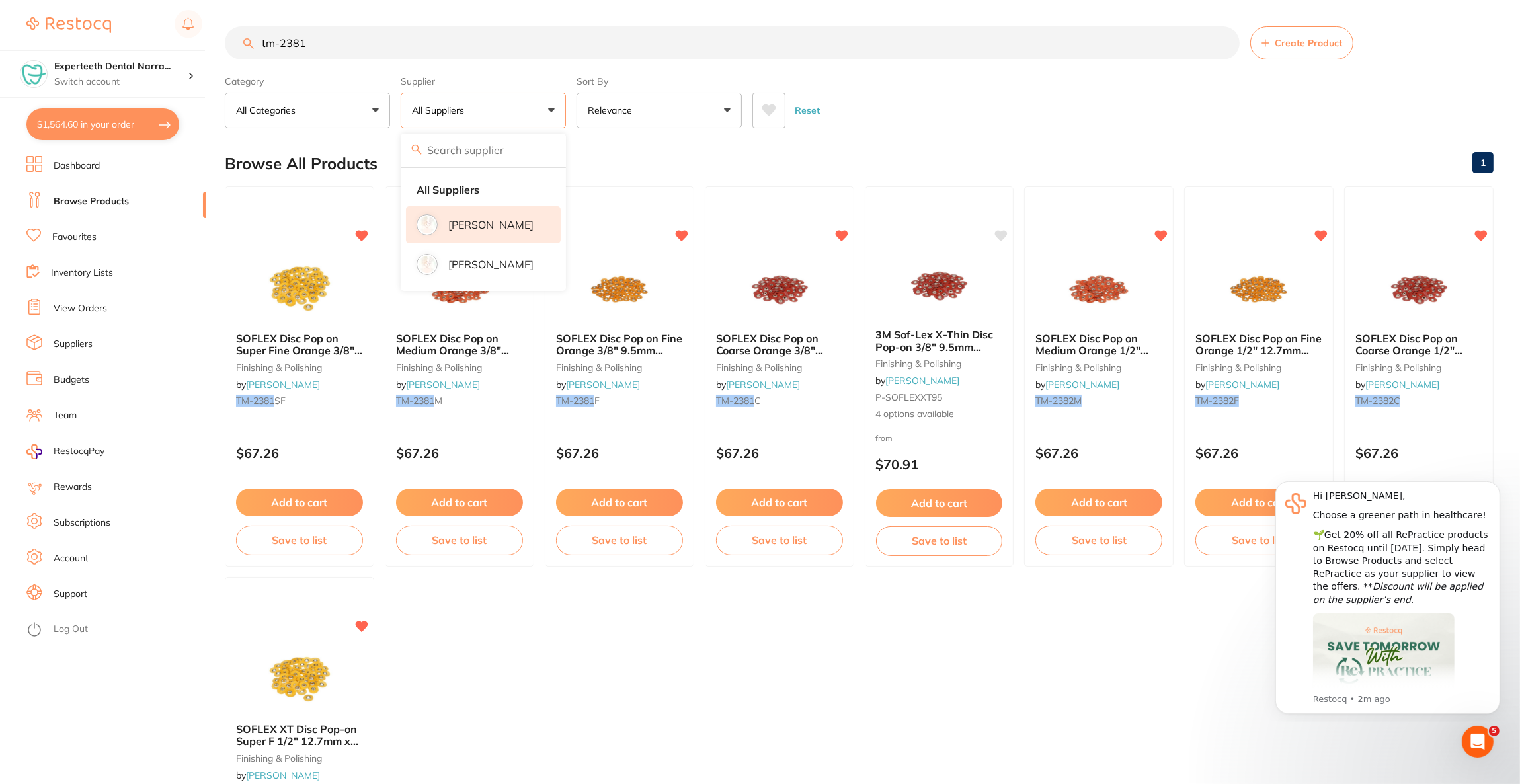
click at [474, 228] on p "[PERSON_NAME]" at bounding box center [491, 225] width 86 height 12
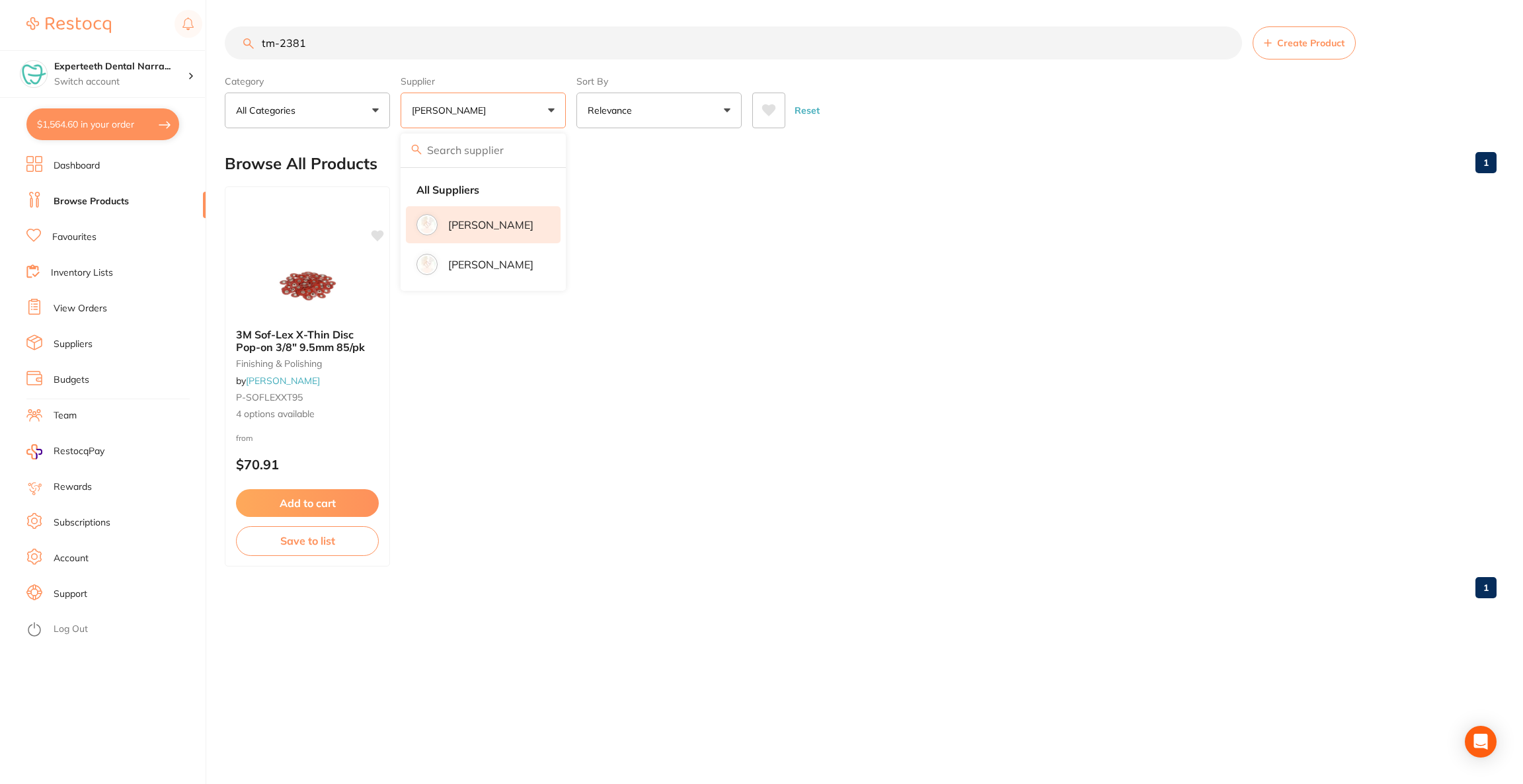
drag, startPoint x: 364, startPoint y: 45, endPoint x: 161, endPoint y: 24, distance: 204.1
click at [161, 24] on div "$1,564.60 Experteeth Dental Narra... Switch account Riaz [MEDICAL_DATA] Experte…" at bounding box center [761, 392] width 1523 height 784
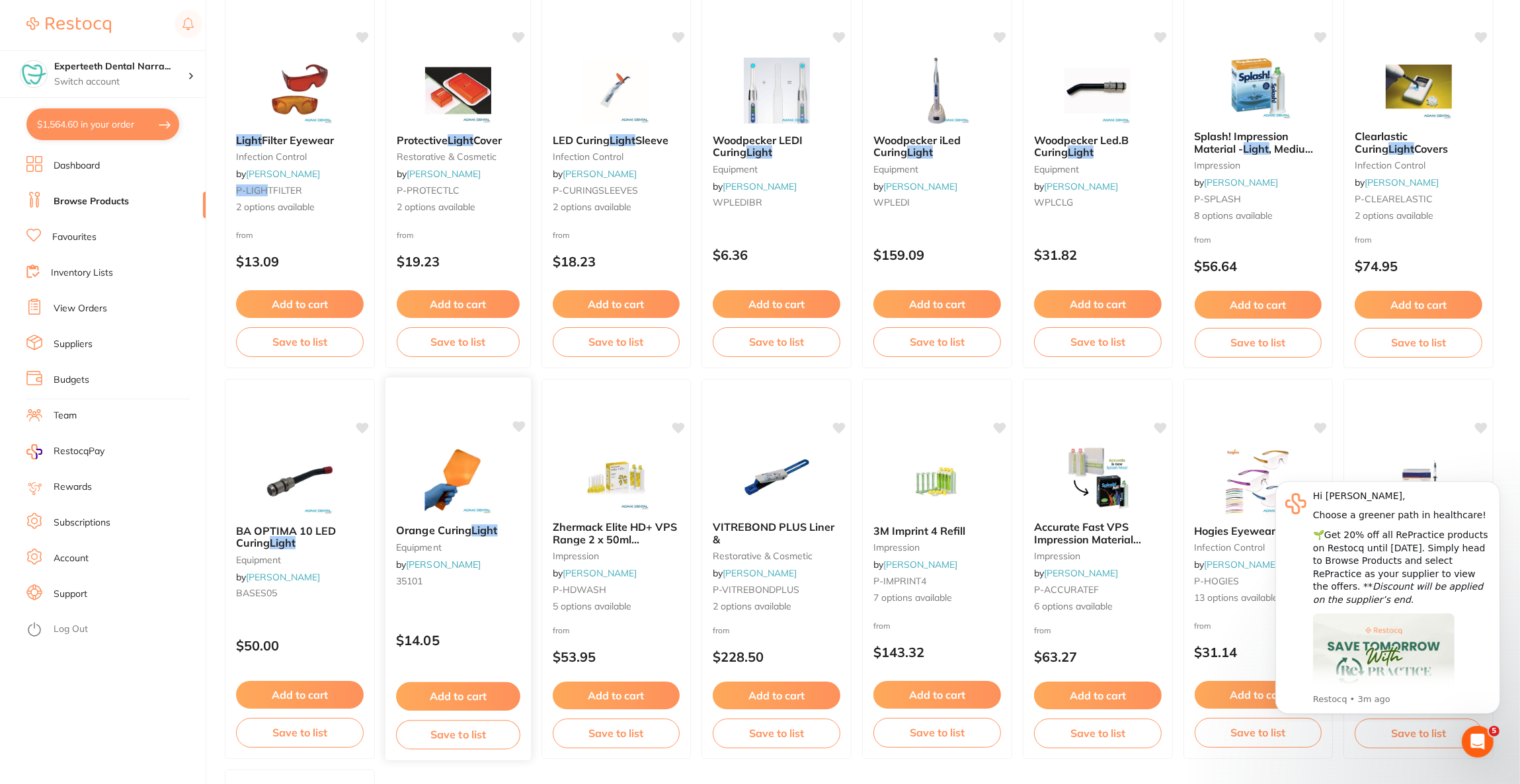
scroll to position [0, 0]
type input "light"
click at [453, 466] on img at bounding box center [458, 480] width 87 height 66
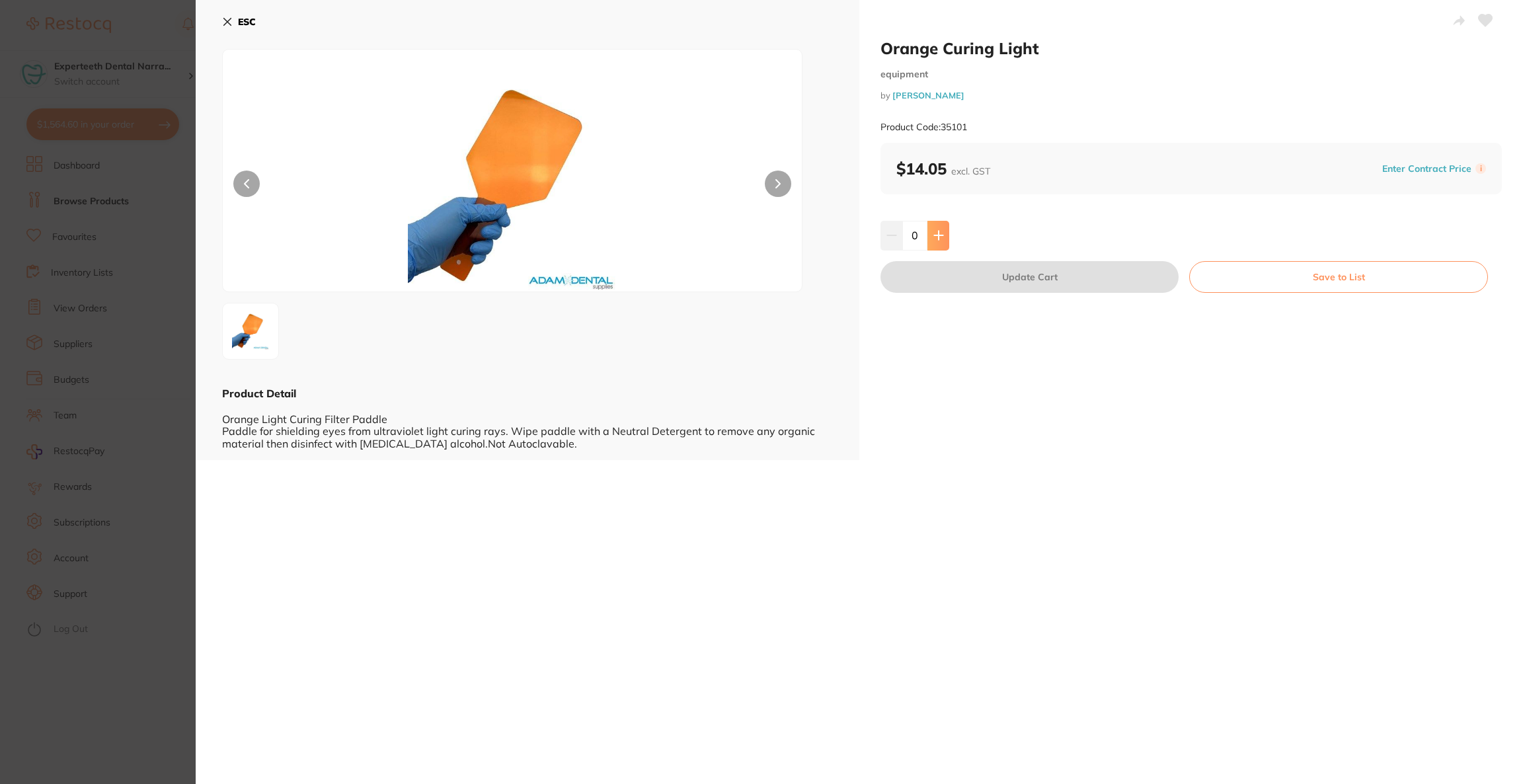
click at [942, 232] on button at bounding box center [938, 235] width 22 height 29
type input "1"
click at [954, 279] on button "Update Cart" at bounding box center [1029, 277] width 298 height 32
checkbox input "false"
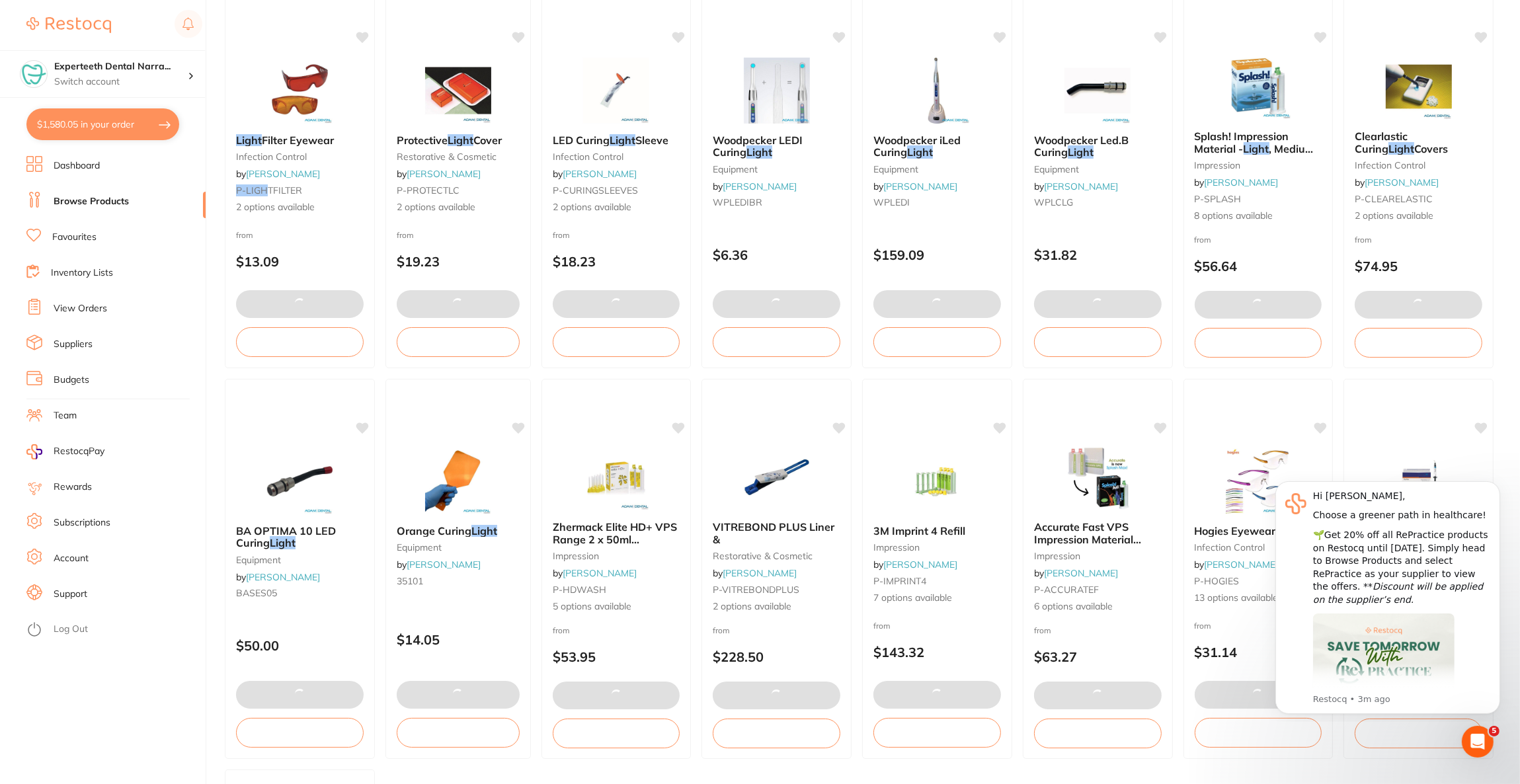
click at [120, 123] on button "$1,580.05 in your order" at bounding box center [102, 124] width 153 height 32
checkbox input "true"
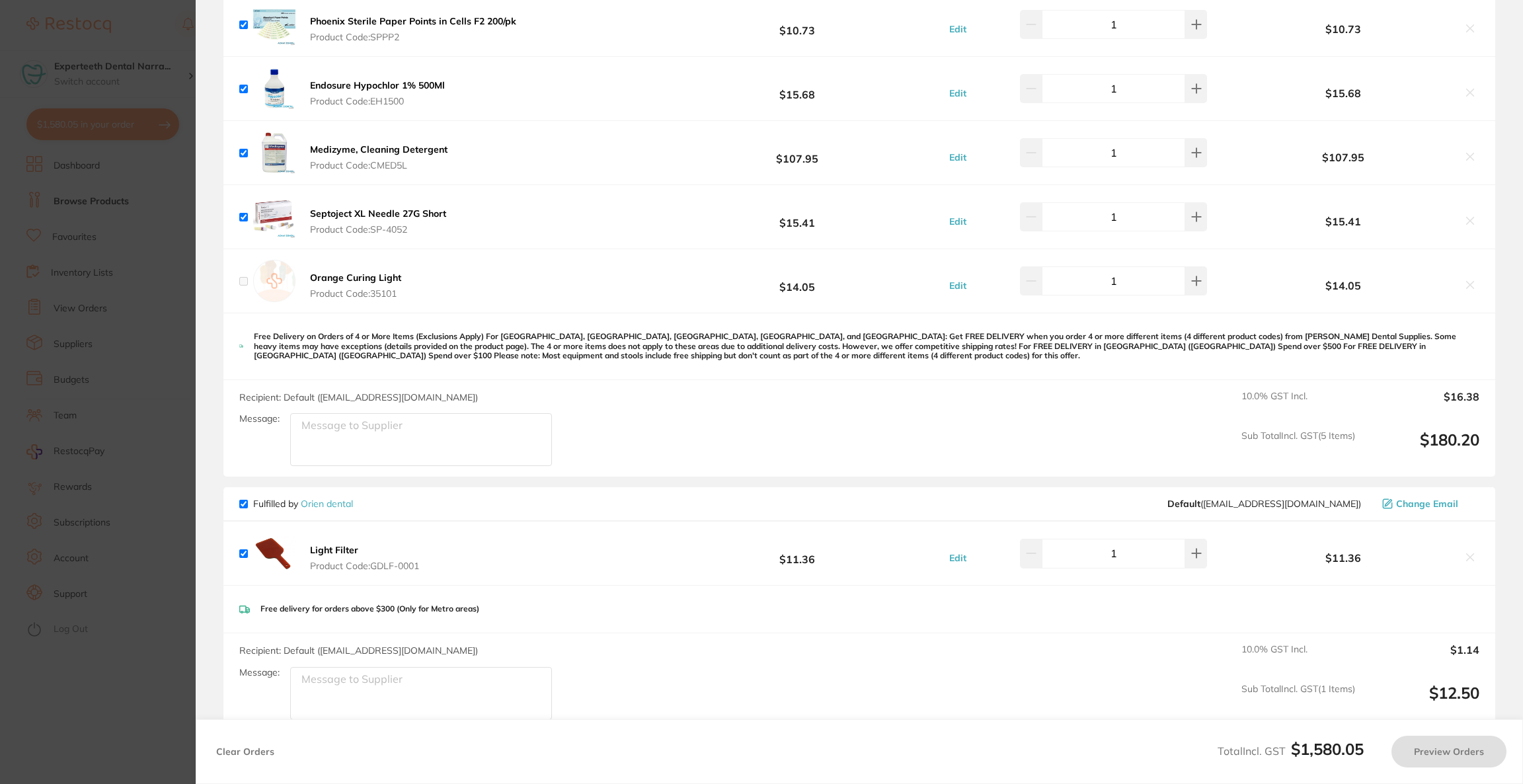
checkbox input "false"
checkbox input "true"
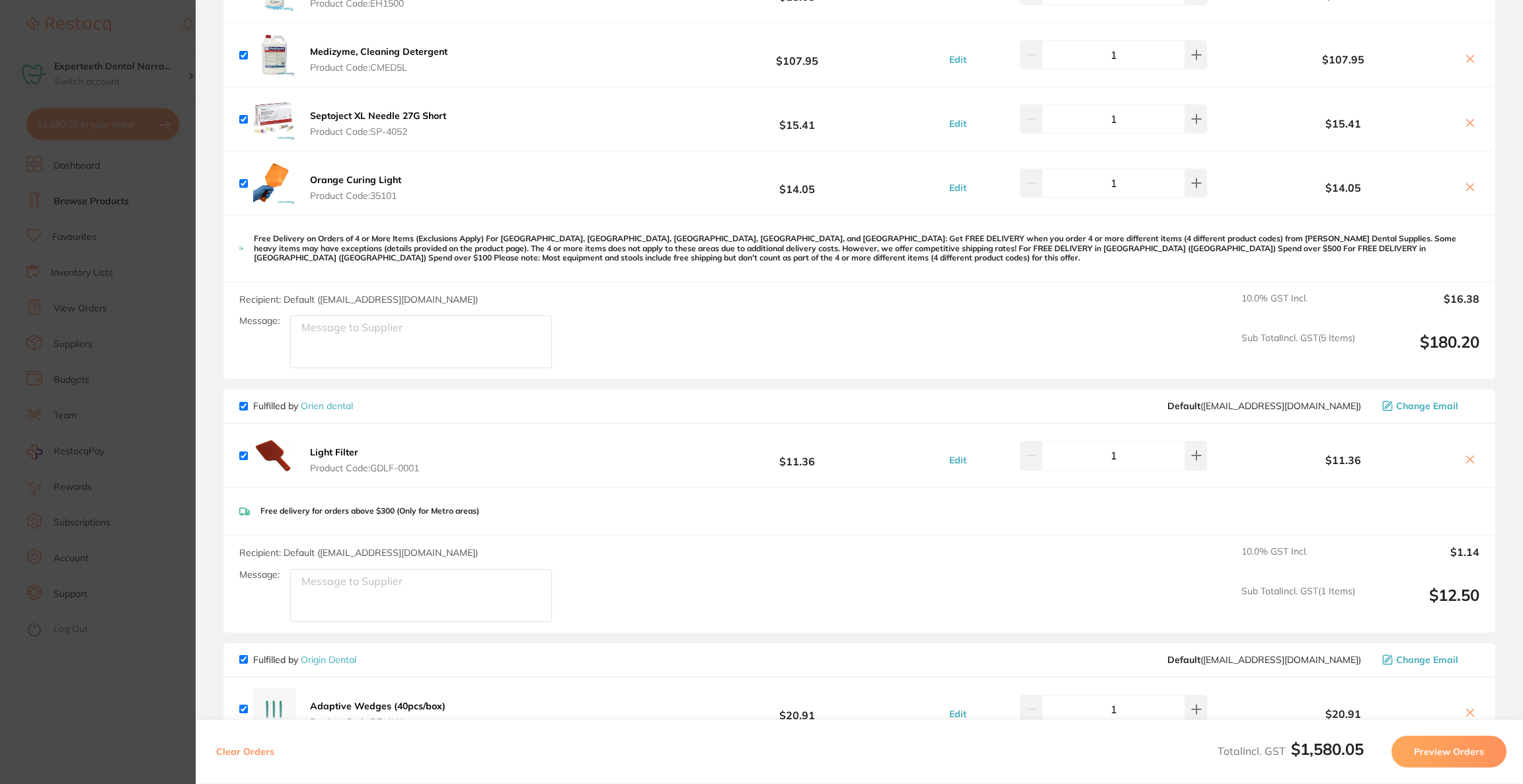
scroll to position [1288, 0]
click at [1465, 452] on icon at bounding box center [1470, 458] width 11 height 11
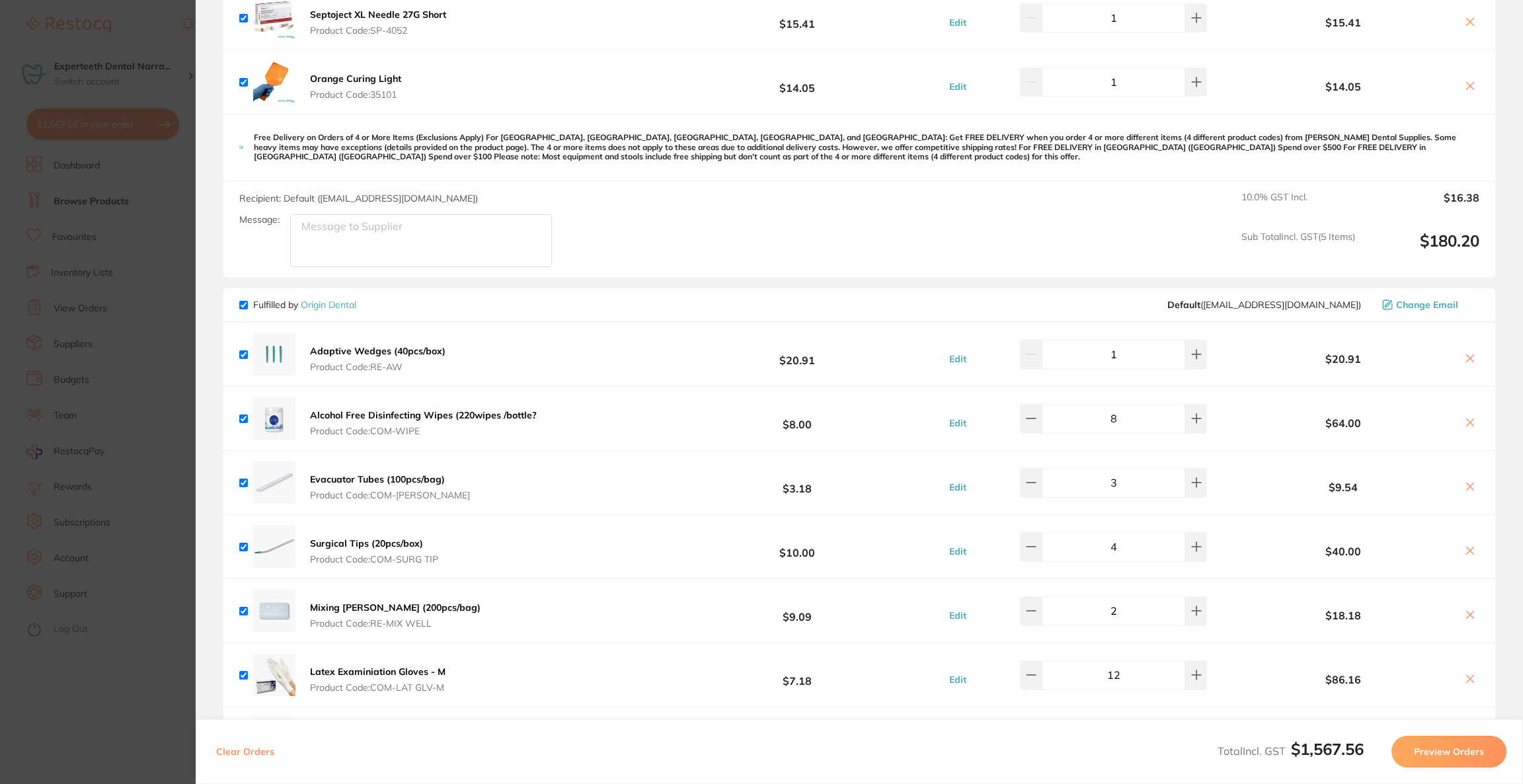
scroll to position [1487, 0]
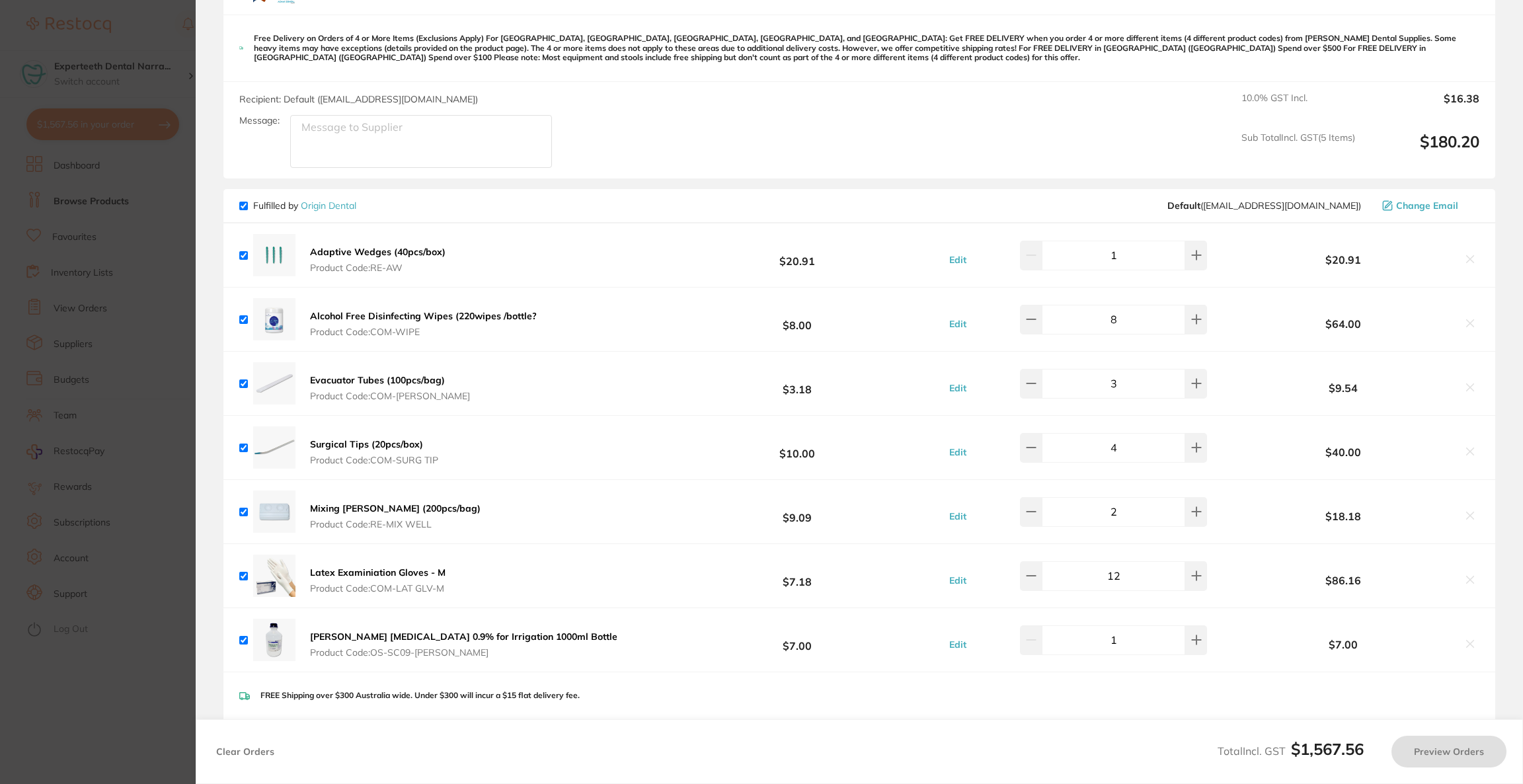
checkbox input "true"
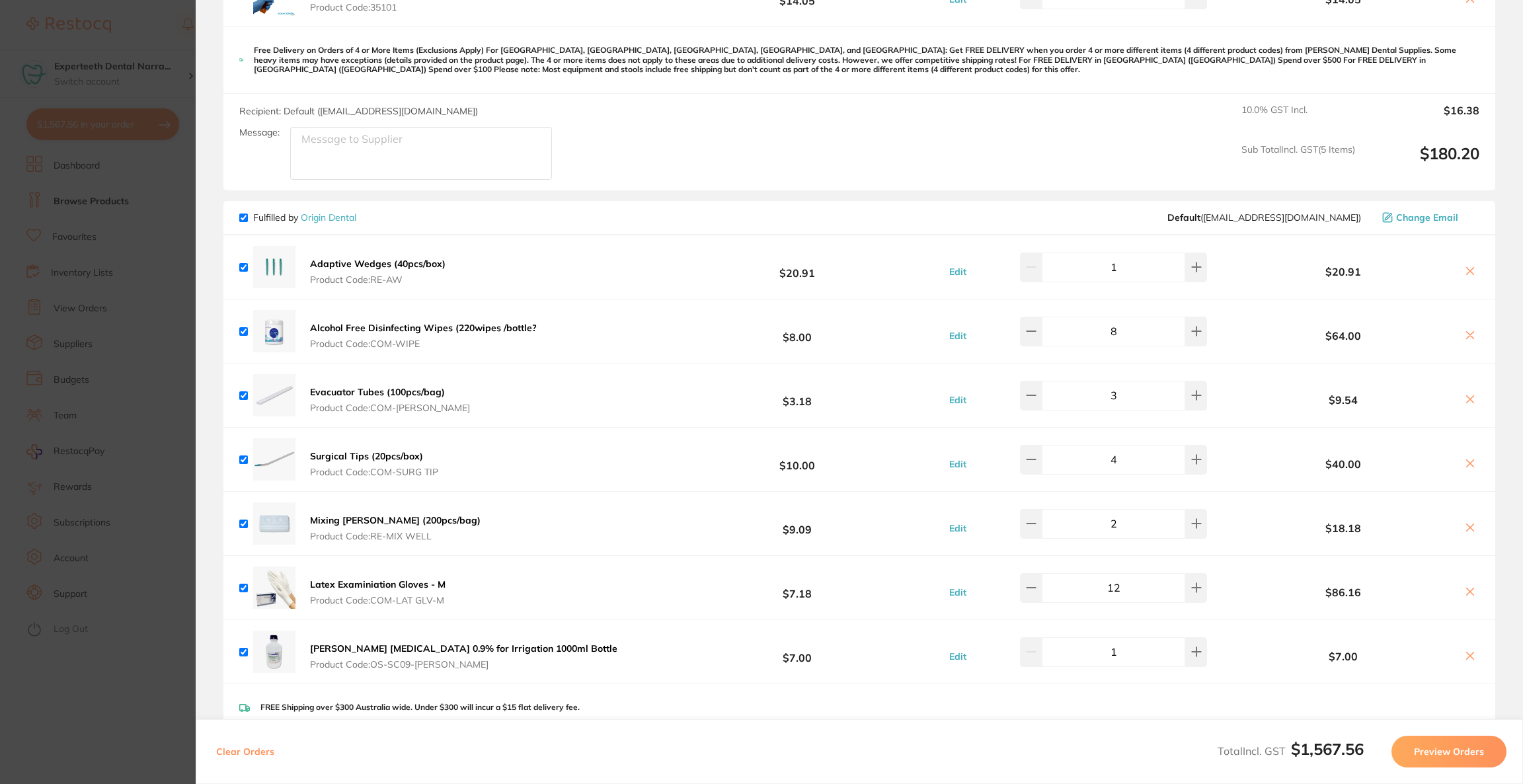
scroll to position [1474, 0]
click at [1197, 331] on button at bounding box center [1196, 332] width 22 height 29
type input "11"
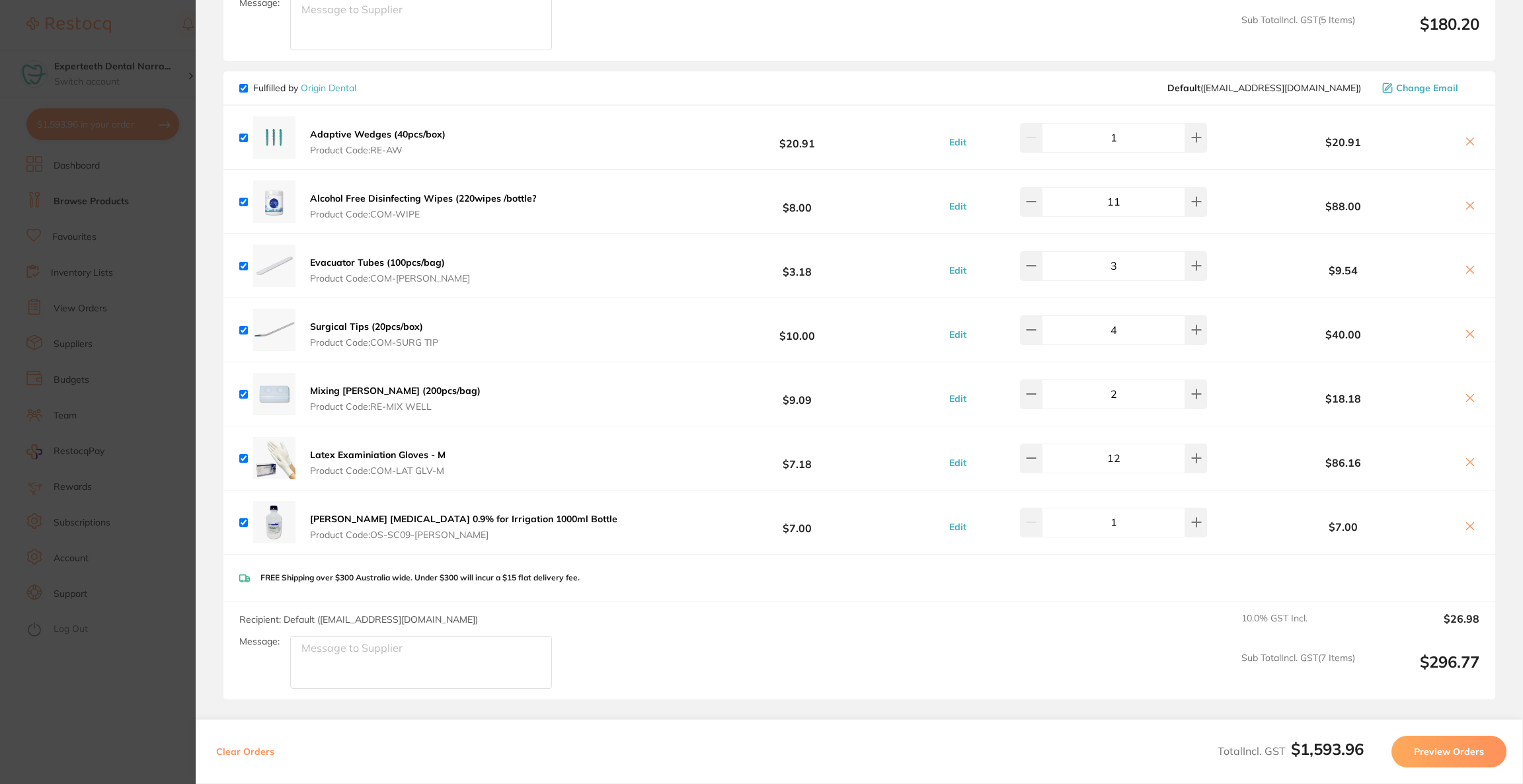
scroll to position [1573, 0]
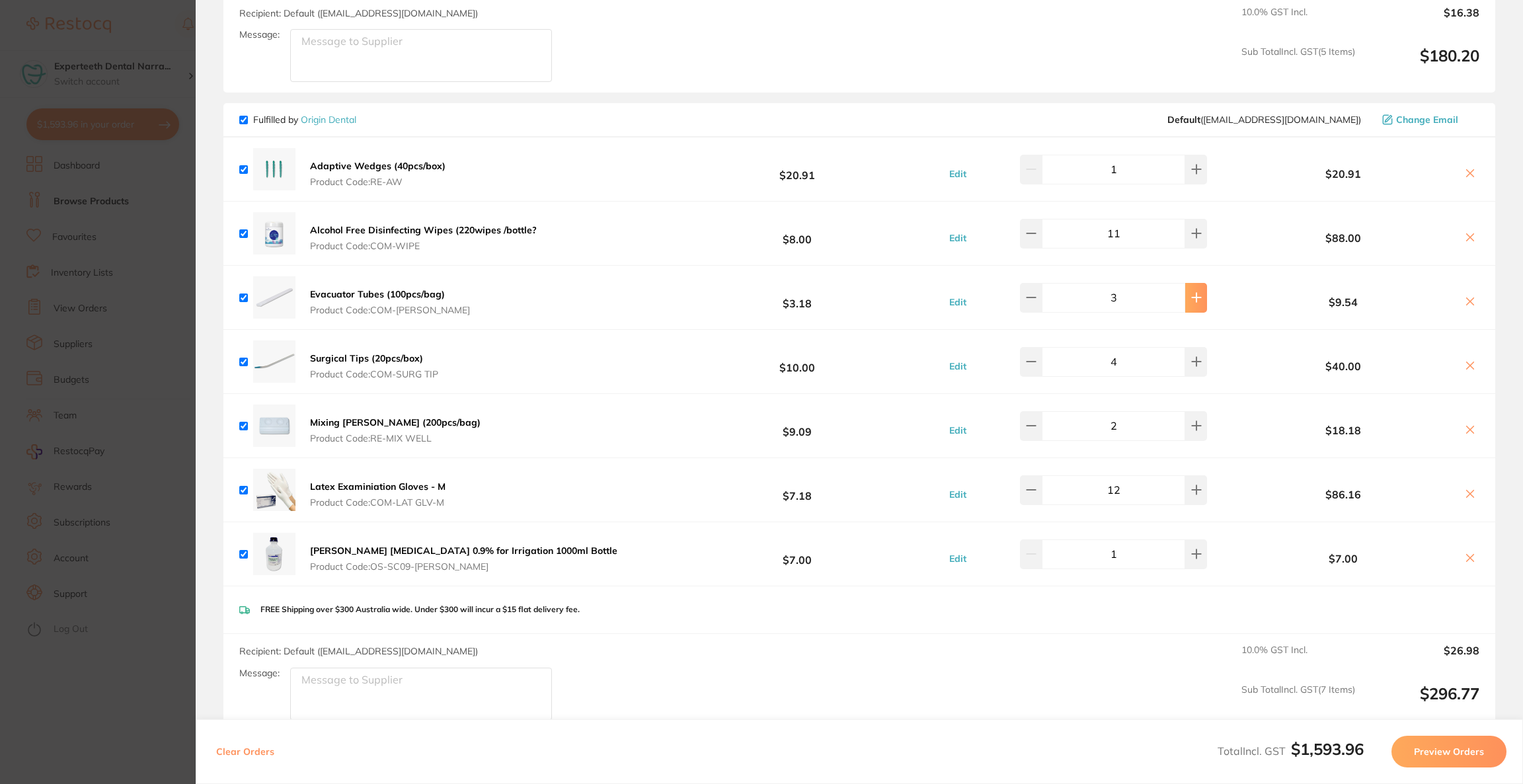
click at [1193, 290] on button at bounding box center [1196, 297] width 22 height 29
type input "4"
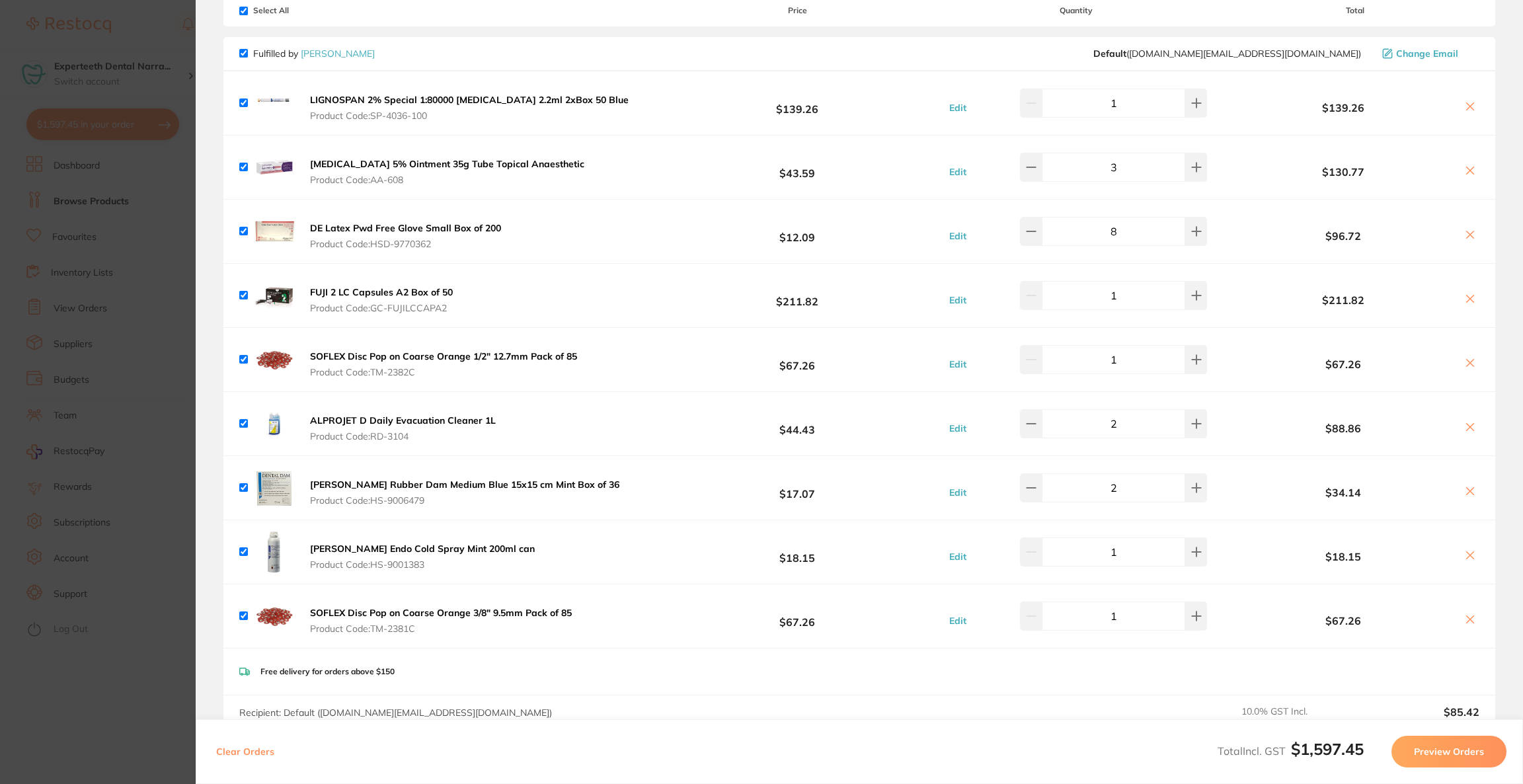
scroll to position [0, 0]
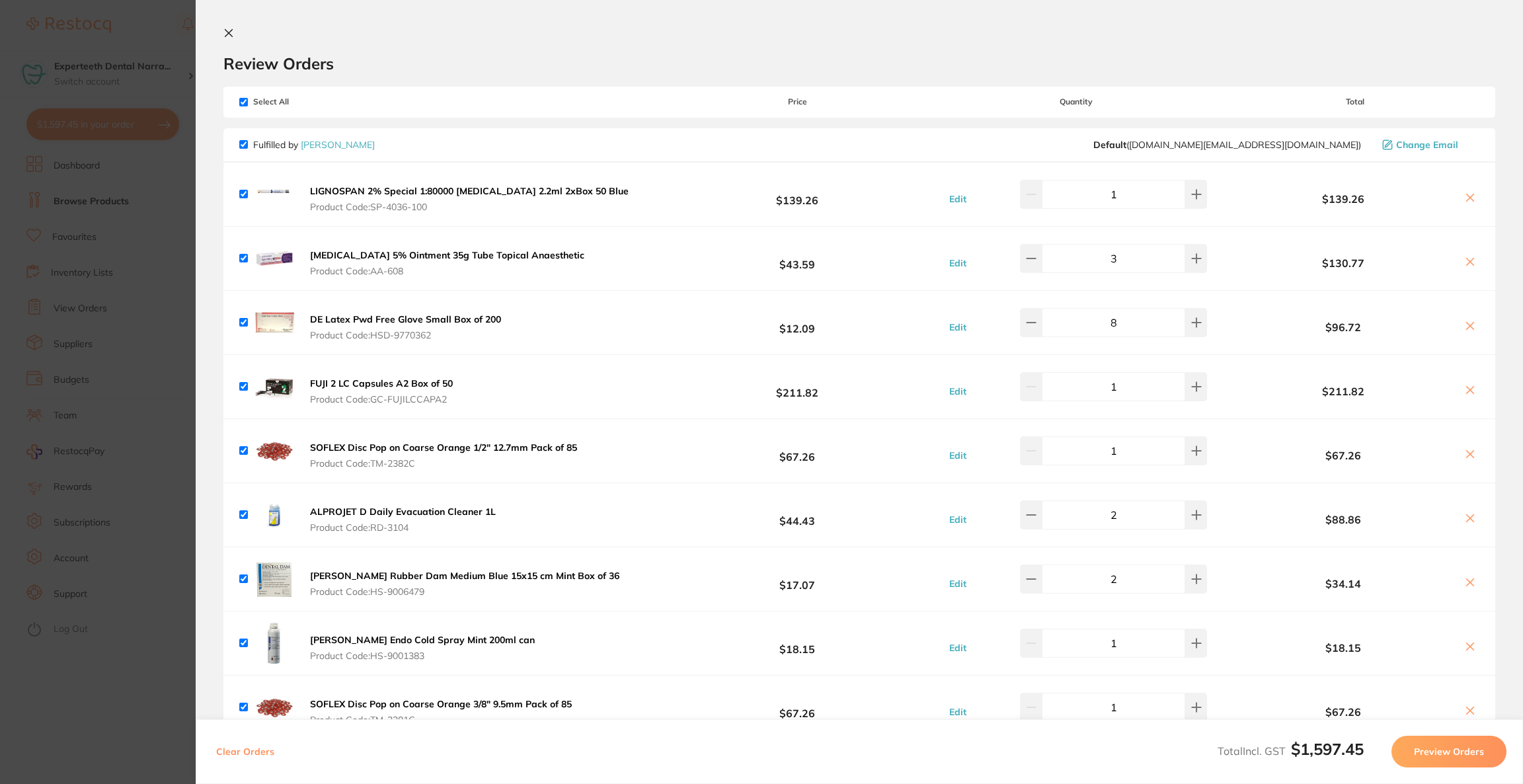
click at [1468, 751] on button "Preview Orders" at bounding box center [1449, 751] width 115 height 32
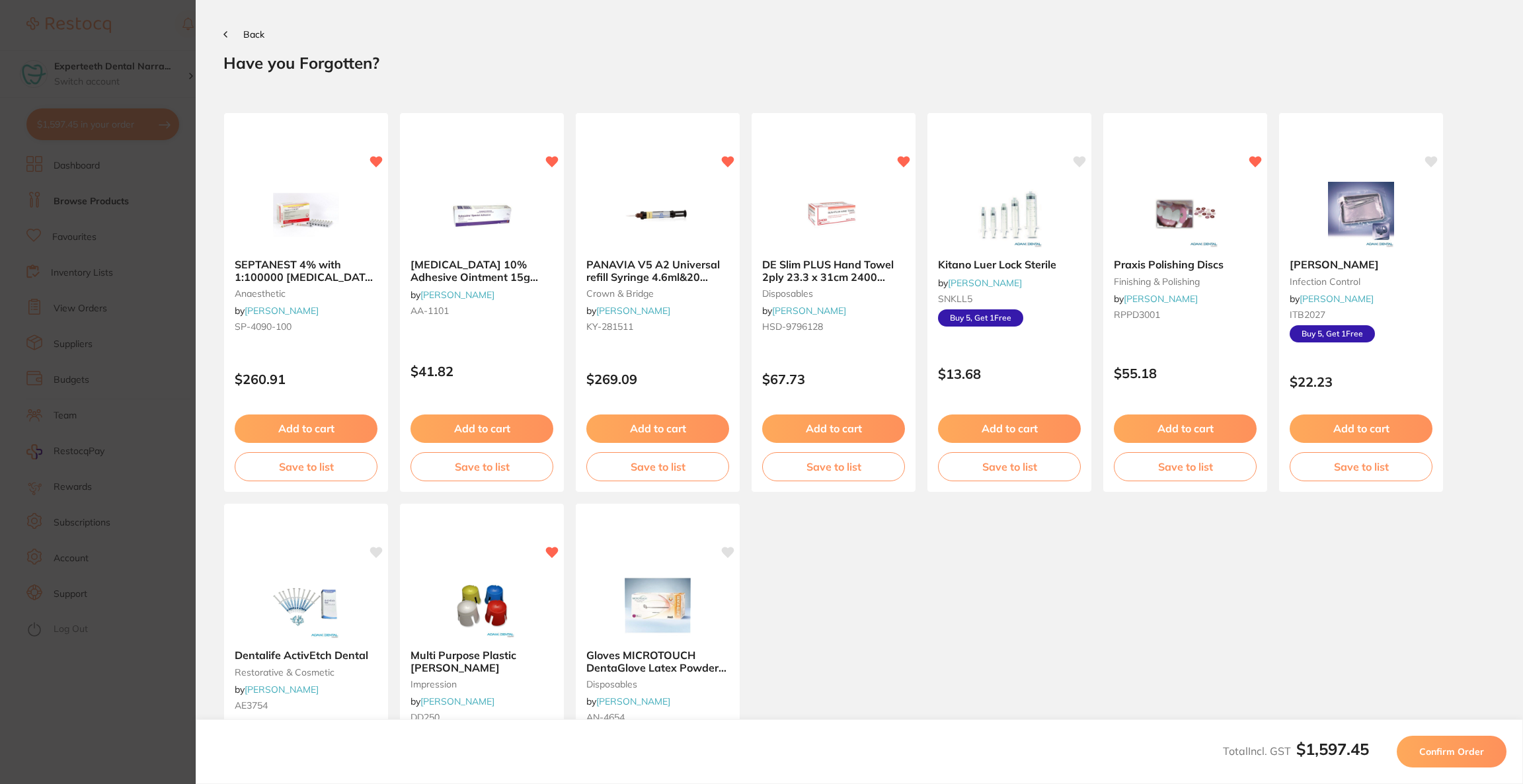
click at [1468, 751] on span "Confirm Order" at bounding box center [1451, 751] width 64 height 12
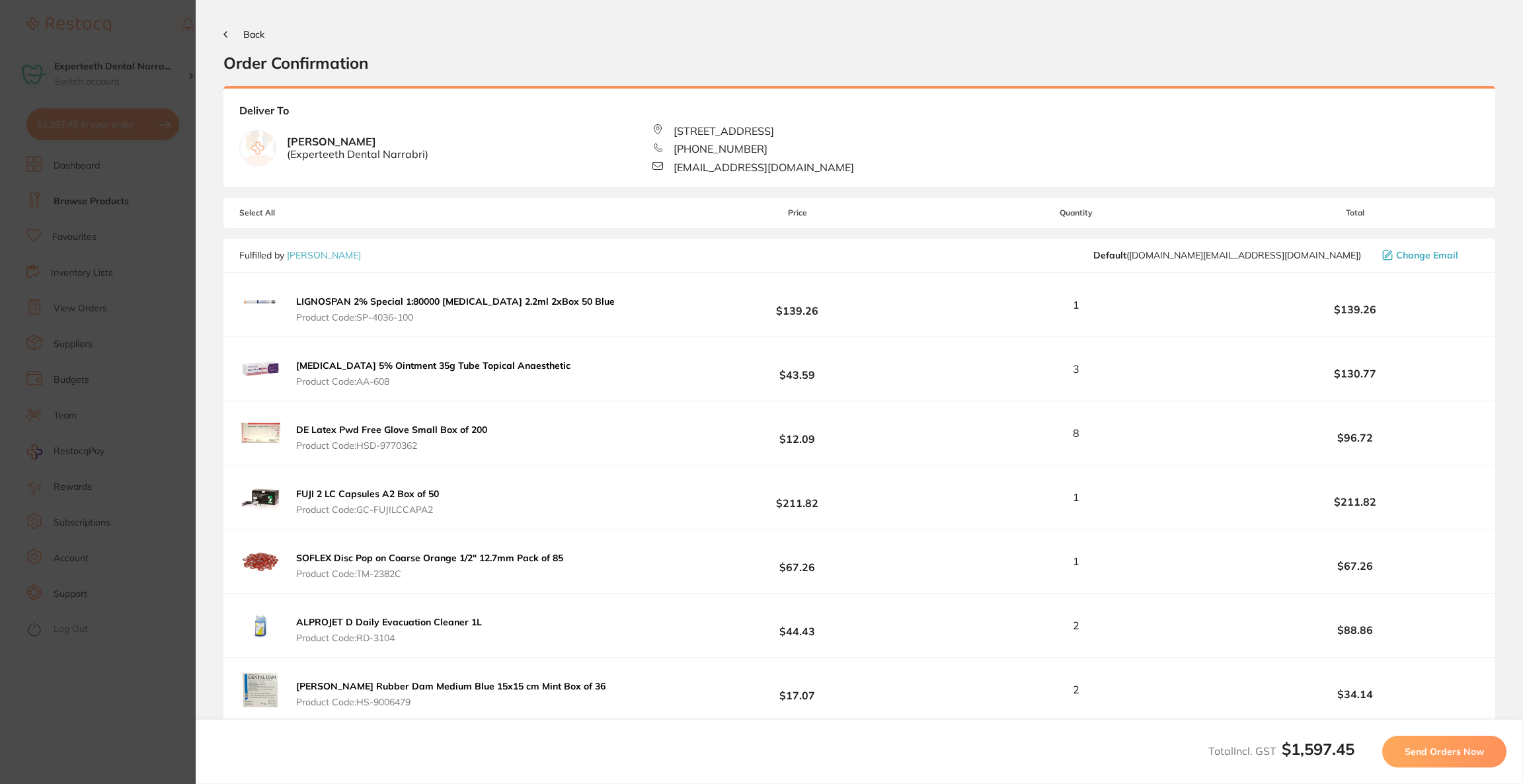
click at [1468, 751] on span "Send Orders Now" at bounding box center [1444, 751] width 79 height 12
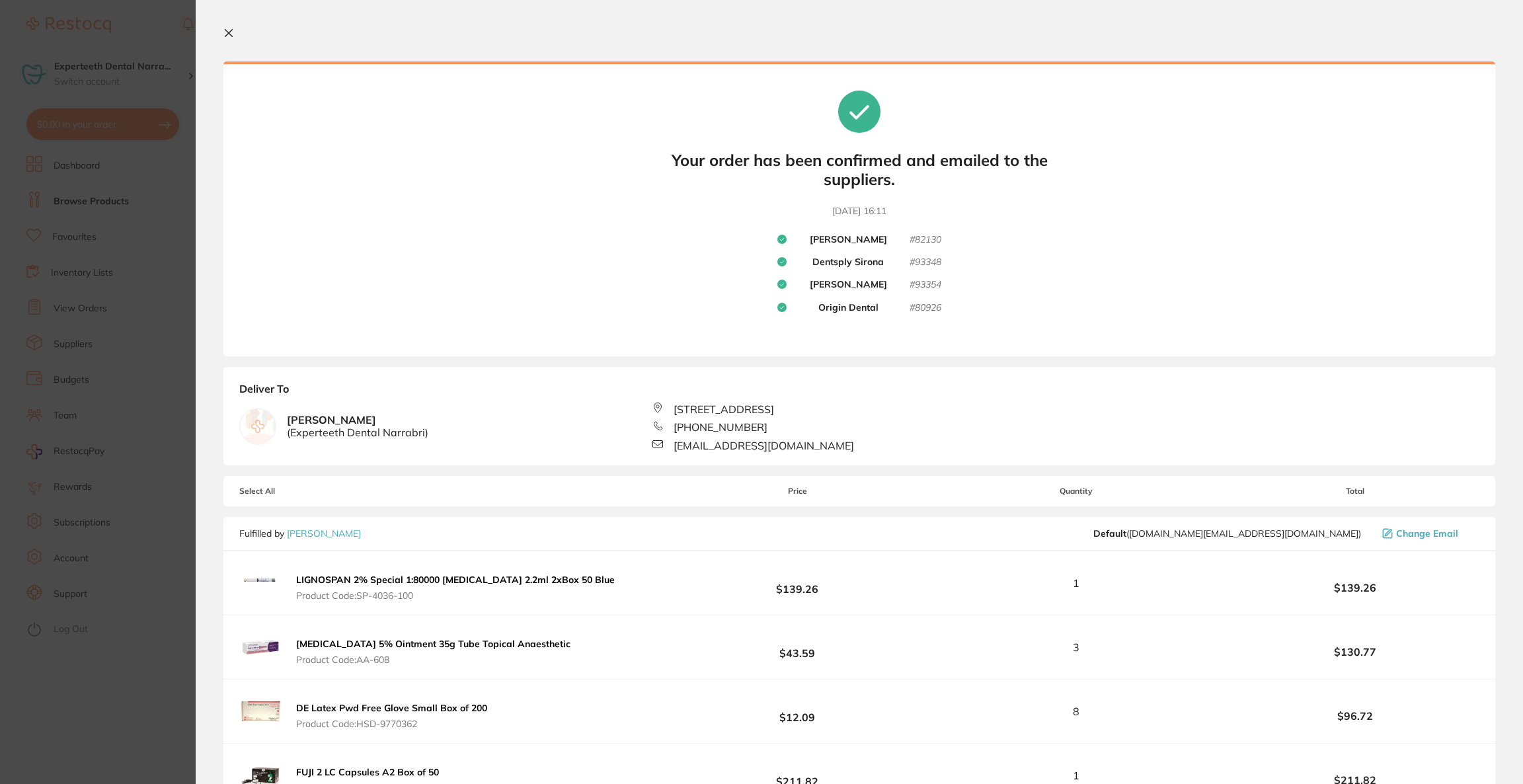
click at [113, 73] on section "Update RRP Set your pre negotiated price for this item. Item Agreed RRP (excl. …" at bounding box center [761, 392] width 1523 height 784
